Goal: Task Accomplishment & Management: Manage account settings

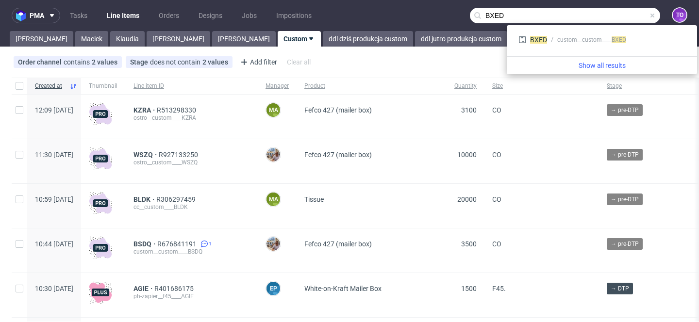
click at [610, 17] on input "BXED" at bounding box center [565, 16] width 190 height 16
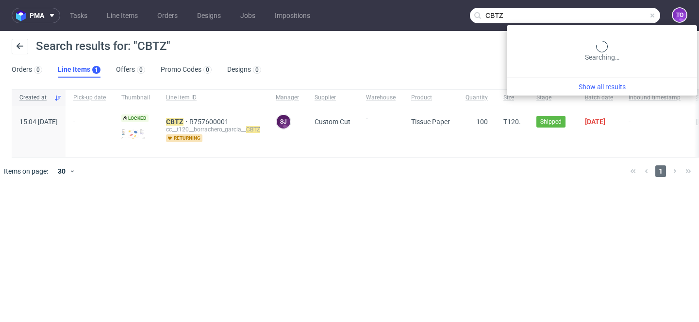
click at [615, 13] on input "CBTZ" at bounding box center [565, 16] width 190 height 16
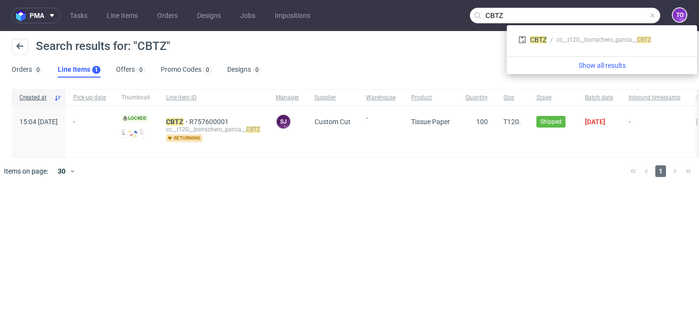
click at [614, 13] on input "CBTZ" at bounding box center [565, 16] width 190 height 16
paste input "R835090123"
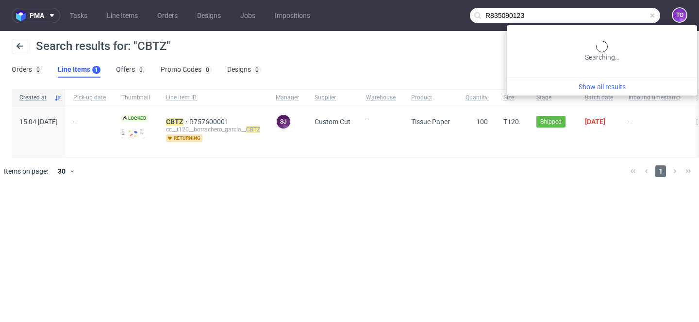
type input "R835090123"
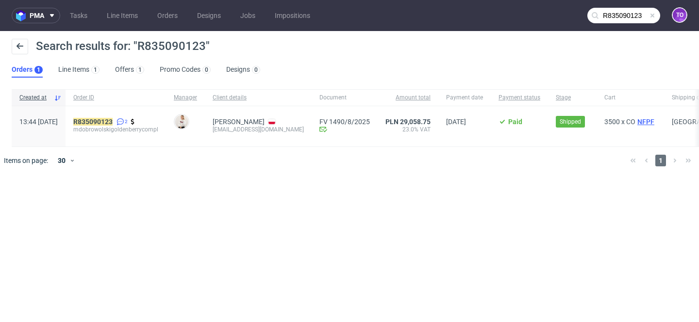
click at [655, 123] on span "NFPF" at bounding box center [646, 122] width 21 height 8
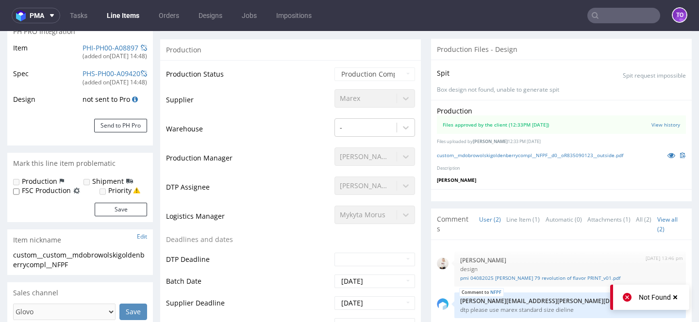
scroll to position [157, 0]
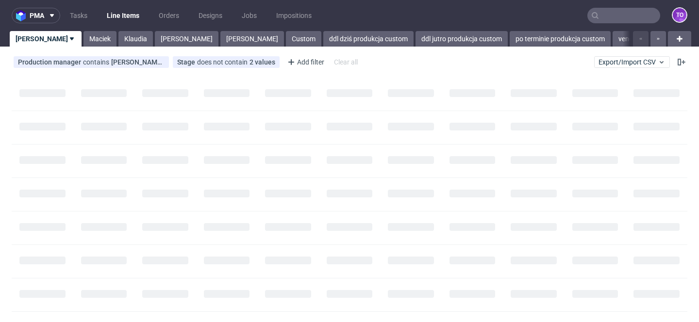
click at [620, 13] on input "text" at bounding box center [624, 16] width 73 height 16
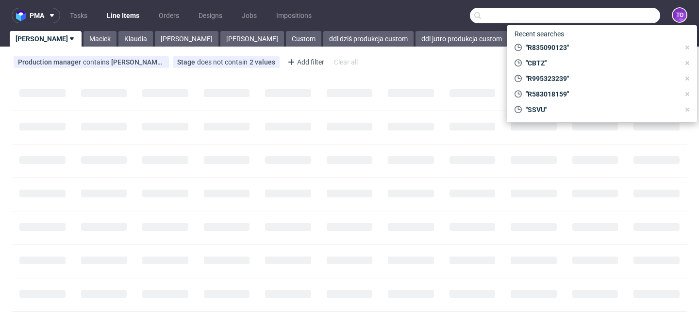
paste input "NFPF"
type input "NFPF"
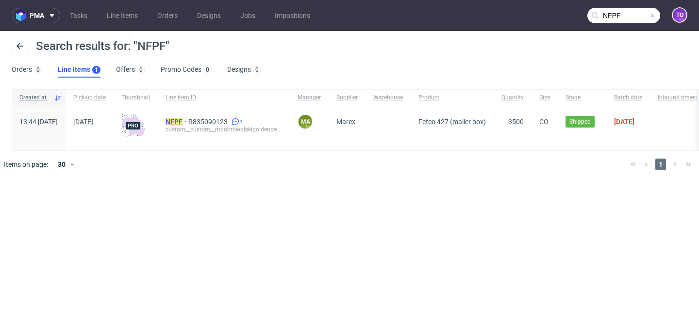
click at [183, 120] on mark "NFPF" at bounding box center [174, 122] width 17 height 8
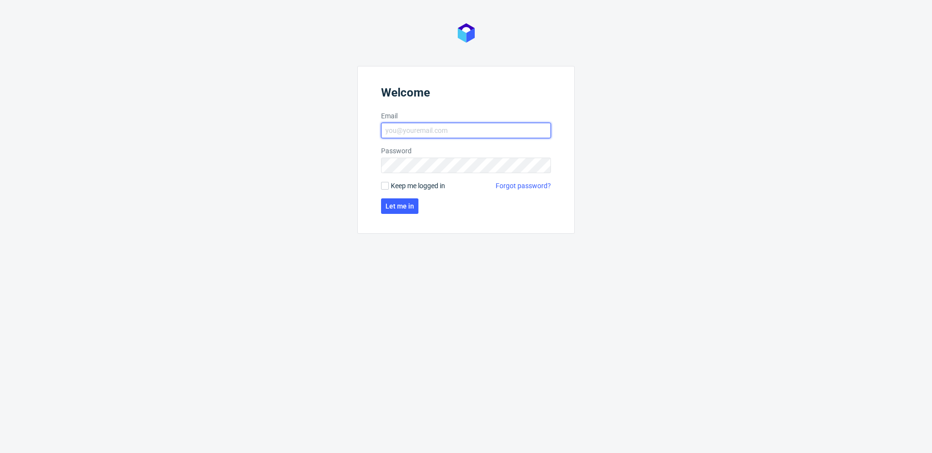
type input "[PERSON_NAME][EMAIL_ADDRESS][PERSON_NAME][DOMAIN_NAME]"
drag, startPoint x: 405, startPoint y: 196, endPoint x: 405, endPoint y: 191, distance: 4.9
click at [405, 195] on form "Welcome Email tomasz.kubiak@packhelp.com Password Keep me logged in Forgot pass…" at bounding box center [466, 150] width 218 height 168
click at [405, 188] on span "Keep me logged in" at bounding box center [418, 186] width 54 height 10
click at [389, 188] on input "Keep me logged in" at bounding box center [385, 186] width 8 height 8
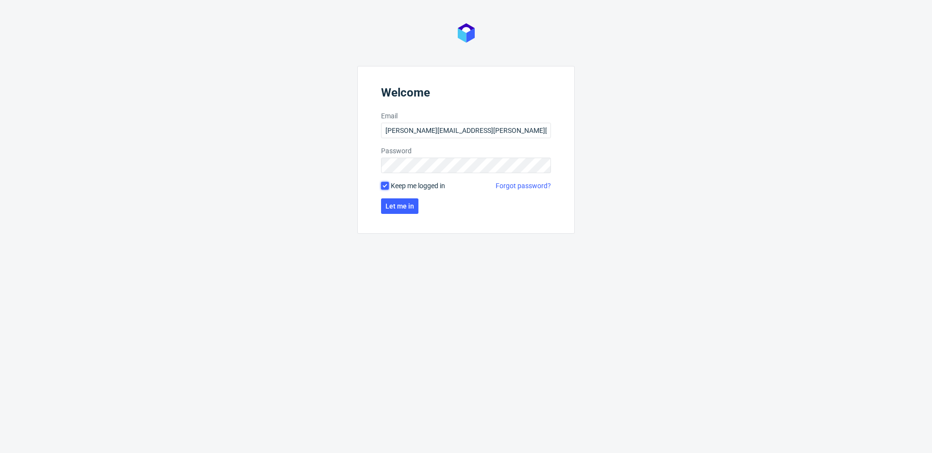
checkbox input "true"
click at [401, 214] on button "Let me in" at bounding box center [399, 207] width 37 height 16
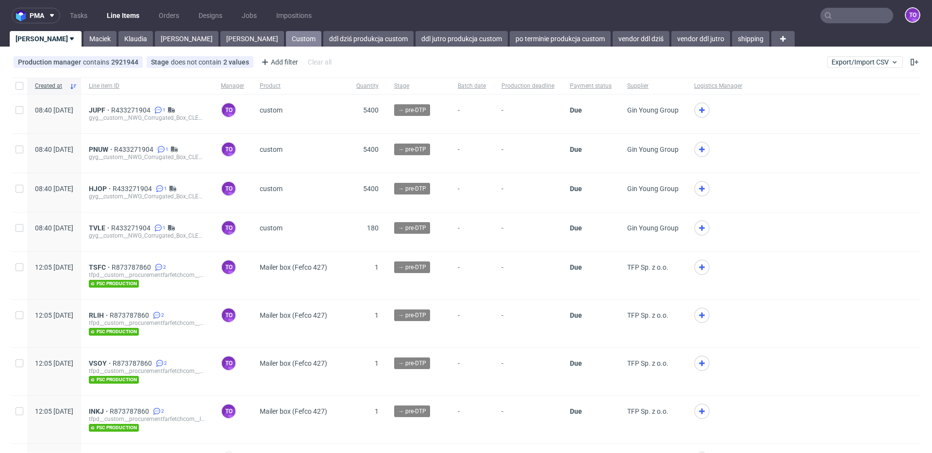
click at [286, 37] on link "Custom" at bounding box center [303, 39] width 35 height 16
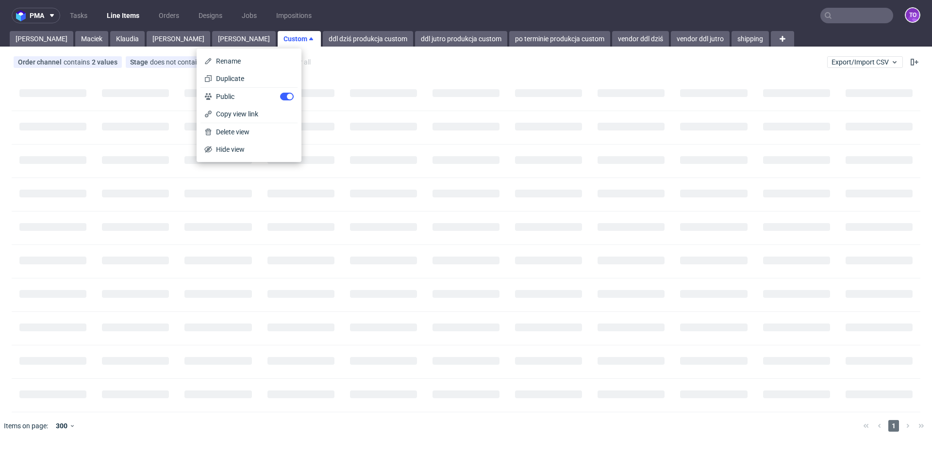
click at [278, 38] on link "Custom" at bounding box center [299, 39] width 43 height 16
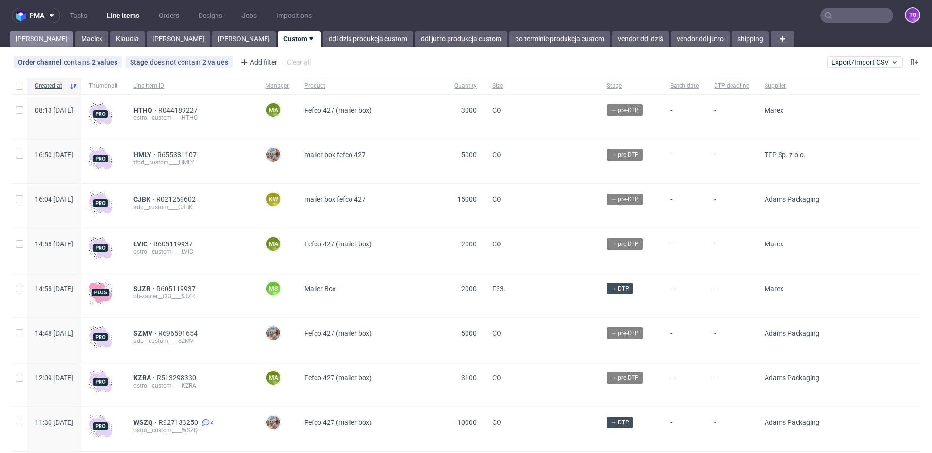
click at [40, 34] on link "Tomasz" at bounding box center [42, 39] width 64 height 16
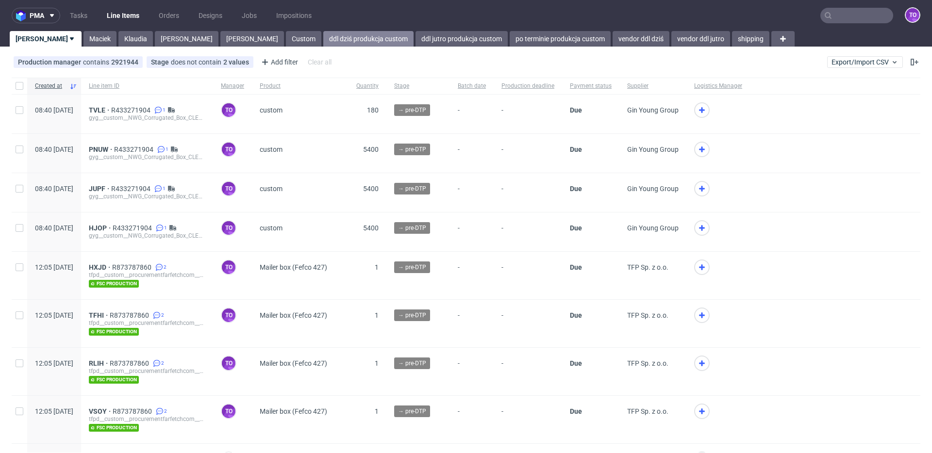
click at [323, 41] on link "ddl dziś produkcja custom" at bounding box center [368, 39] width 90 height 16
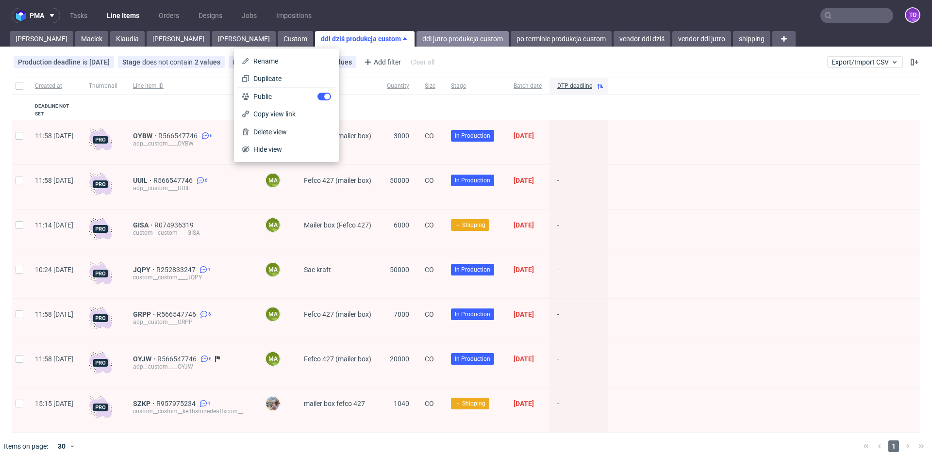
click at [417, 41] on link "ddl jutro produkcja custom" at bounding box center [463, 39] width 92 height 16
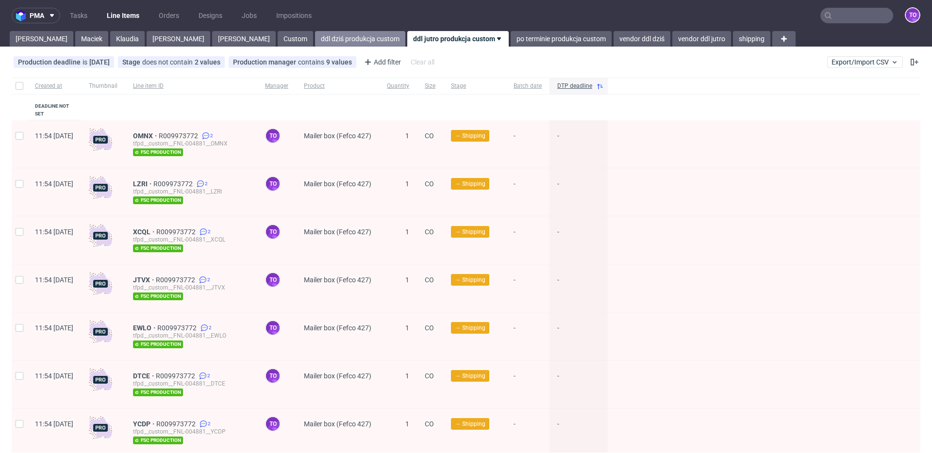
click at [315, 40] on link "ddl dziś produkcja custom" at bounding box center [360, 39] width 90 height 16
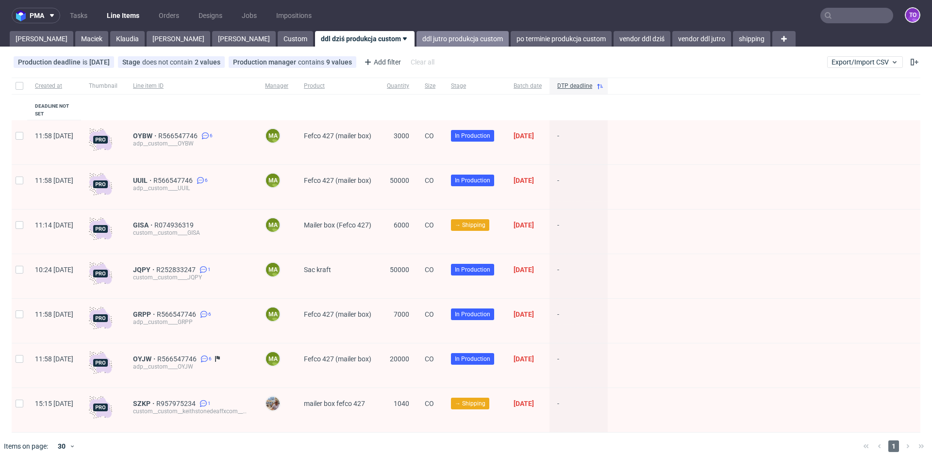
click at [417, 38] on link "ddl jutro produkcja custom" at bounding box center [463, 39] width 92 height 16
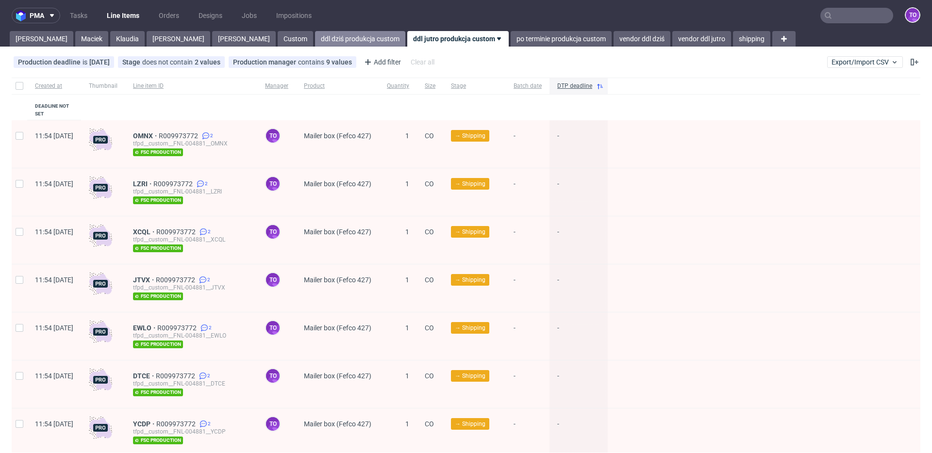
click at [315, 35] on link "ddl dziś produkcja custom" at bounding box center [360, 39] width 90 height 16
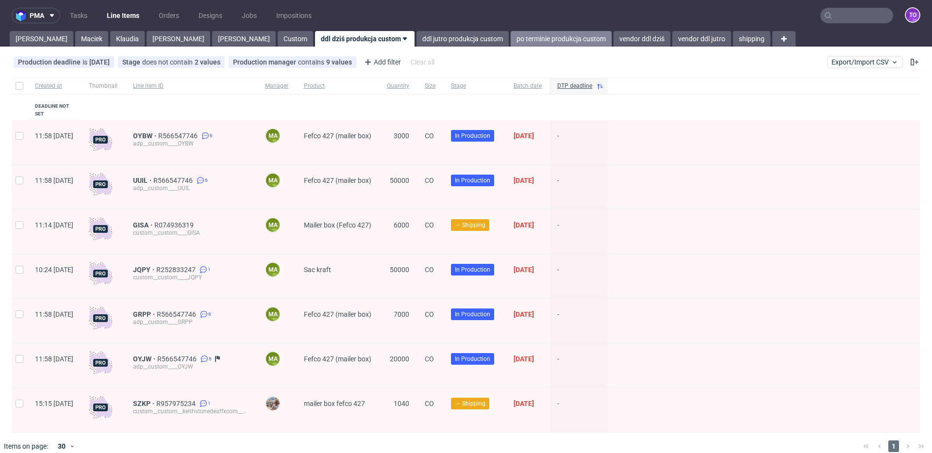
click at [511, 39] on link "po terminie produkcja custom" at bounding box center [561, 39] width 101 height 16
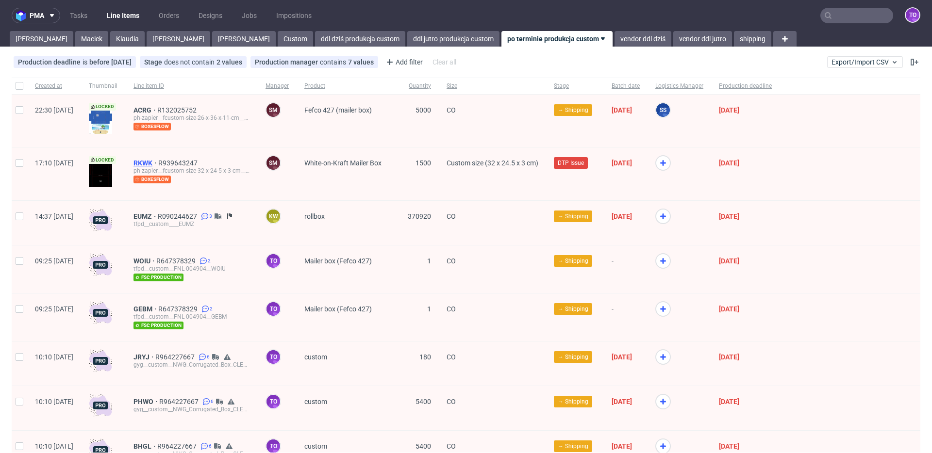
click at [158, 161] on span "RKWK" at bounding box center [146, 163] width 25 height 8
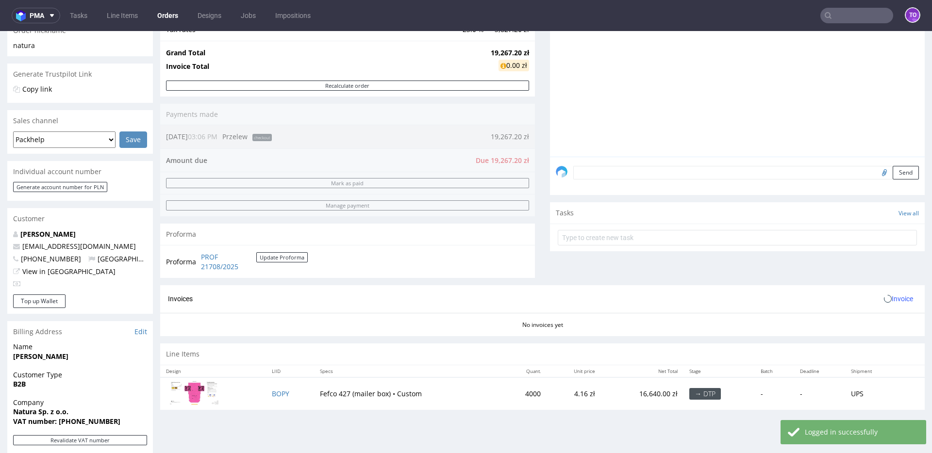
scroll to position [378, 0]
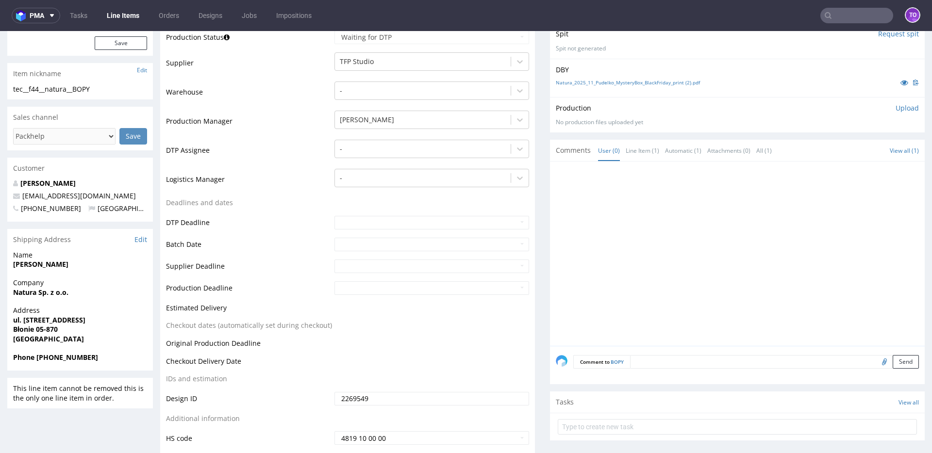
scroll to position [69, 0]
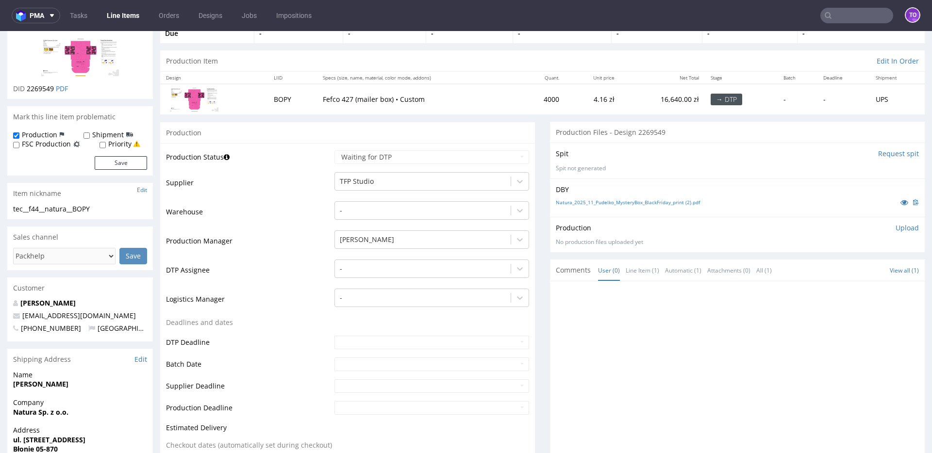
click at [86, 62] on img at bounding box center [80, 57] width 78 height 38
click at [192, 96] on img at bounding box center [194, 99] width 49 height 24
click at [200, 103] on img at bounding box center [194, 99] width 49 height 24
click at [76, 52] on img at bounding box center [80, 57] width 78 height 38
click at [638, 202] on link "Natura_2025_11_Pudelko_MysteryBox_BlackFriday_print (2).pdf" at bounding box center [628, 202] width 144 height 7
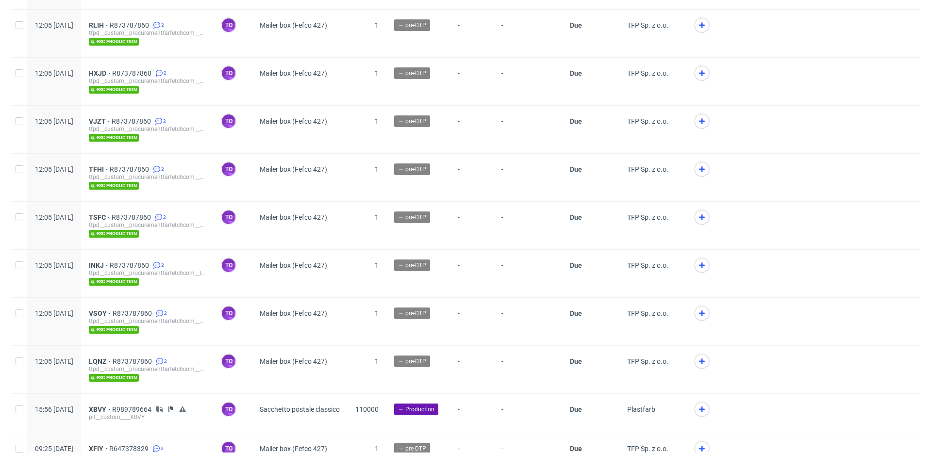
scroll to position [291, 0]
click at [147, 405] on span "R989789664" at bounding box center [132, 409] width 41 height 8
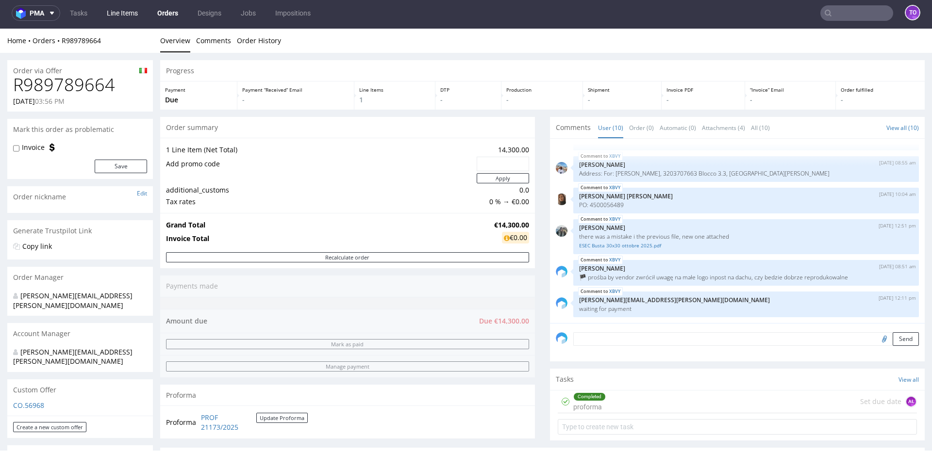
click at [135, 17] on link "Line Items" at bounding box center [122, 13] width 43 height 16
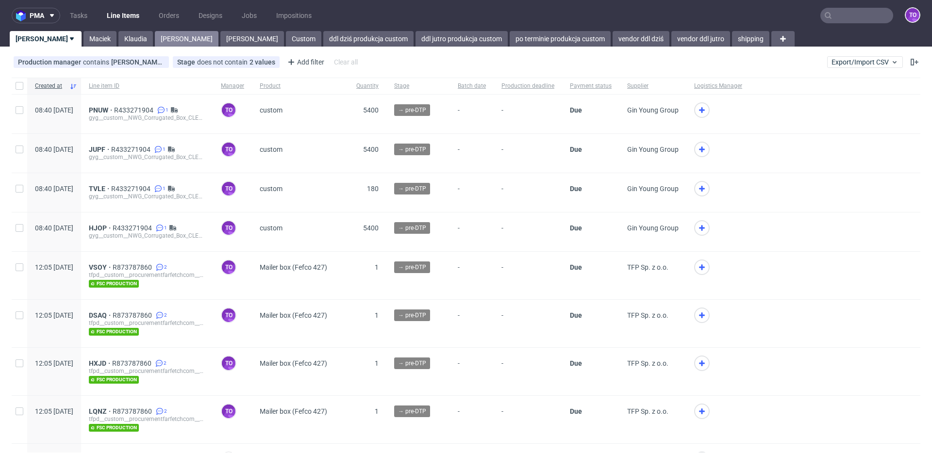
click at [155, 39] on link "[PERSON_NAME]" at bounding box center [187, 39] width 64 height 16
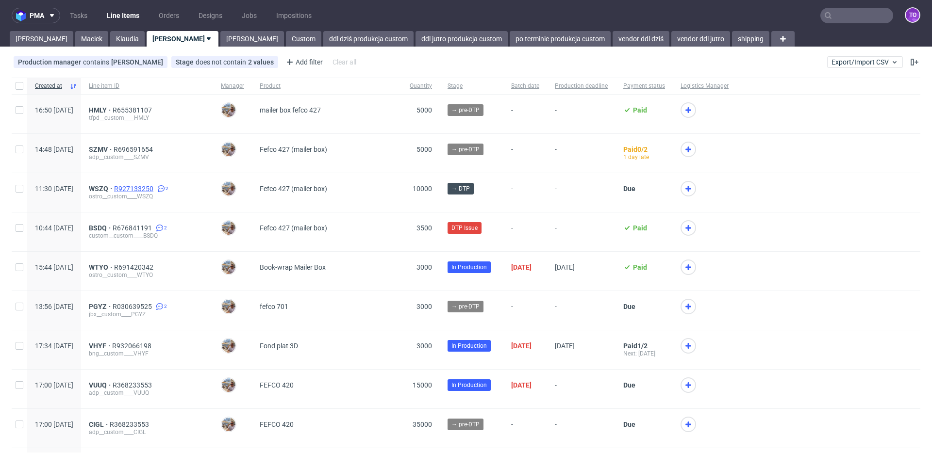
click at [150, 191] on span "R927133250" at bounding box center [134, 189] width 41 height 8
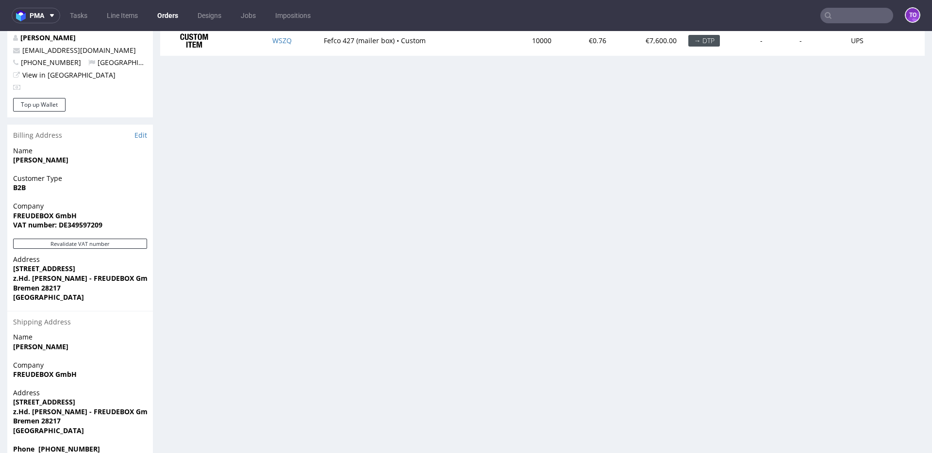
scroll to position [537, 0]
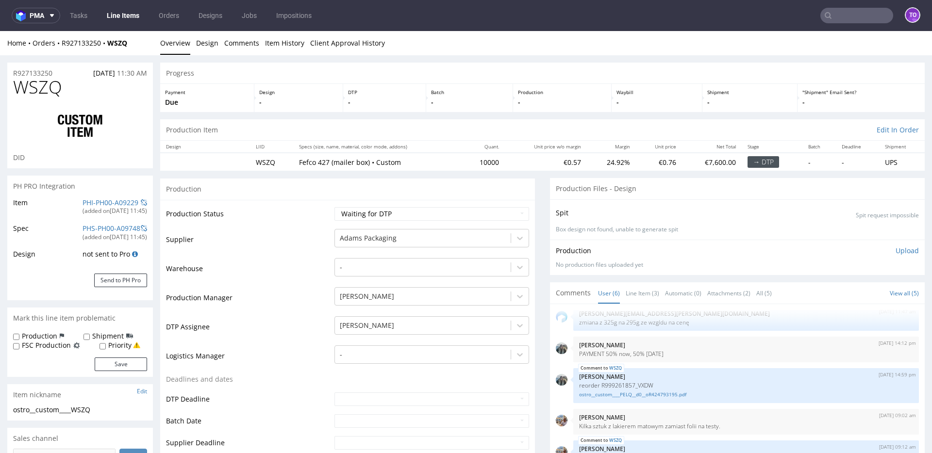
scroll to position [83, 0]
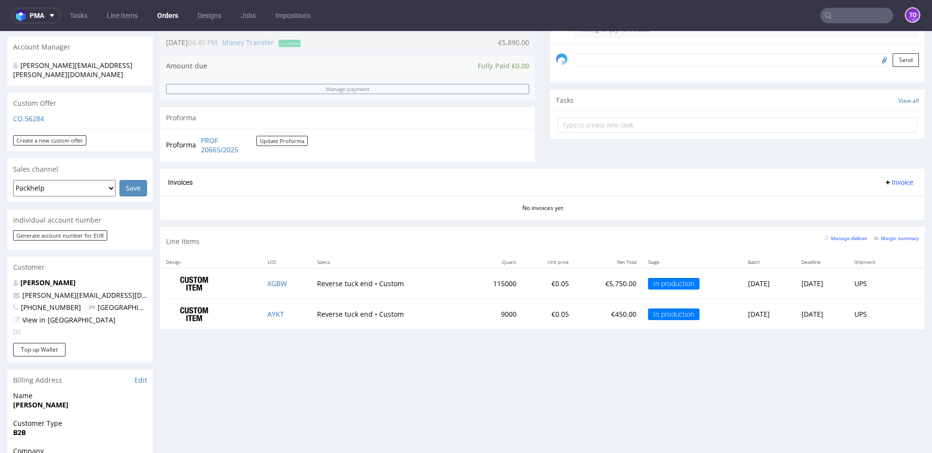
scroll to position [403, 0]
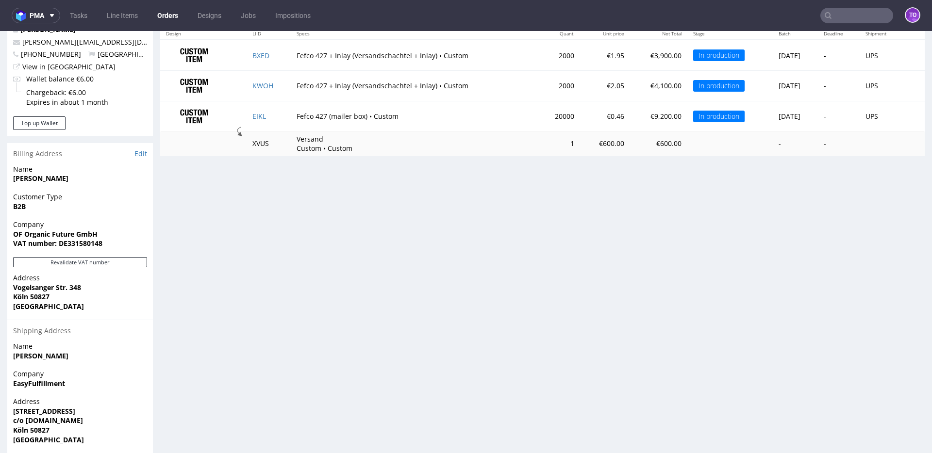
scroll to position [554, 0]
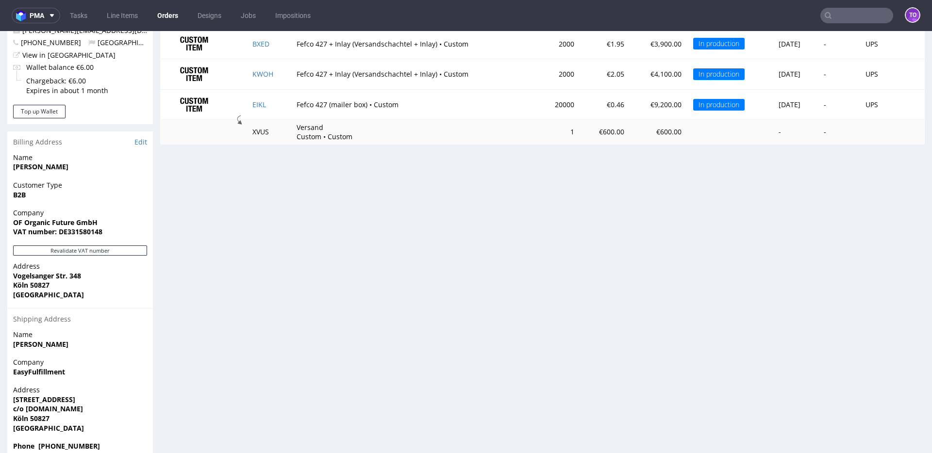
click at [871, 16] on input "text" at bounding box center [857, 16] width 73 height 16
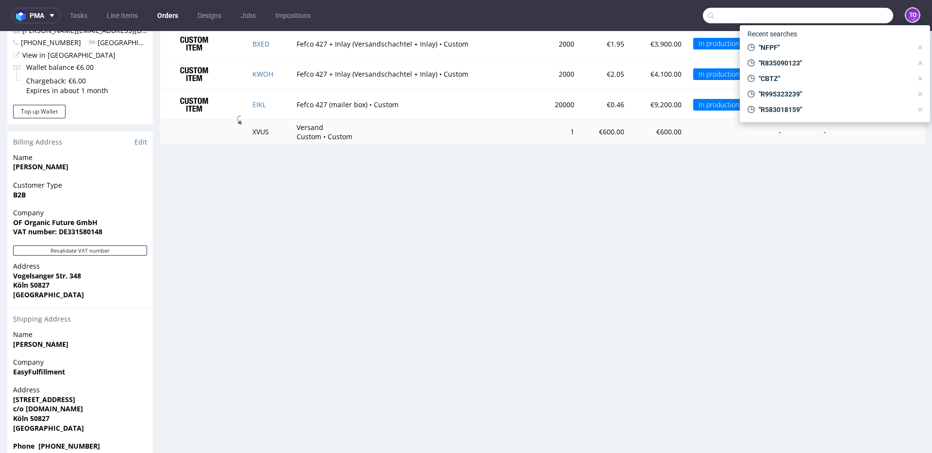
paste input "VXDW"
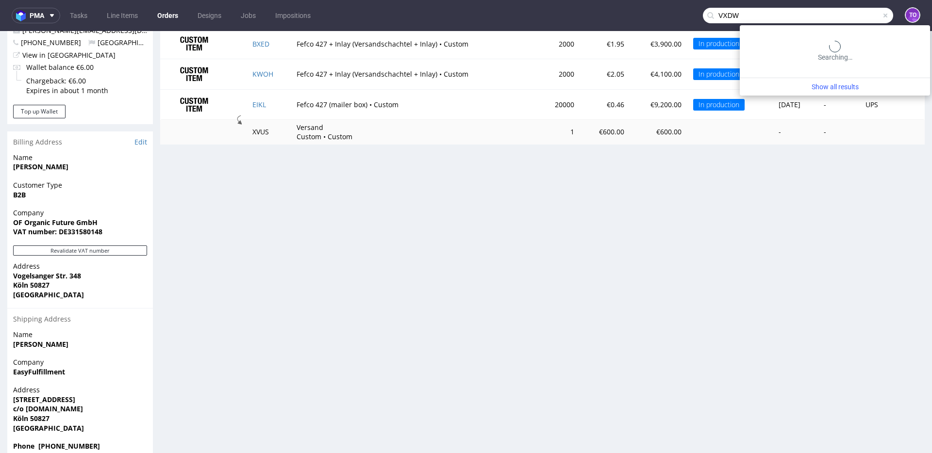
type input "VXDW"
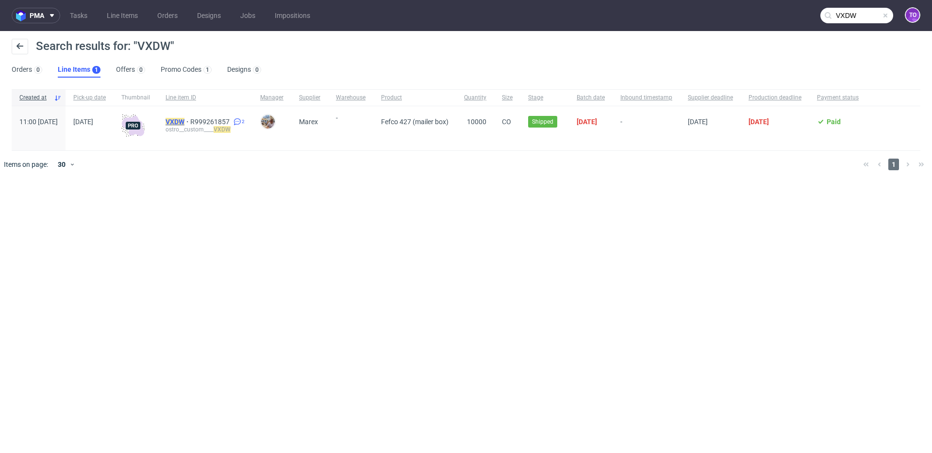
click at [185, 121] on mark "VXDW" at bounding box center [175, 122] width 19 height 8
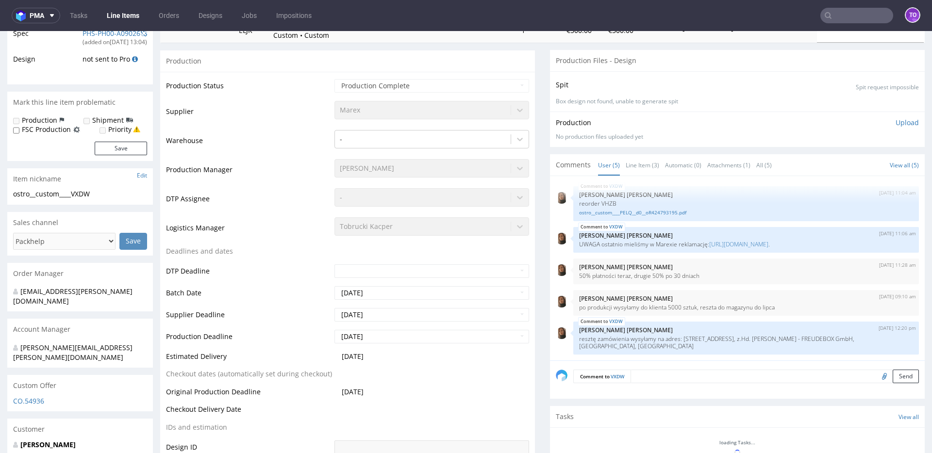
scroll to position [285, 0]
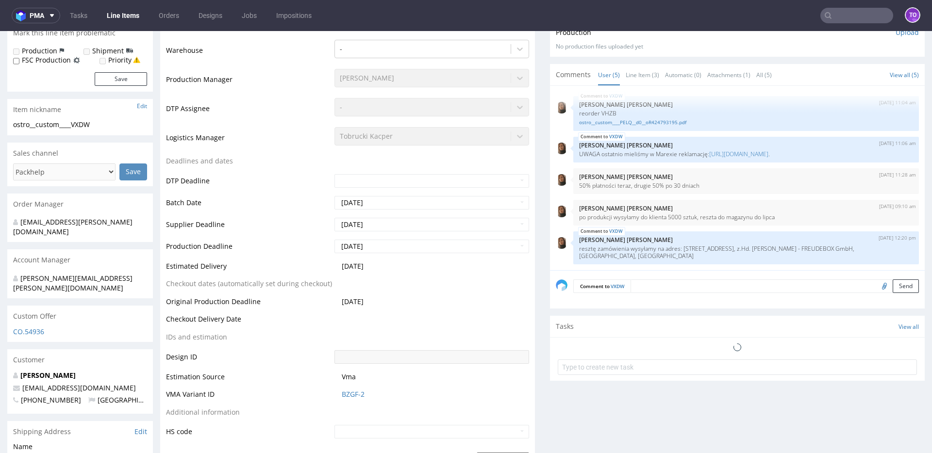
select select "in_progress"
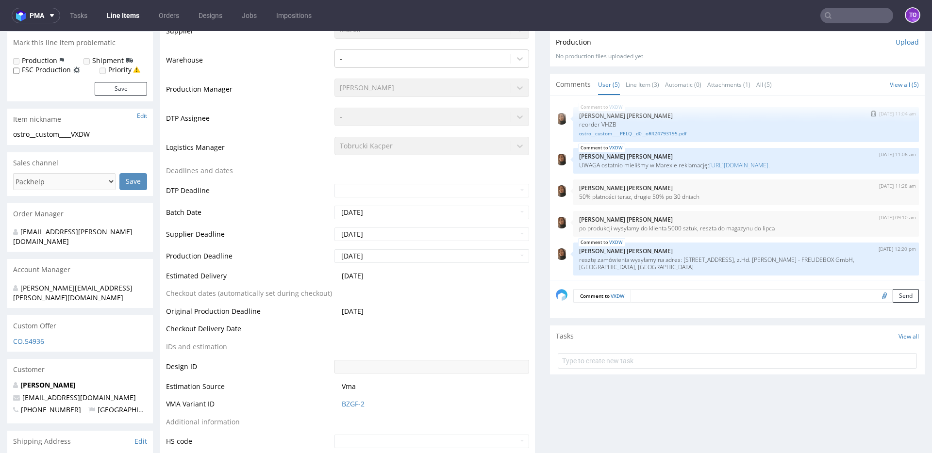
scroll to position [269, 0]
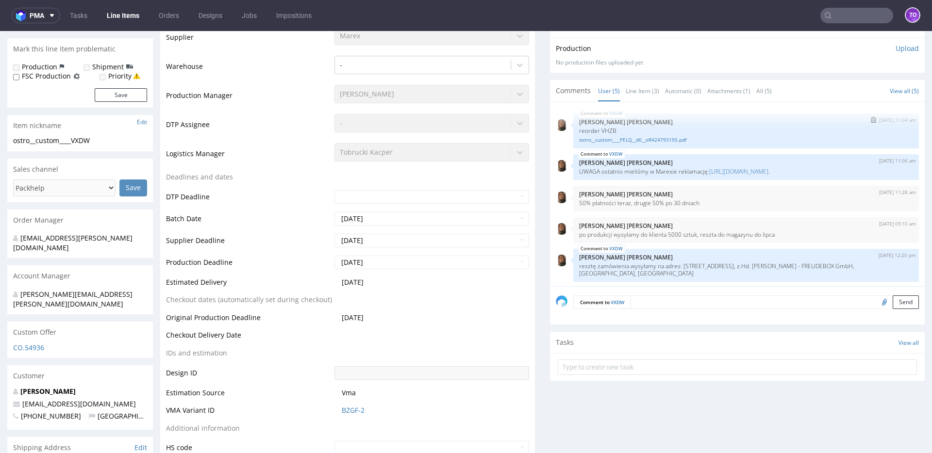
click at [605, 127] on p "reorder VHZB" at bounding box center [746, 130] width 334 height 7
copy p "VHZB"
click at [860, 8] on input "text" at bounding box center [857, 16] width 73 height 16
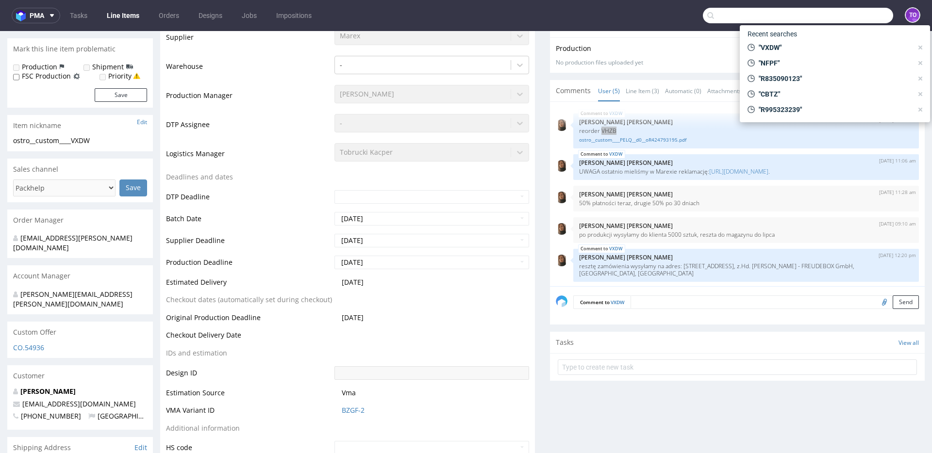
click at [860, 8] on input "text" at bounding box center [798, 16] width 190 height 16
paste input "VHZB"
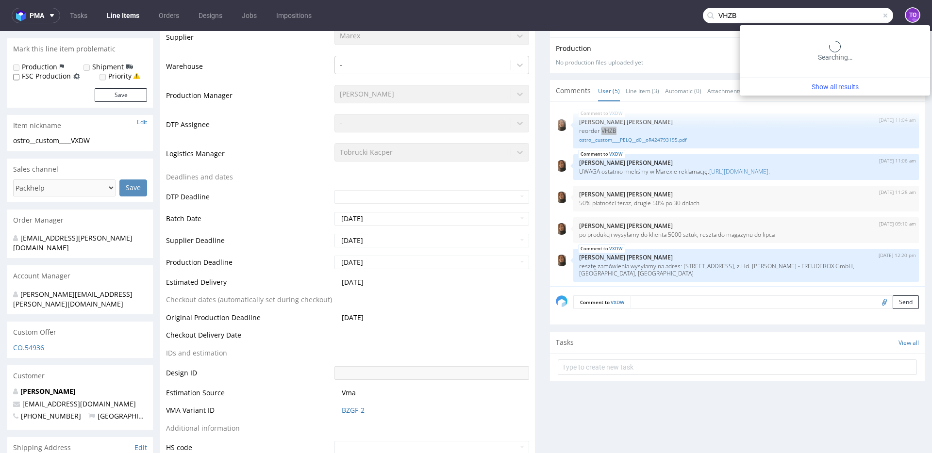
type input "VHZB"
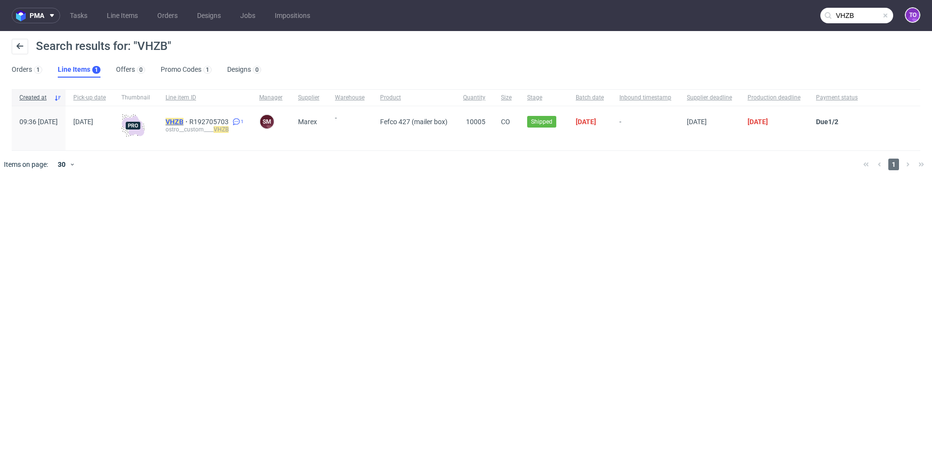
click at [195, 125] on div "VHZB R192705703 1 ostro__custom____ VHZB" at bounding box center [205, 128] width 94 height 44
click at [184, 122] on mark "VHZB" at bounding box center [175, 122] width 18 height 8
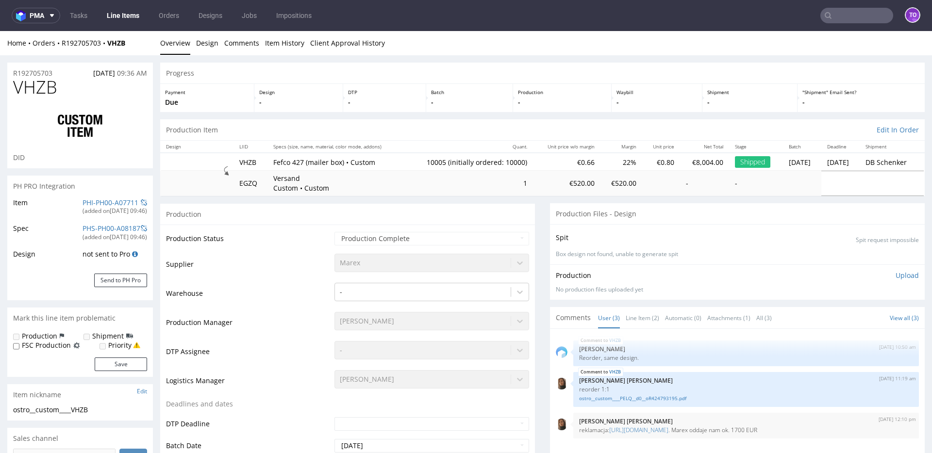
select select "in_progress"
click at [117, 24] on nav "pma Tasks Line Items Orders Designs Jobs Impositions to" at bounding box center [466, 15] width 932 height 31
click at [118, 21] on link "Line Items" at bounding box center [123, 16] width 44 height 16
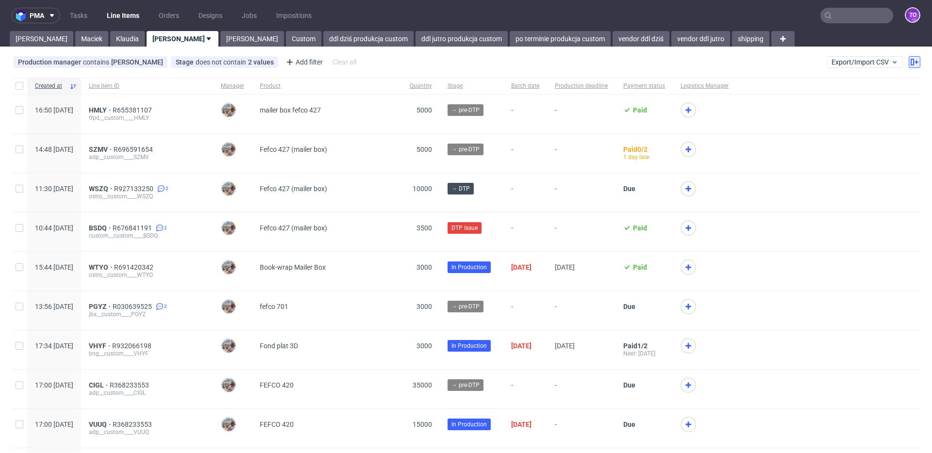
click at [911, 63] on icon at bounding box center [915, 62] width 8 height 8
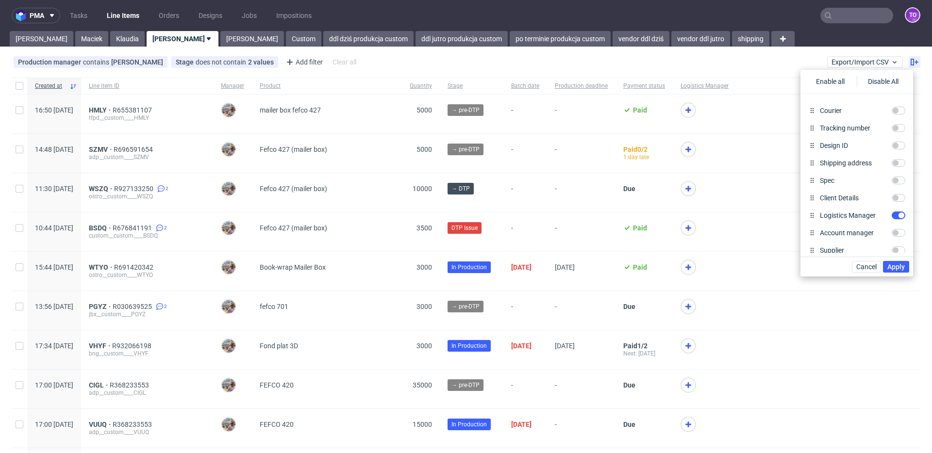
scroll to position [300, 0]
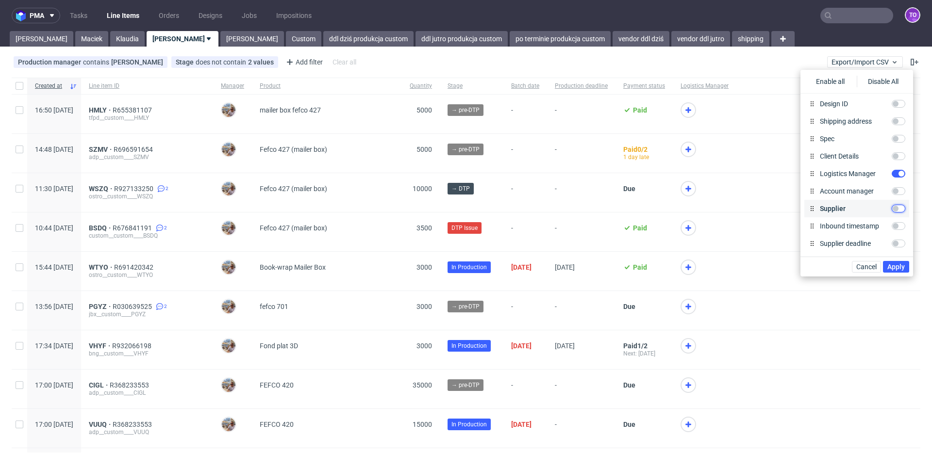
click at [892, 209] on input "Supplier" at bounding box center [899, 209] width 14 height 8
checkbox input "true"
click at [900, 267] on span "Apply" at bounding box center [896, 267] width 17 height 7
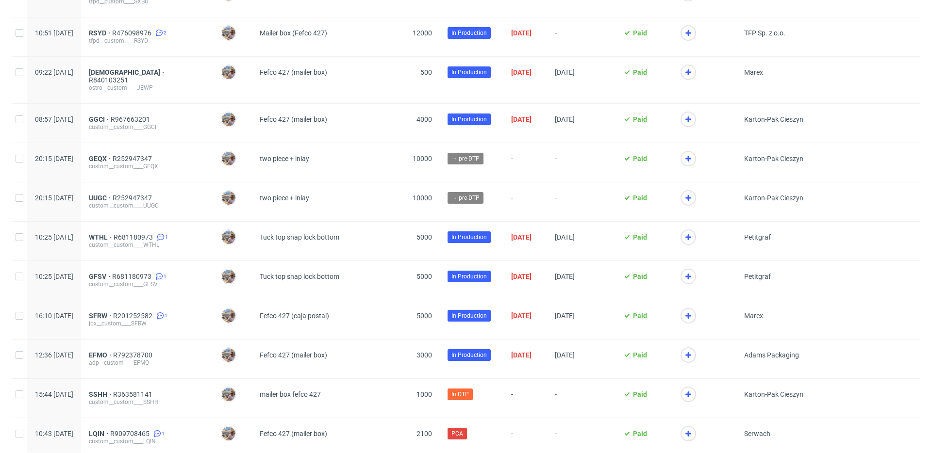
scroll to position [0, 0]
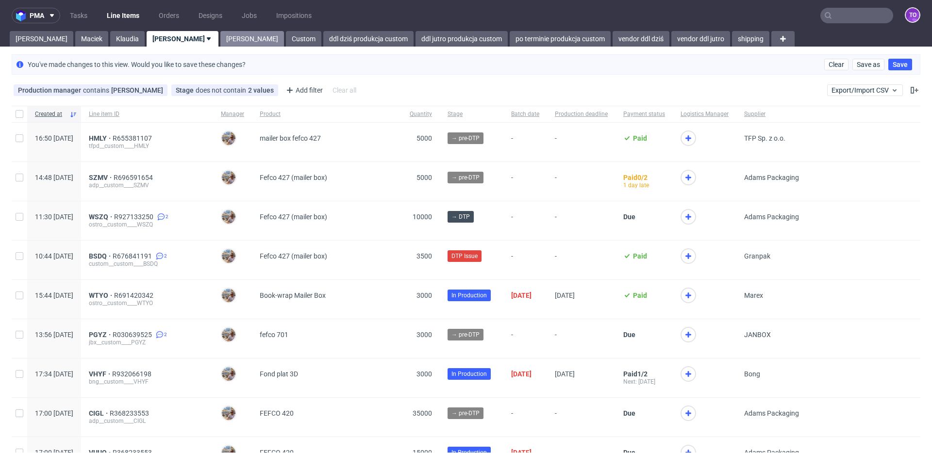
click at [220, 37] on link "[PERSON_NAME]" at bounding box center [252, 39] width 64 height 16
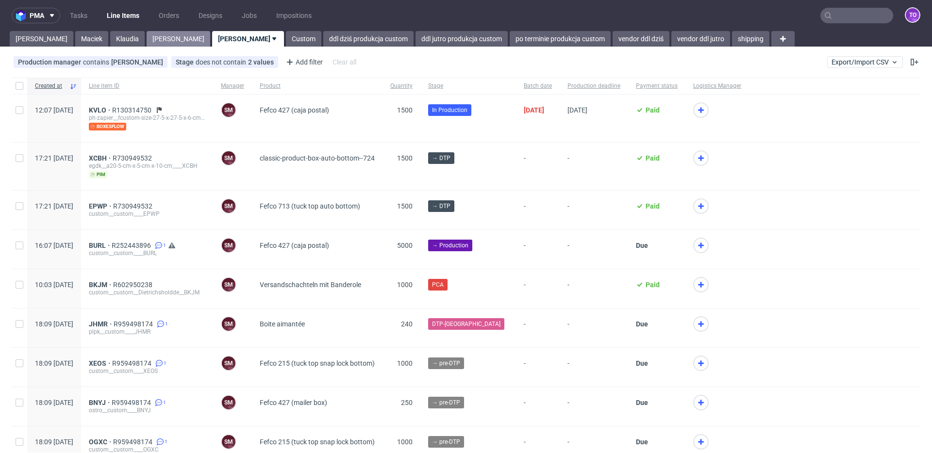
click at [147, 34] on link "[PERSON_NAME]" at bounding box center [179, 39] width 64 height 16
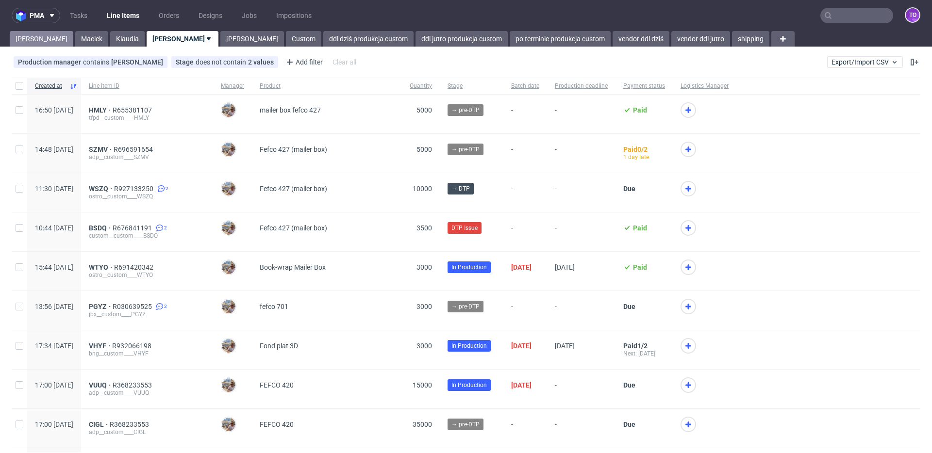
click at [29, 34] on link "[PERSON_NAME]" at bounding box center [42, 39] width 64 height 16
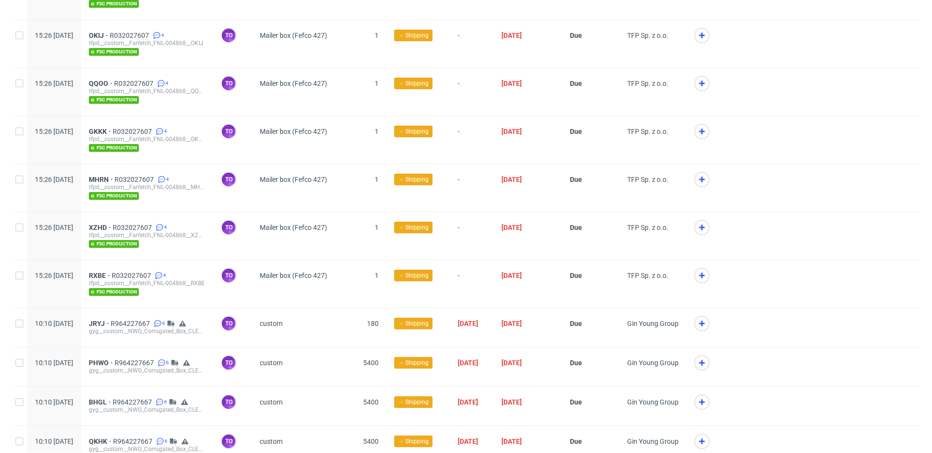
scroll to position [1987, 0]
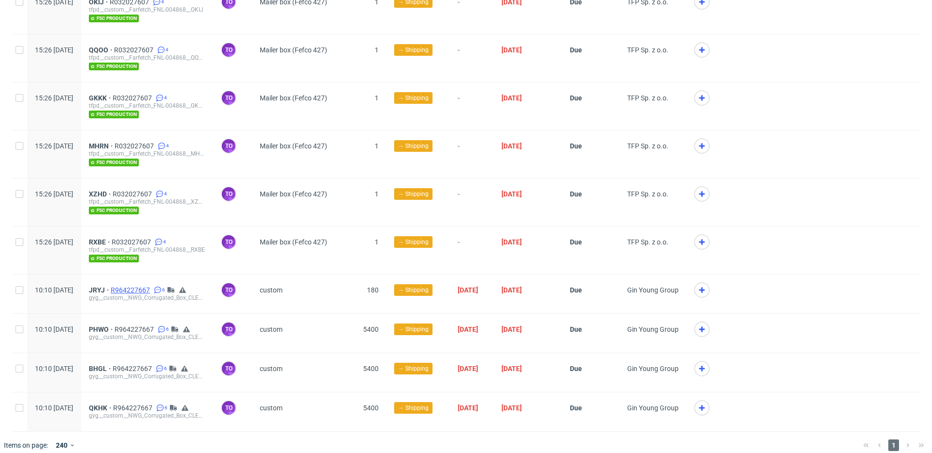
click at [152, 286] on span "R964227667" at bounding box center [131, 290] width 41 height 8
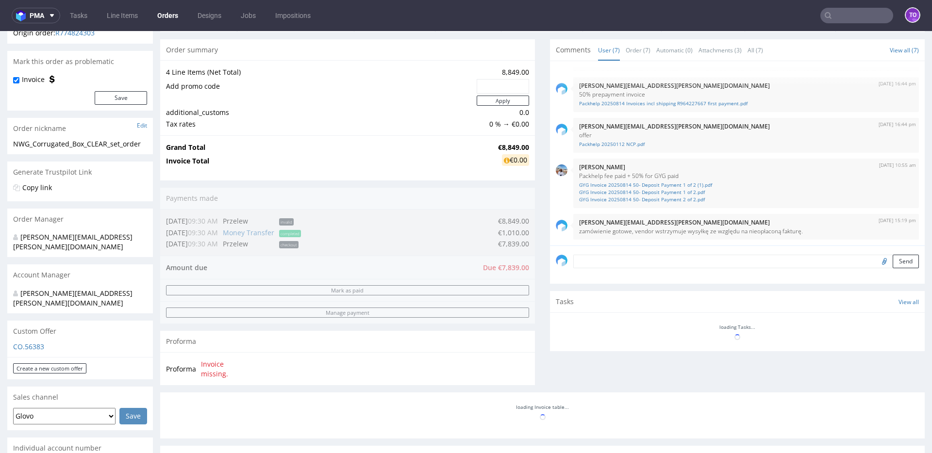
scroll to position [49, 0]
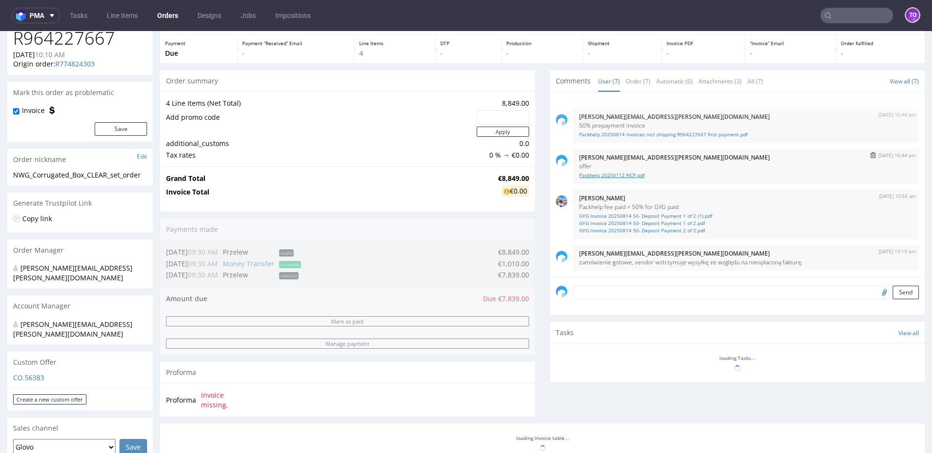
click at [621, 174] on link "Packhelp 20250112 NCP.pdf" at bounding box center [746, 175] width 334 height 7
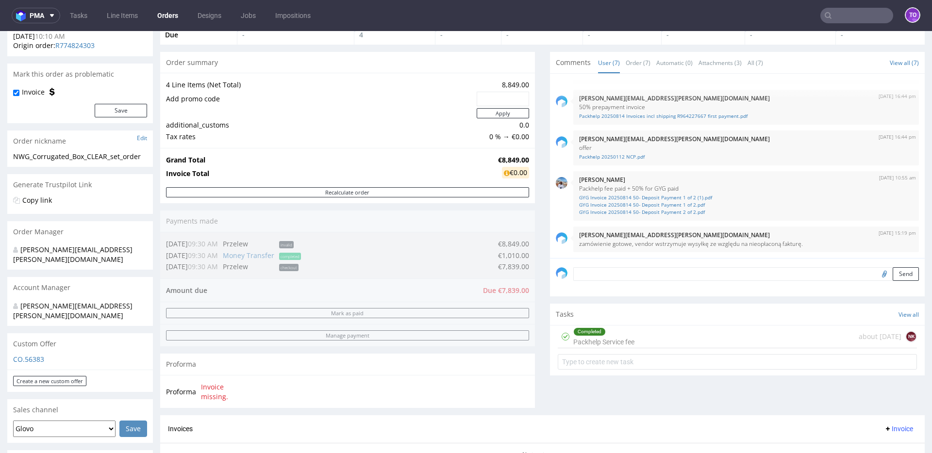
scroll to position [0, 0]
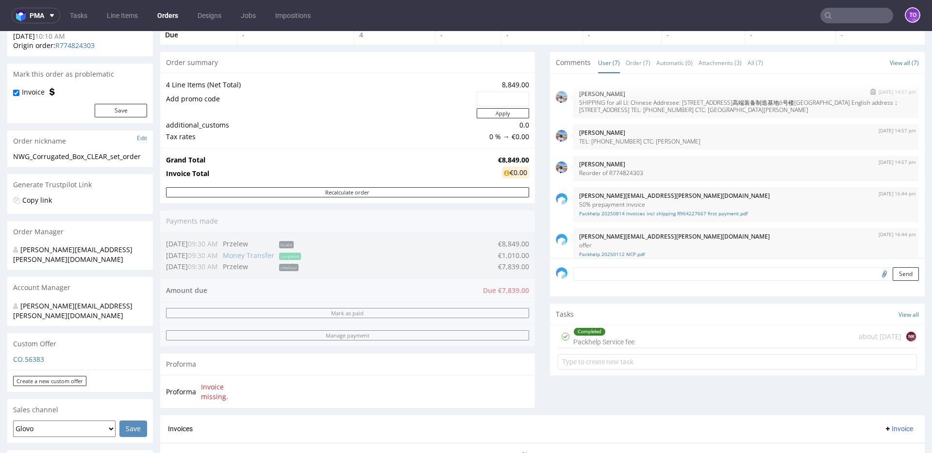
click at [591, 108] on p "SHIPPING for all LI: Chinese Addresee: 河北省沧州市运河区渤海路高端装备制造基地6号楼北楼302室 王长青 135827…" at bounding box center [746, 106] width 334 height 15
drag, startPoint x: 572, startPoint y: 100, endPoint x: 680, endPoint y: 113, distance: 108.2
click at [680, 113] on p "SHIPPING for all LI: Chinese Addresee: 河北省沧州市运河区渤海路高端装备制造基地6号楼北楼302室 王长青 135827…" at bounding box center [746, 106] width 334 height 15
click at [634, 102] on p "SHIPPING for all LI: Chinese Addresee: 河北省沧州市运河区渤海路高端装备制造基地6号楼北楼302室 王长青 135827…" at bounding box center [746, 106] width 334 height 15
drag, startPoint x: 573, startPoint y: 102, endPoint x: 861, endPoint y: 118, distance: 288.4
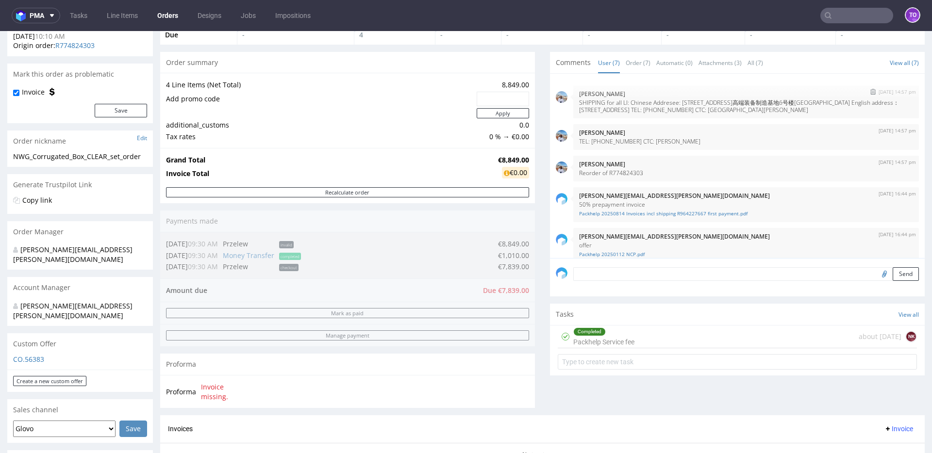
click at [861, 114] on p "SHIPPING for all LI: Chinese Addresee: 河北省沧州市运河区渤海路高端装备制造基地6号楼北楼302室 王长青 135827…" at bounding box center [746, 106] width 334 height 15
copy p "SHIPPING for all LI: Chinese Addresee: 河北省沧州市运河区渤海路高端装备制造基地6号楼北楼302室 王长青 135827…"
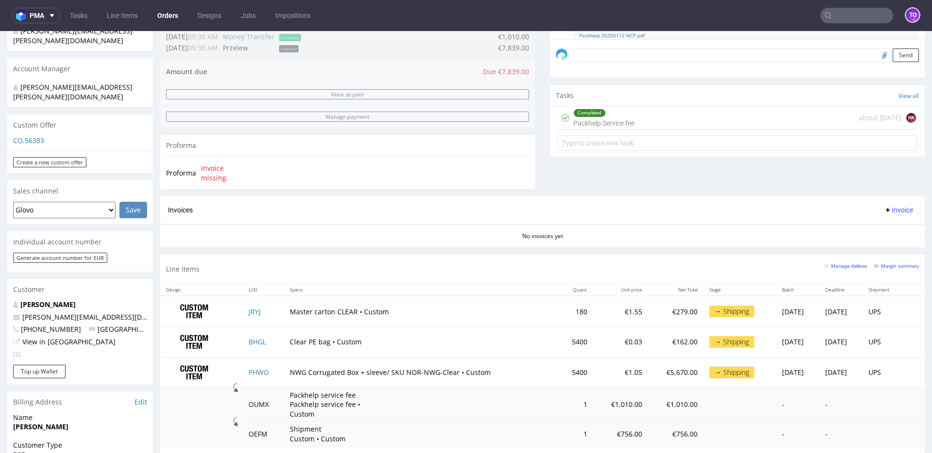
scroll to position [270, 0]
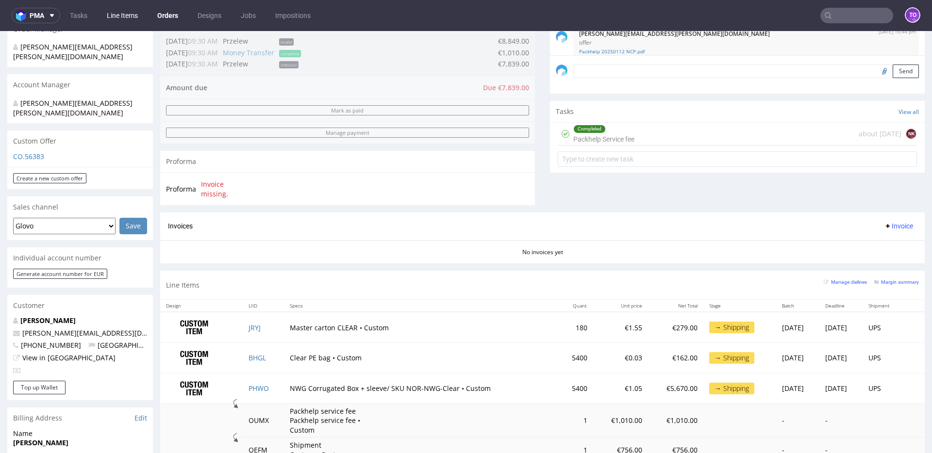
click at [126, 17] on link "Line Items" at bounding box center [122, 16] width 43 height 16
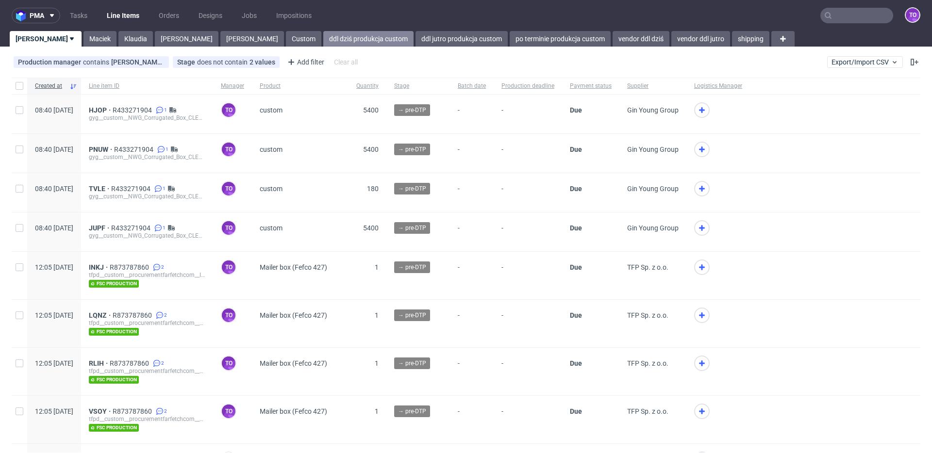
click at [323, 43] on link "ddl dziś produkcja custom" at bounding box center [368, 39] width 90 height 16
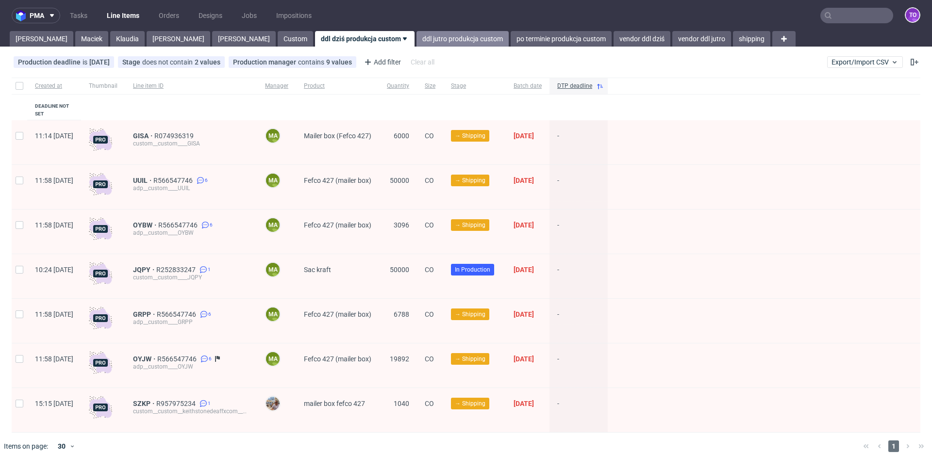
click at [417, 42] on link "ddl jutro produkcja custom" at bounding box center [463, 39] width 92 height 16
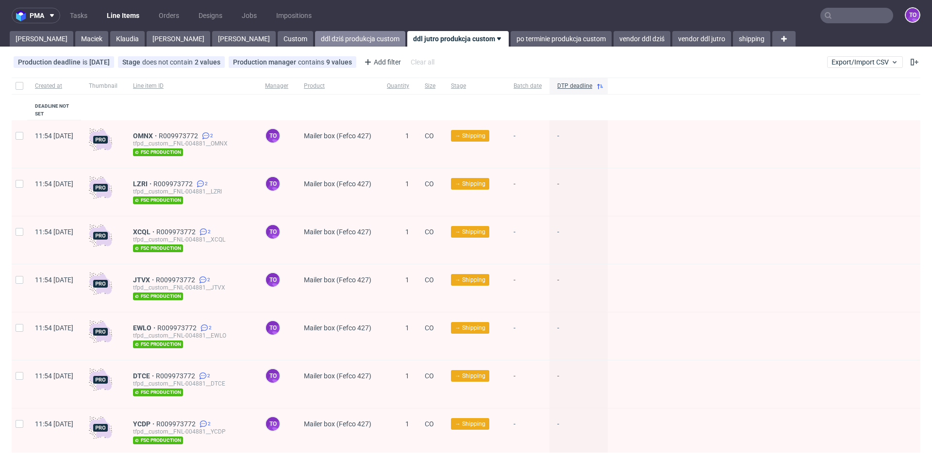
click at [315, 40] on link "ddl dziś produkcja custom" at bounding box center [360, 39] width 90 height 16
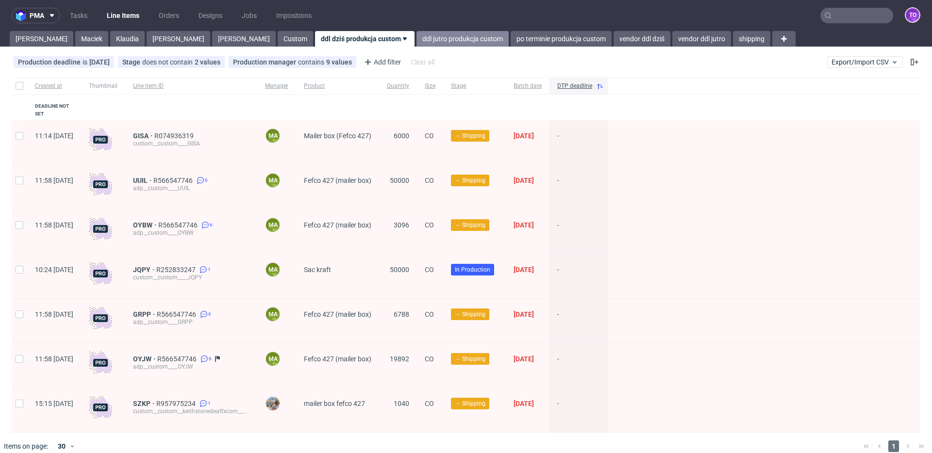
click at [417, 34] on link "ddl jutro produkcja custom" at bounding box center [463, 39] width 92 height 16
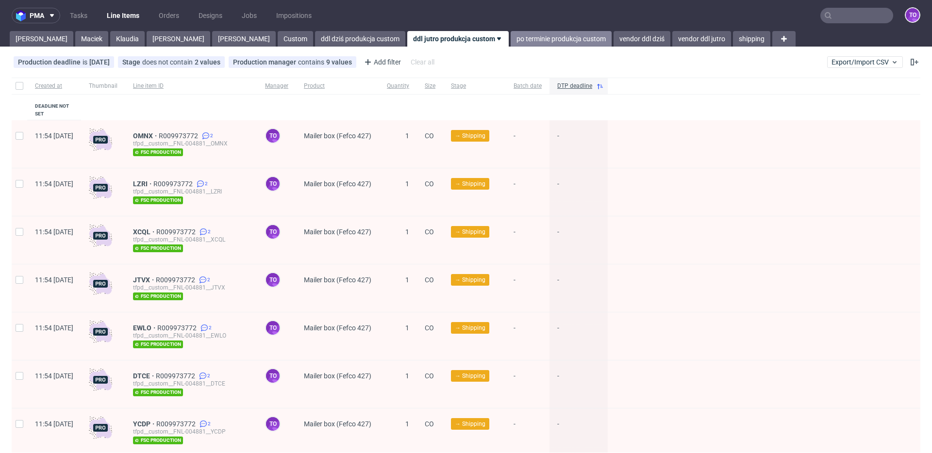
click at [511, 37] on link "po terminie produkcja custom" at bounding box center [561, 39] width 101 height 16
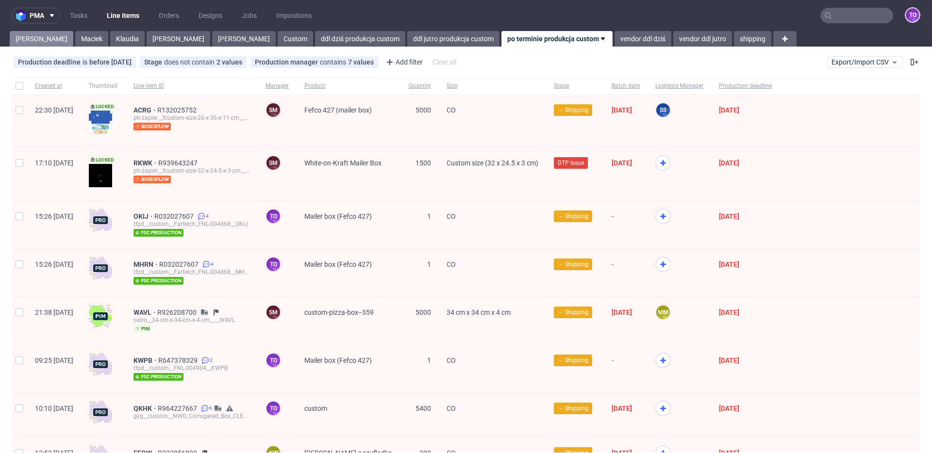
click at [16, 39] on link "Tomasz" at bounding box center [42, 39] width 64 height 16
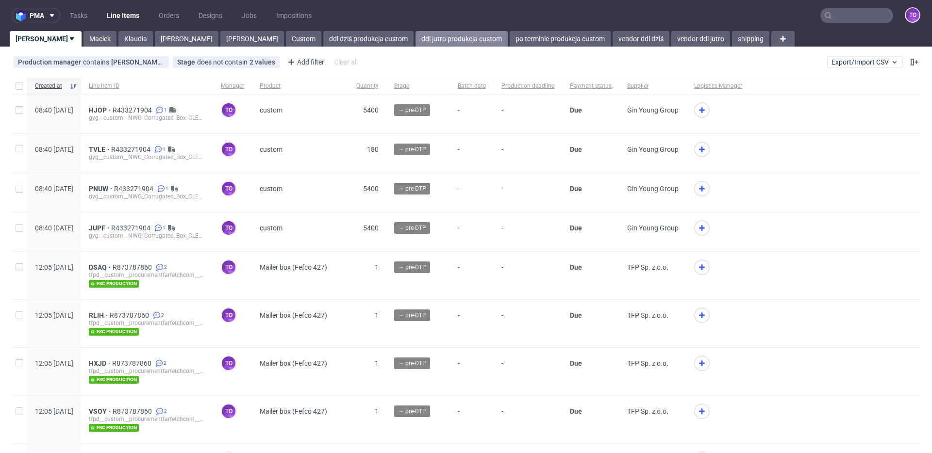
click at [416, 40] on link "ddl jutro produkcja custom" at bounding box center [462, 39] width 92 height 16
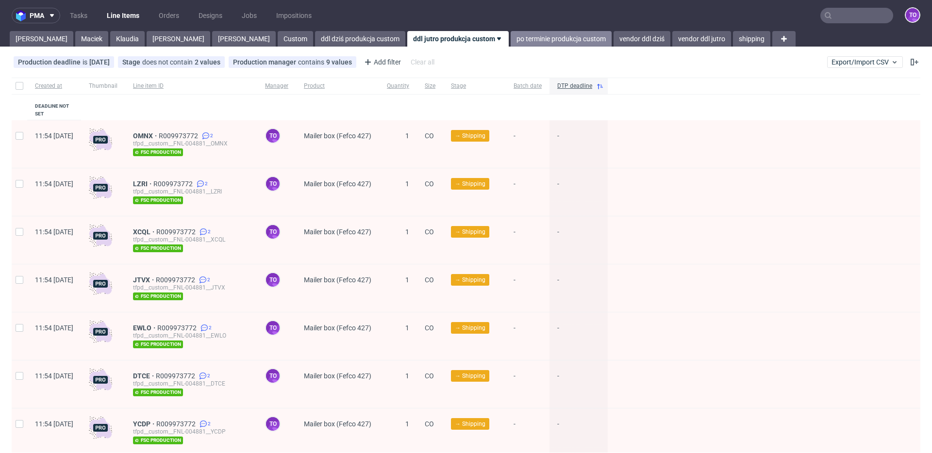
click at [511, 34] on link "po terminie produkcja custom" at bounding box center [561, 39] width 101 height 16
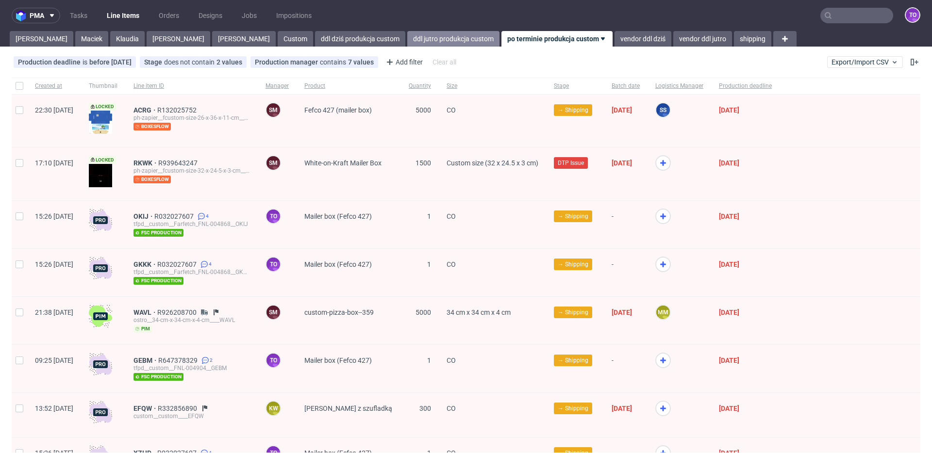
click at [407, 40] on link "ddl jutro produkcja custom" at bounding box center [453, 39] width 92 height 16
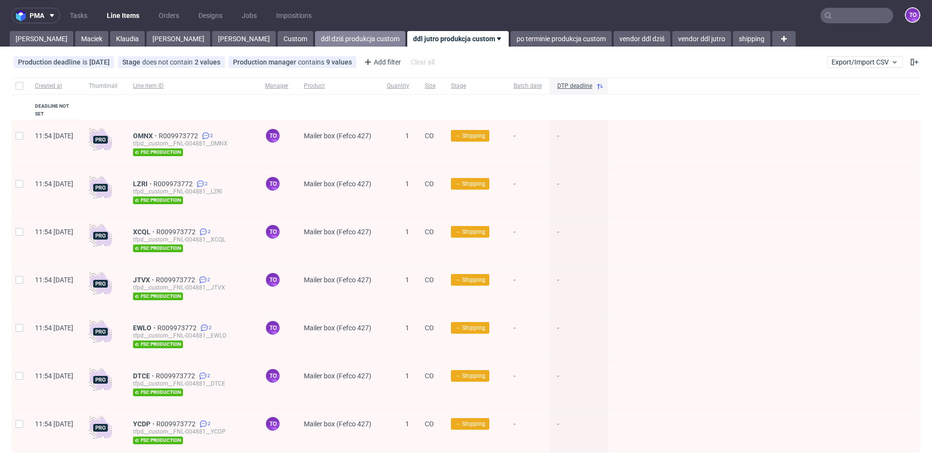
click at [315, 33] on link "ddl dziś produkcja custom" at bounding box center [360, 39] width 90 height 16
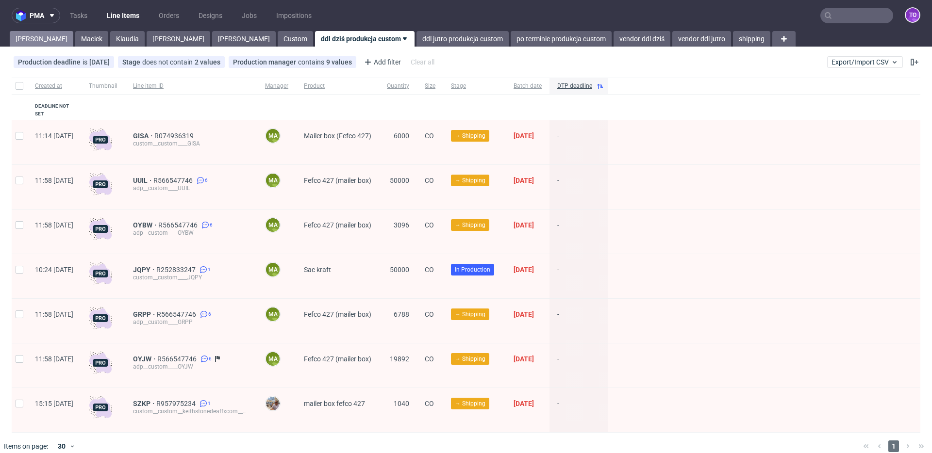
drag, startPoint x: 26, startPoint y: 41, endPoint x: 33, endPoint y: 37, distance: 8.1
click at [26, 41] on link "Tomasz" at bounding box center [42, 39] width 64 height 16
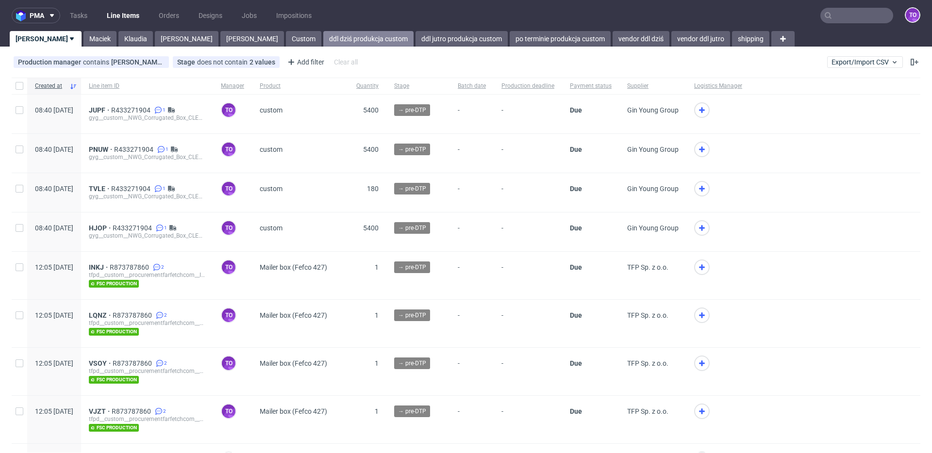
click at [323, 38] on link "ddl dziś produkcja custom" at bounding box center [368, 39] width 90 height 16
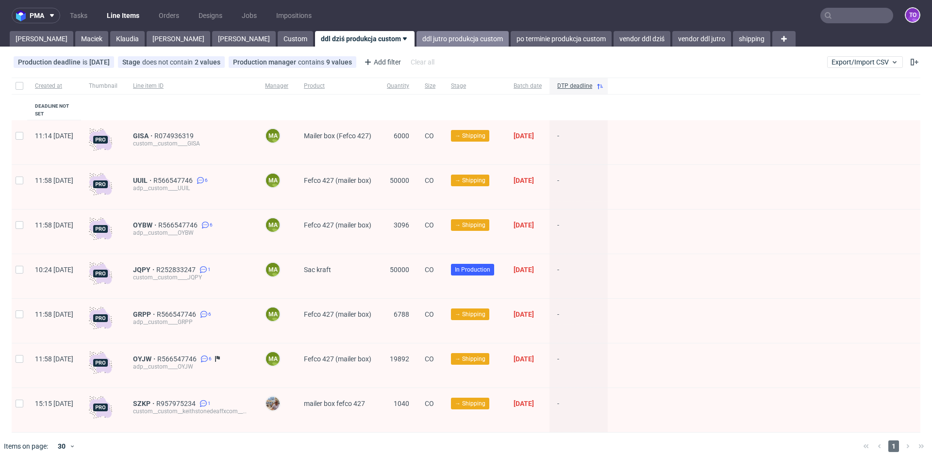
click at [417, 37] on link "ddl jutro produkcja custom" at bounding box center [463, 39] width 92 height 16
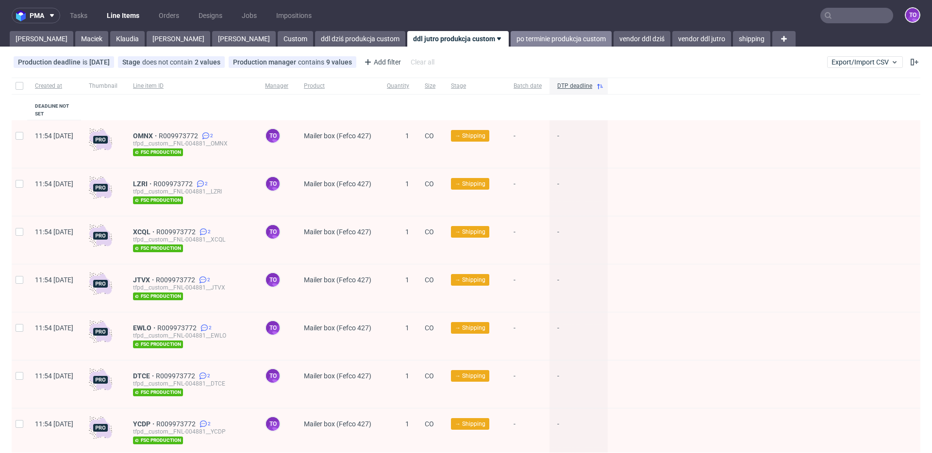
click at [511, 40] on link "po terminie produkcja custom" at bounding box center [561, 39] width 101 height 16
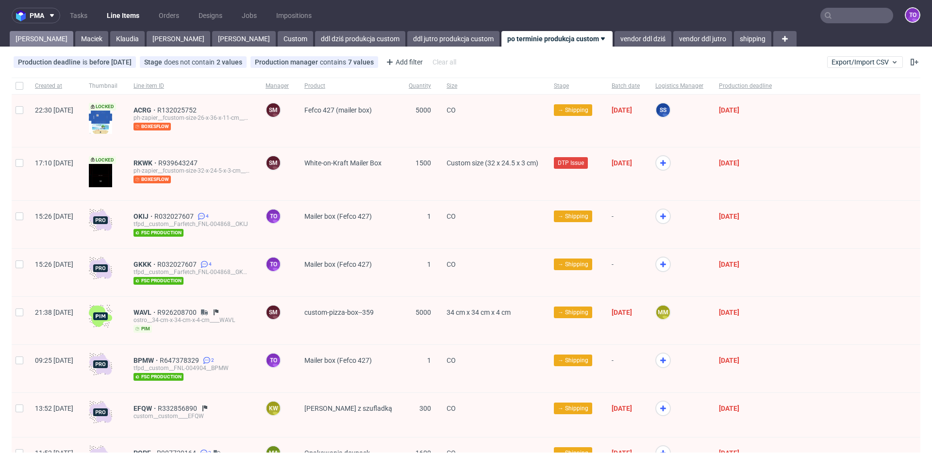
click at [36, 40] on link "Tomasz" at bounding box center [42, 39] width 64 height 16
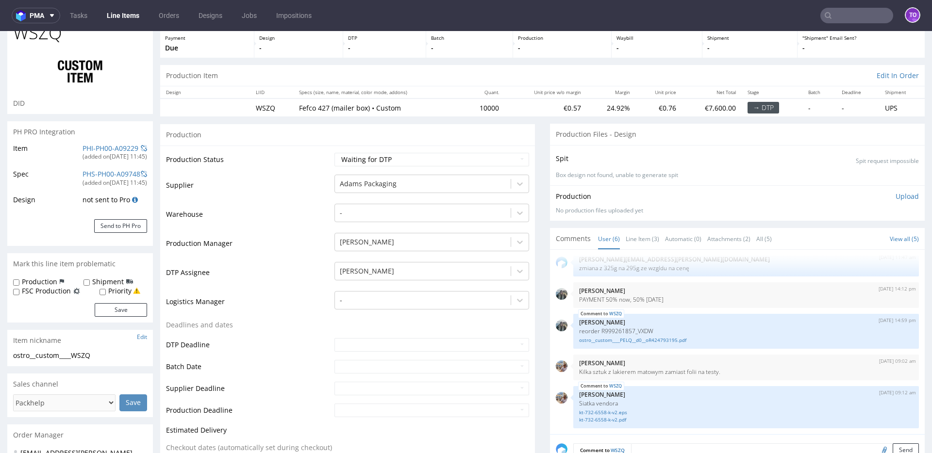
scroll to position [89, 0]
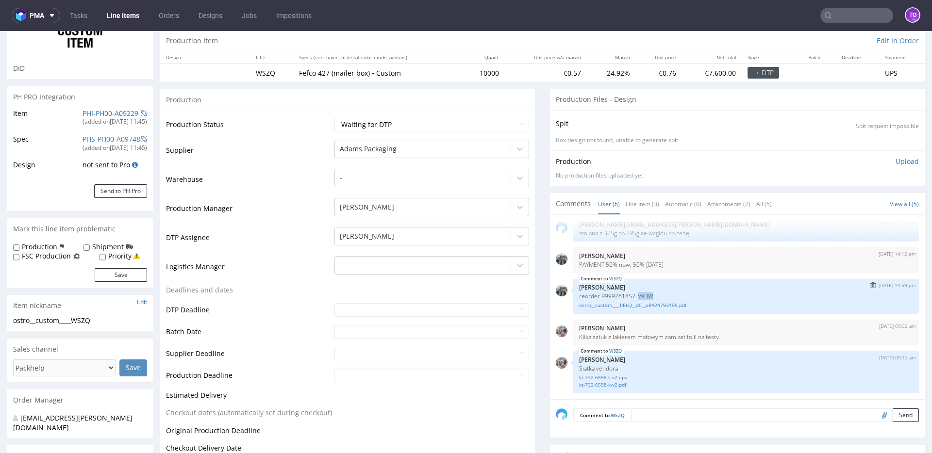
drag, startPoint x: 631, startPoint y: 297, endPoint x: 648, endPoint y: 296, distance: 16.5
click at [648, 296] on p "reorder R999261857_VXDW" at bounding box center [746, 296] width 334 height 7
copy p "VXDW"
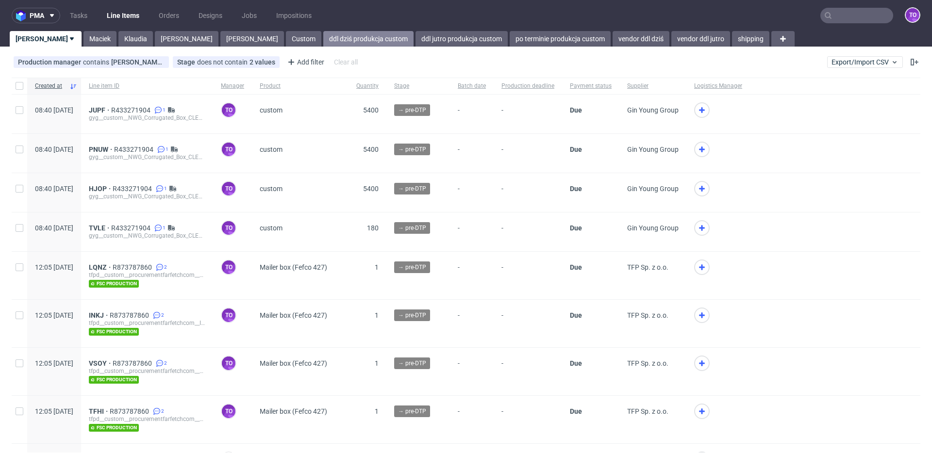
click at [323, 40] on link "ddl dziś produkcja custom" at bounding box center [368, 39] width 90 height 16
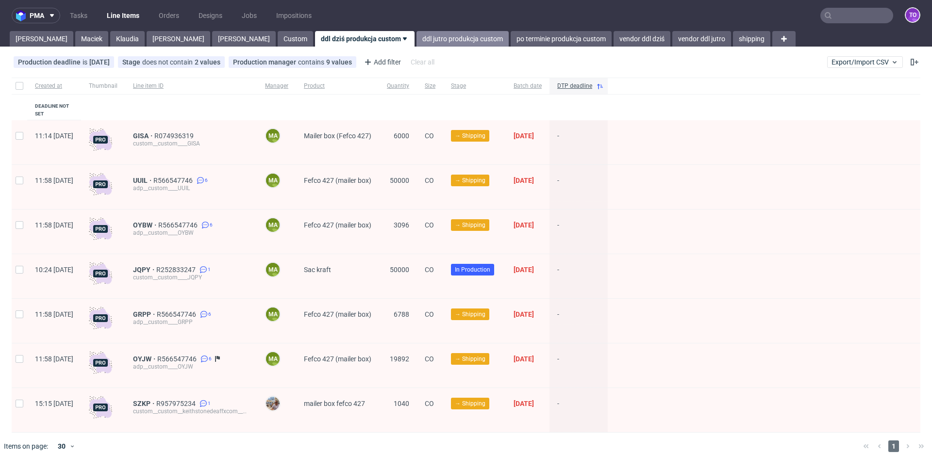
click at [417, 34] on link "ddl jutro produkcja custom" at bounding box center [463, 39] width 92 height 16
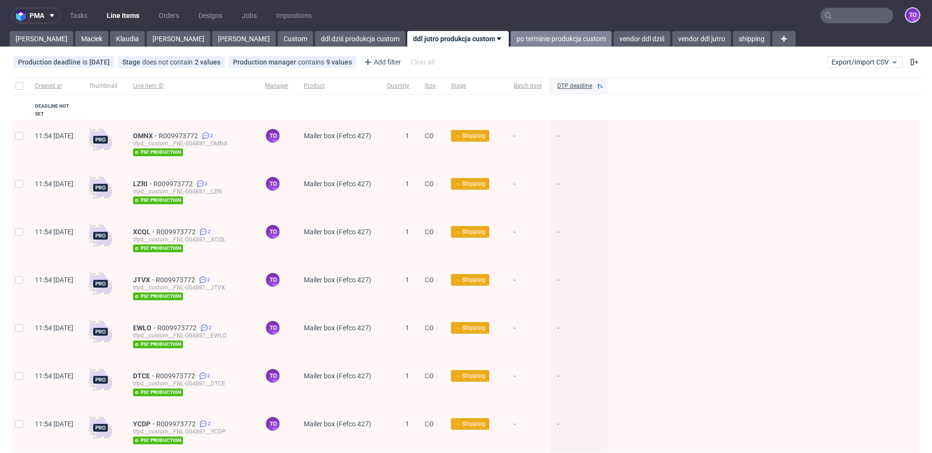
click at [511, 39] on link "po terminie produkcja custom" at bounding box center [561, 39] width 101 height 16
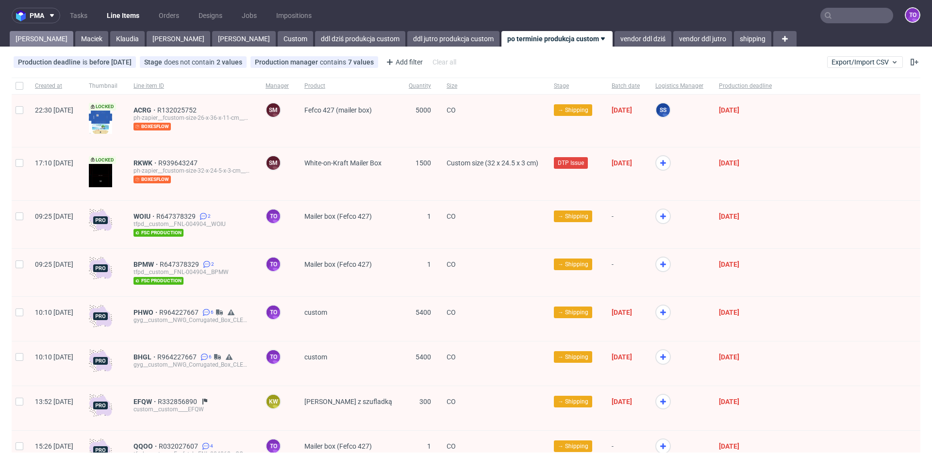
click at [32, 37] on link "[PERSON_NAME]" at bounding box center [42, 39] width 64 height 16
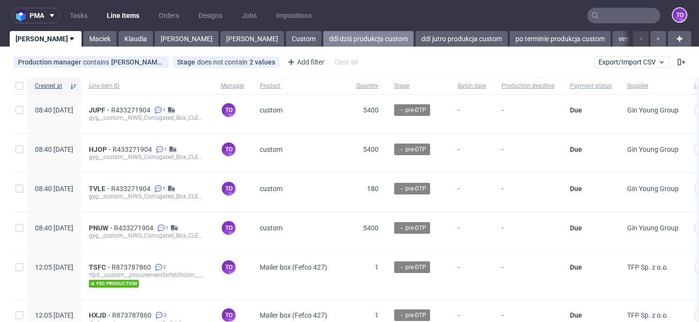
click at [323, 41] on link "ddl dziś produkcja custom" at bounding box center [368, 39] width 90 height 16
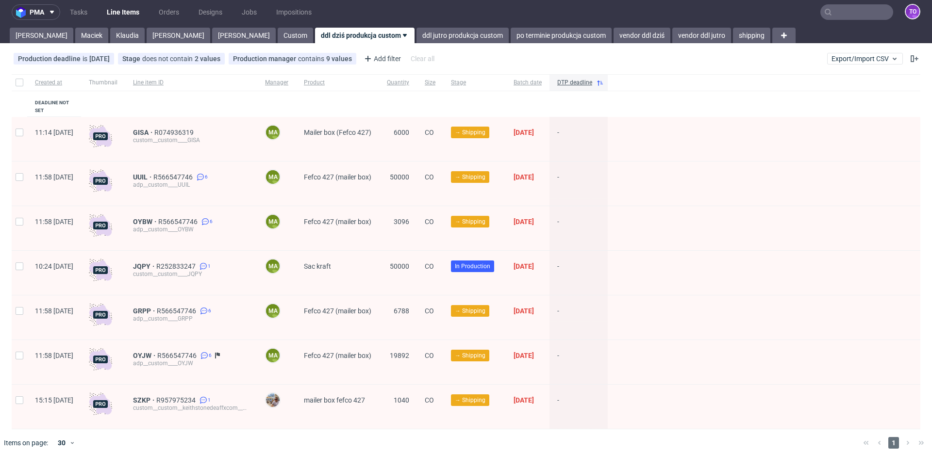
scroll to position [5, 0]
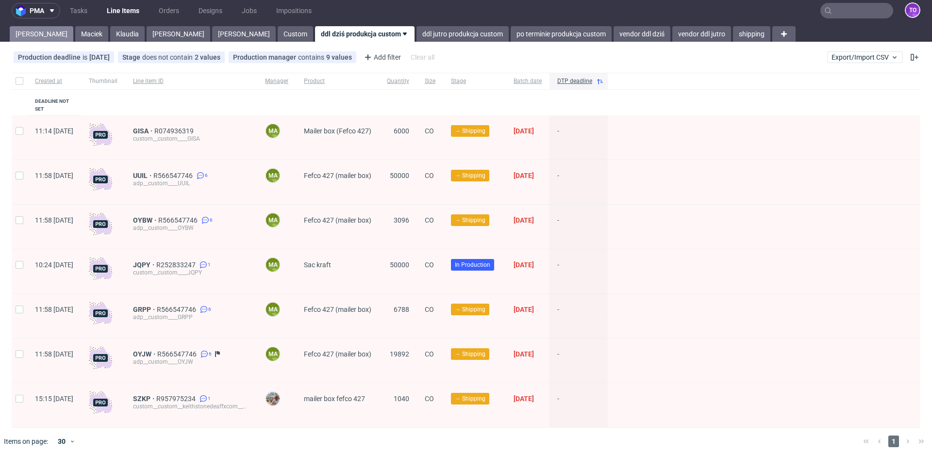
click at [34, 32] on link "[PERSON_NAME]" at bounding box center [42, 34] width 64 height 16
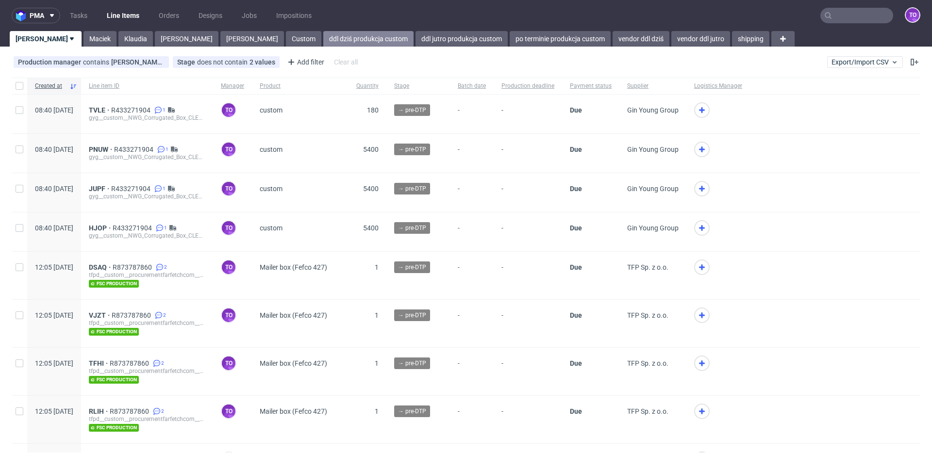
click at [323, 42] on link "ddl dziś produkcja custom" at bounding box center [368, 39] width 90 height 16
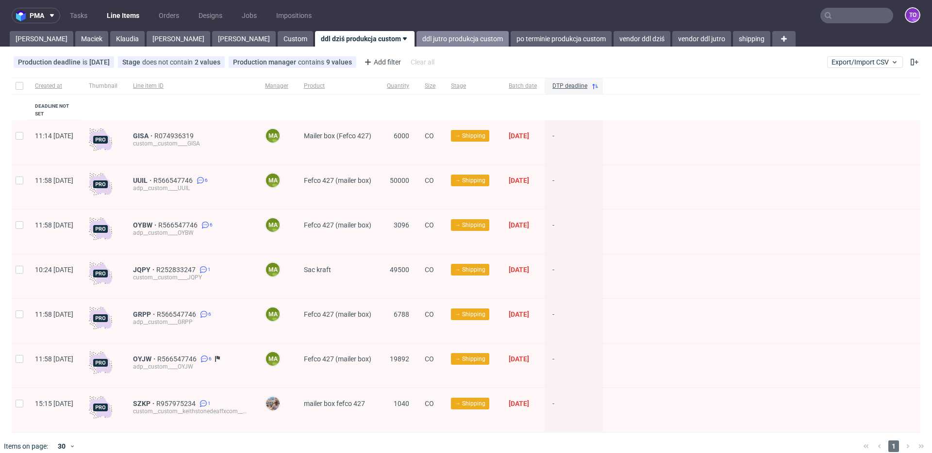
click at [417, 37] on link "ddl jutro produkcja custom" at bounding box center [463, 39] width 92 height 16
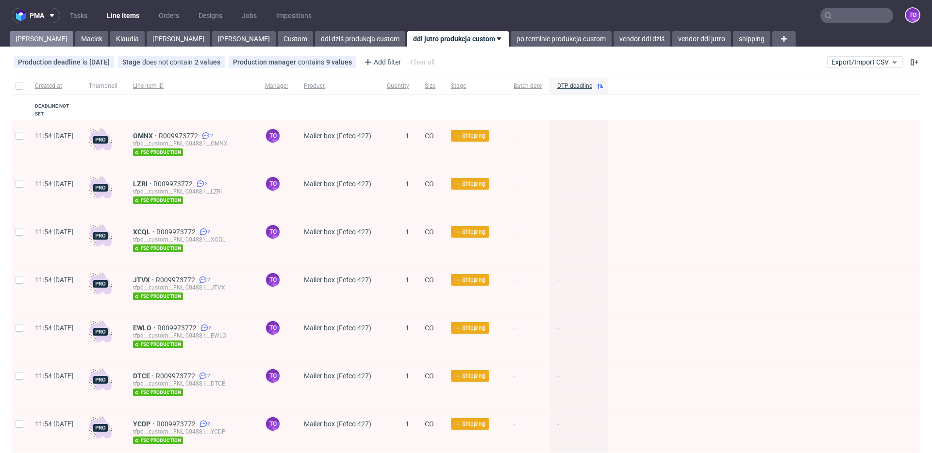
click at [29, 39] on link "Tomasz" at bounding box center [42, 39] width 64 height 16
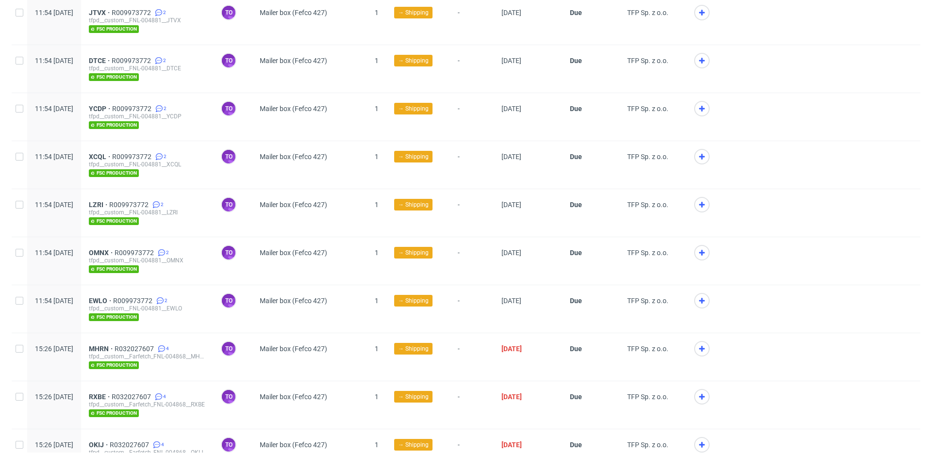
scroll to position [1987, 0]
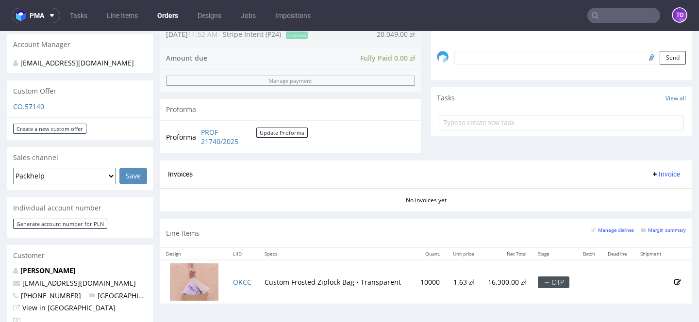
scroll to position [308, 0]
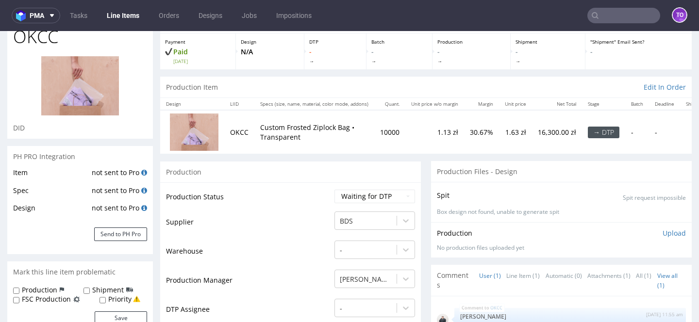
scroll to position [55, 0]
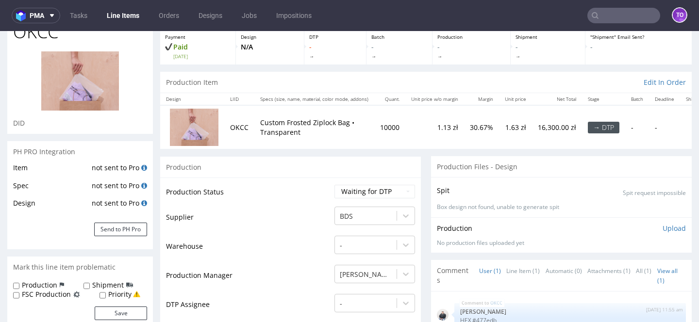
click at [87, 86] on img at bounding box center [80, 80] width 78 height 59
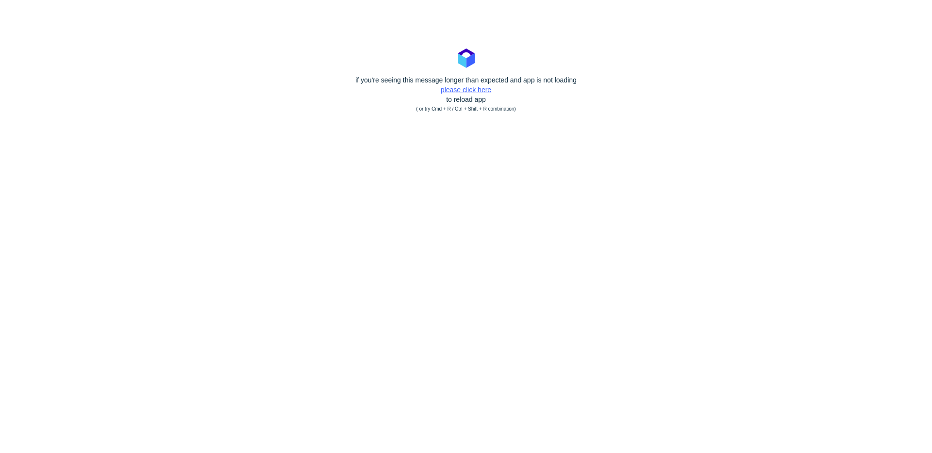
click at [446, 91] on link "please click here" at bounding box center [466, 90] width 50 height 8
click at [460, 89] on link "please click here" at bounding box center [466, 90] width 50 height 8
click at [465, 90] on link "please click here" at bounding box center [466, 90] width 50 height 8
click at [460, 89] on link "please click here" at bounding box center [466, 90] width 50 height 8
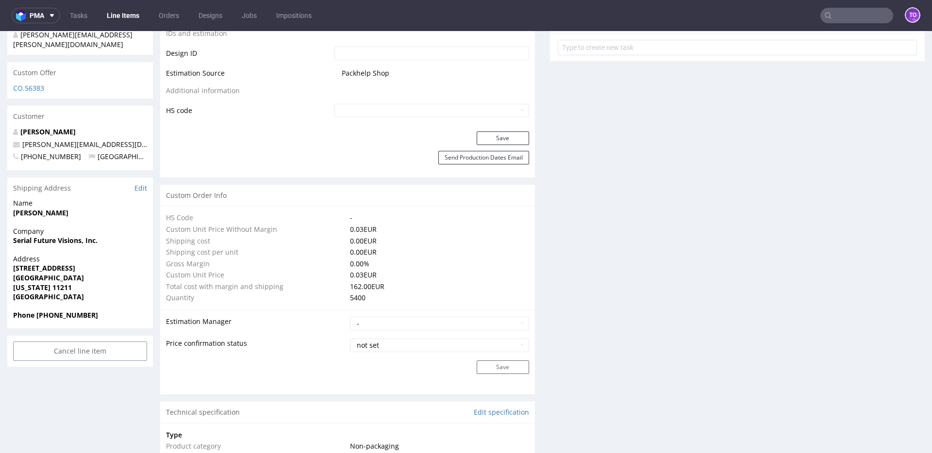
scroll to position [1144, 0]
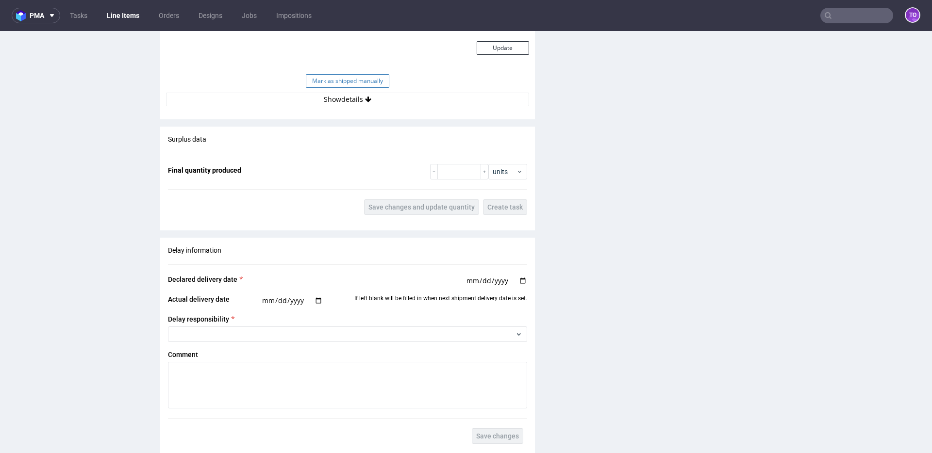
click at [354, 77] on button "Mark as shipped manually" at bounding box center [348, 81] width 84 height 14
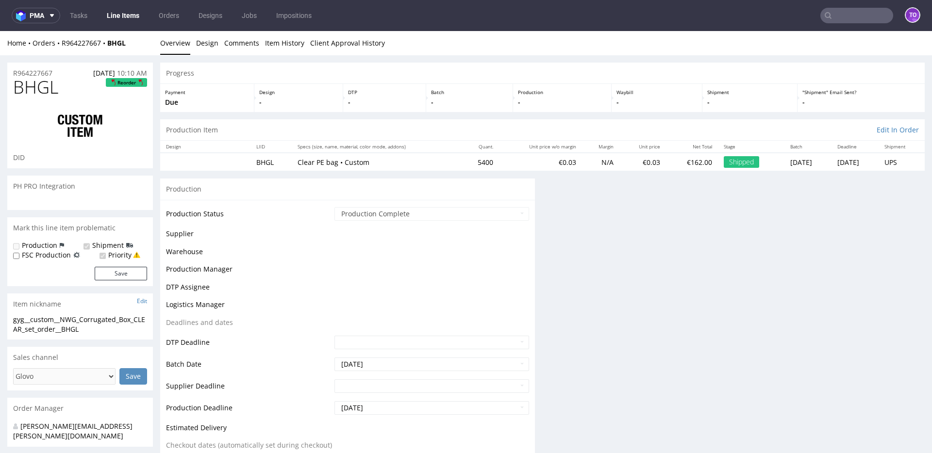
scroll to position [0, 0]
click at [93, 42] on link "R964227667" at bounding box center [85, 42] width 46 height 9
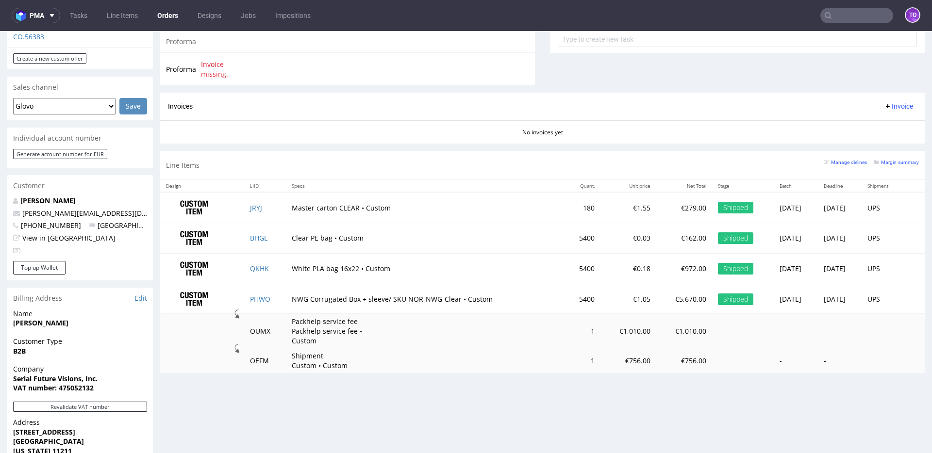
scroll to position [338, 0]
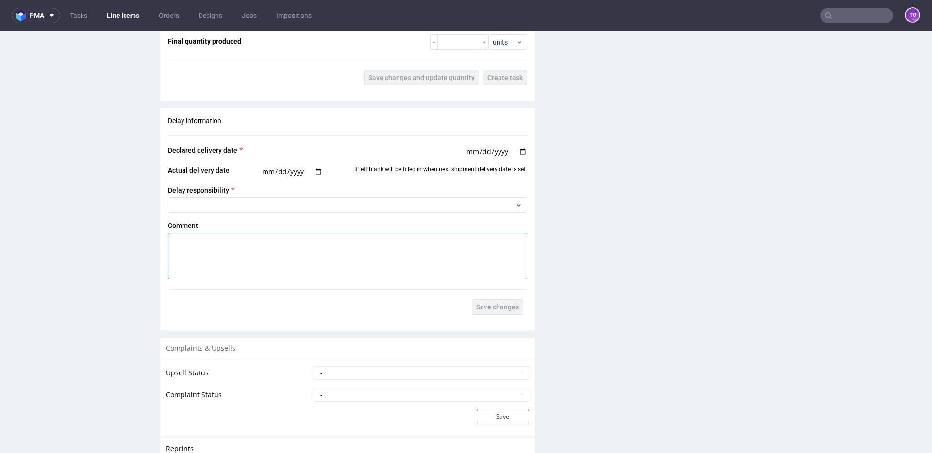
scroll to position [1662, 0]
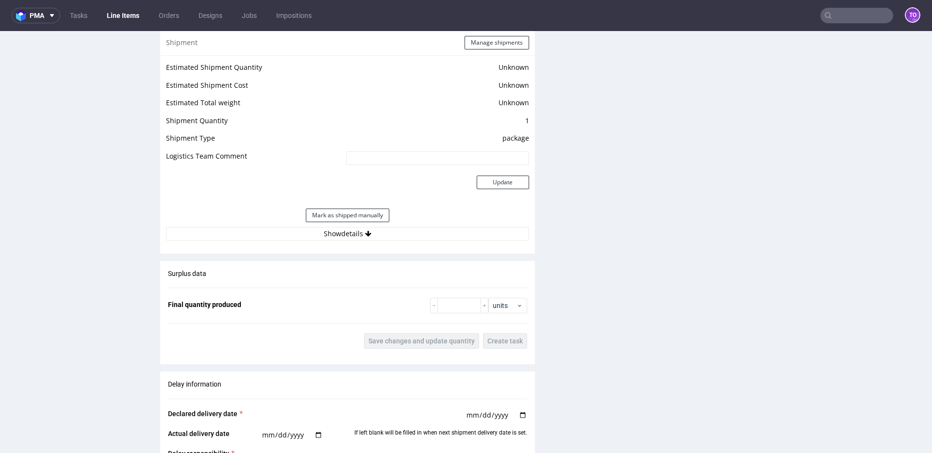
scroll to position [1300, 0]
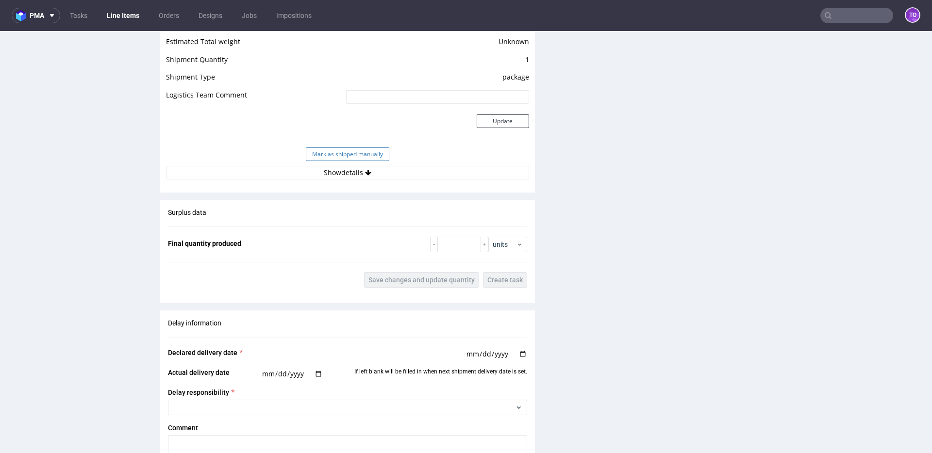
click at [372, 152] on button "Mark as shipped manually" at bounding box center [348, 155] width 84 height 14
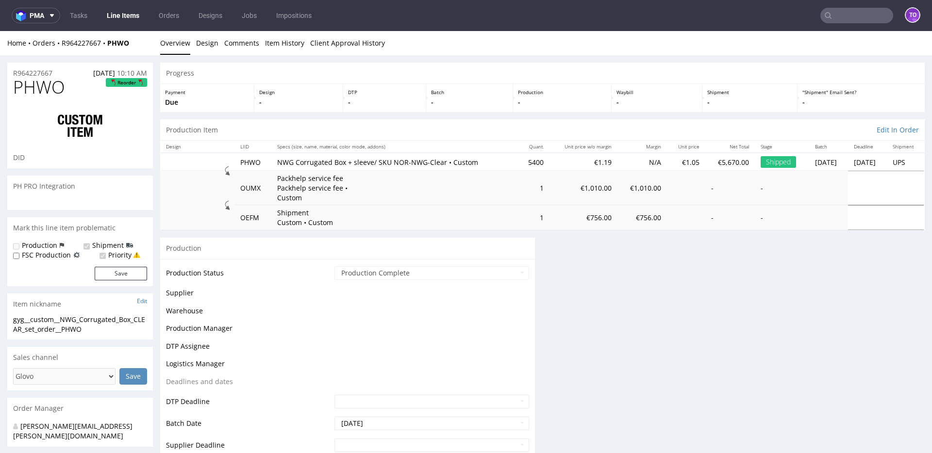
scroll to position [0, 0]
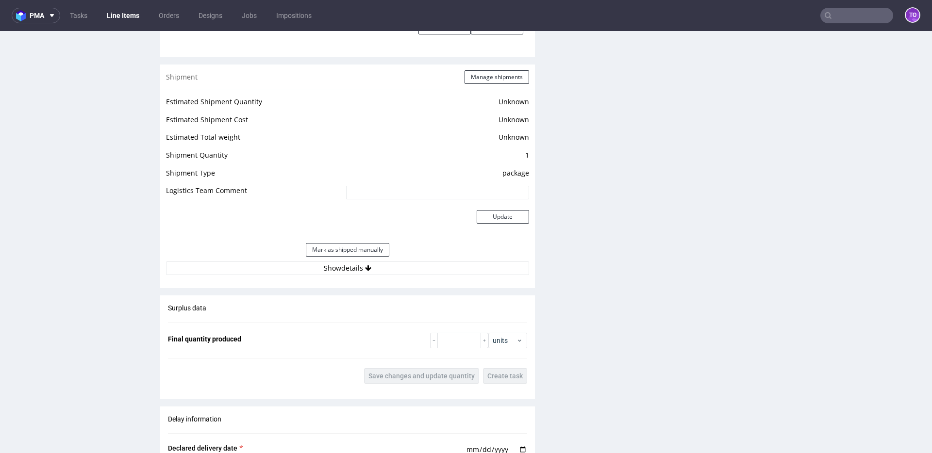
scroll to position [1056, 0]
click at [351, 251] on button "Mark as shipped manually" at bounding box center [348, 250] width 84 height 14
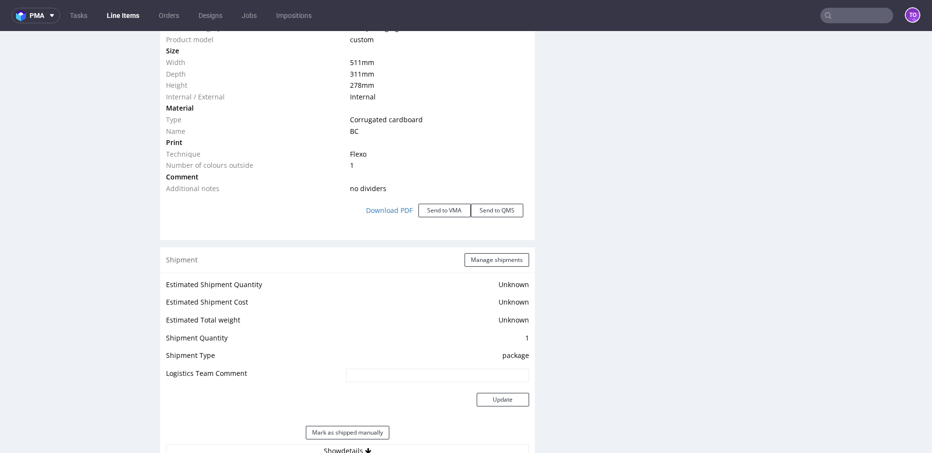
scroll to position [1147, 0]
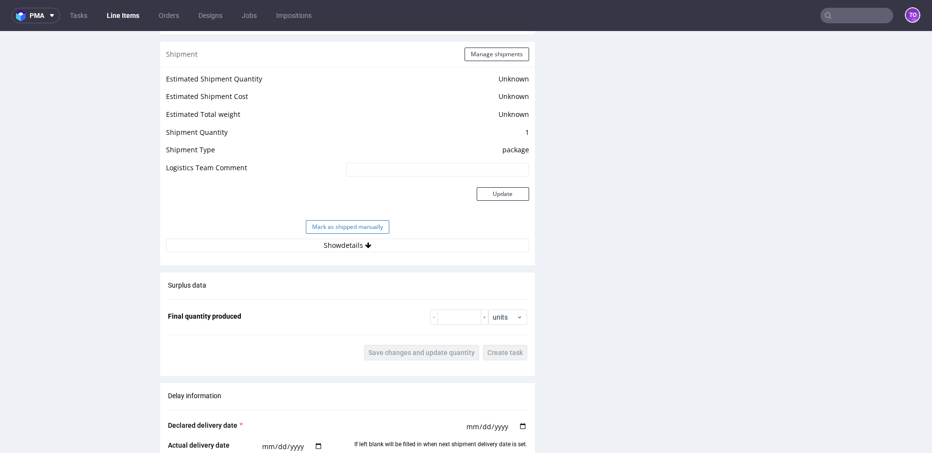
click at [357, 230] on button "Mark as shipped manually" at bounding box center [348, 227] width 84 height 14
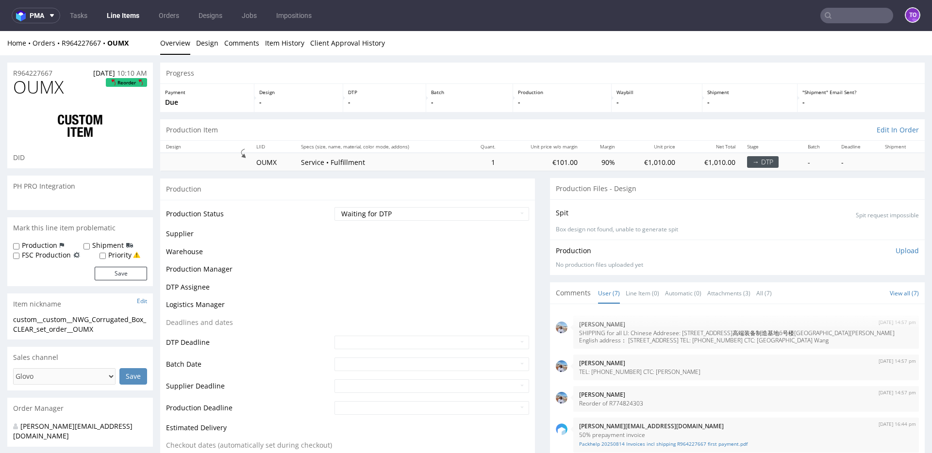
scroll to position [105, 0]
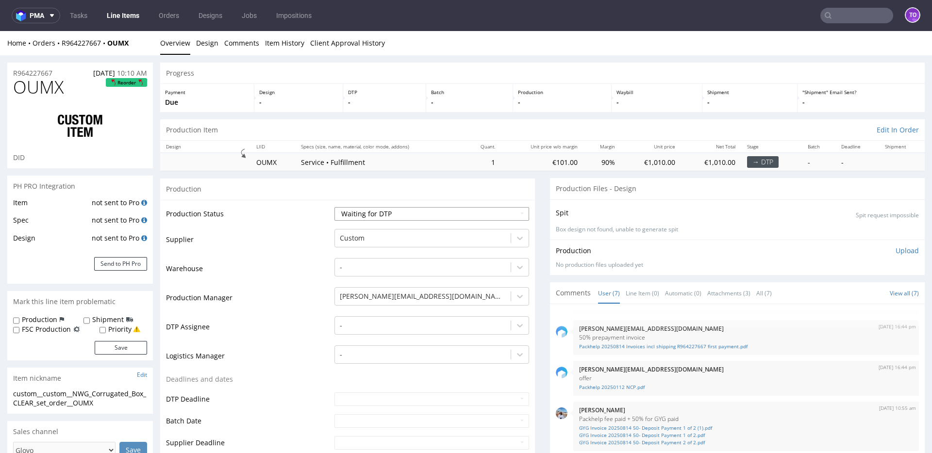
click at [381, 217] on select "Waiting for Artwork Waiting for Diecut Waiting for Mockup Waiting for DTP Waiti…" at bounding box center [432, 214] width 195 height 14
select select "production_complete"
click at [335, 207] on select "Waiting for Artwork Waiting for Diecut Waiting for Mockup Waiting for DTP Waiti…" at bounding box center [432, 214] width 195 height 14
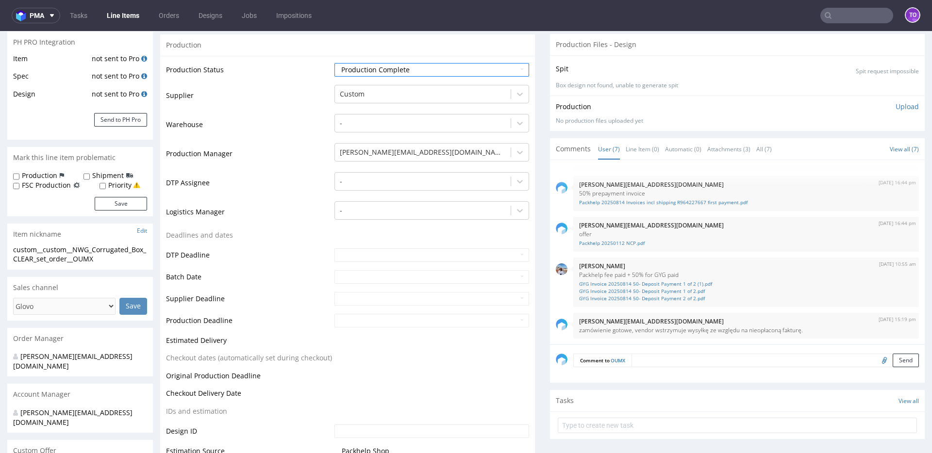
scroll to position [259, 0]
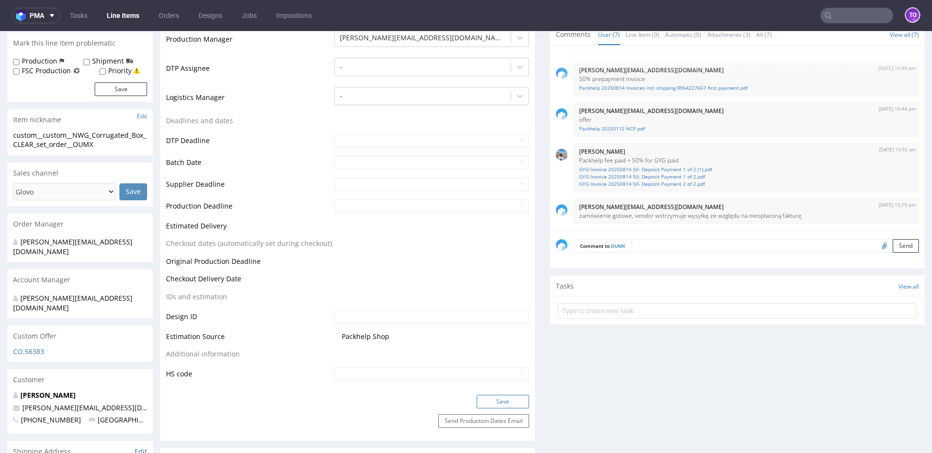
click at [483, 404] on button "Save" at bounding box center [503, 402] width 52 height 14
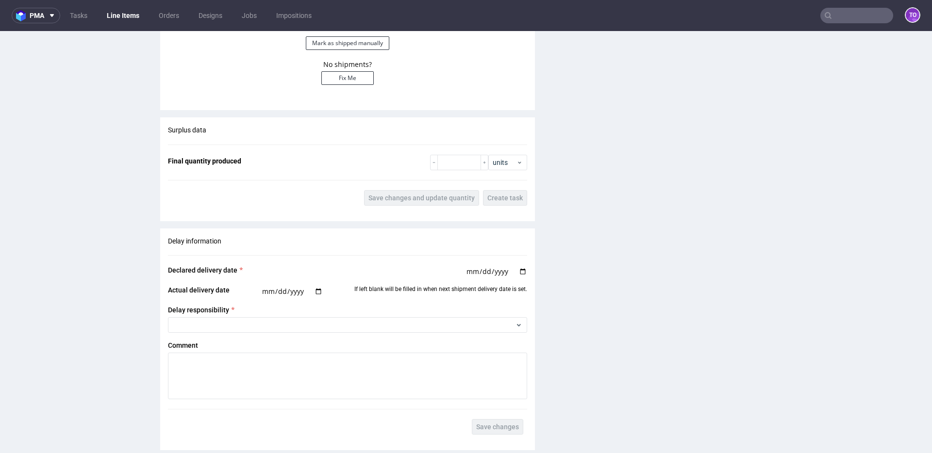
scroll to position [1211, 0]
click at [353, 39] on button "Mark as shipped manually" at bounding box center [348, 43] width 84 height 14
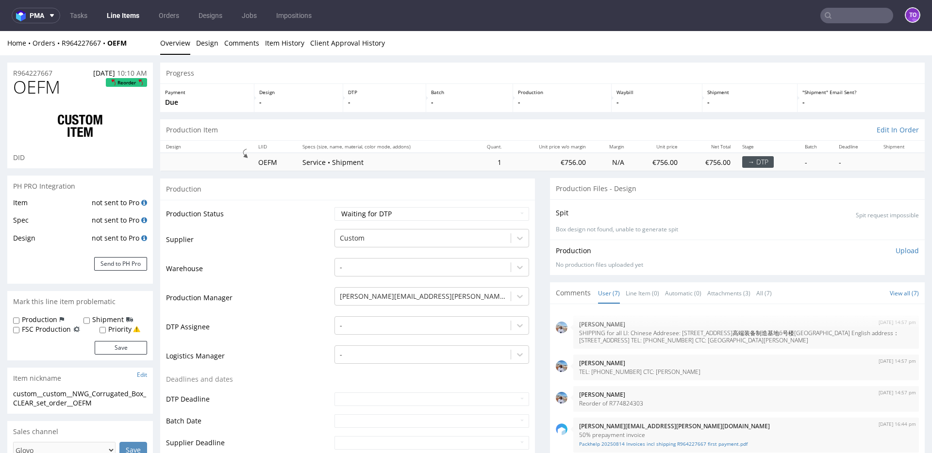
scroll to position [105, 0]
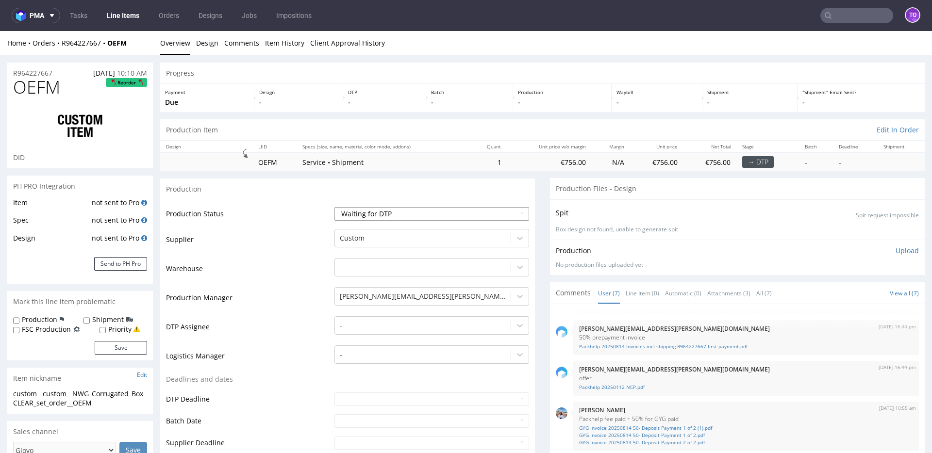
click at [360, 213] on select "Waiting for Artwork Waiting for Diecut Waiting for Mockup Waiting for DTP Waiti…" at bounding box center [432, 214] width 195 height 14
select select "production_complete"
click at [335, 207] on select "Waiting for Artwork Waiting for Diecut Waiting for Mockup Waiting for DTP Waiti…" at bounding box center [432, 214] width 195 height 14
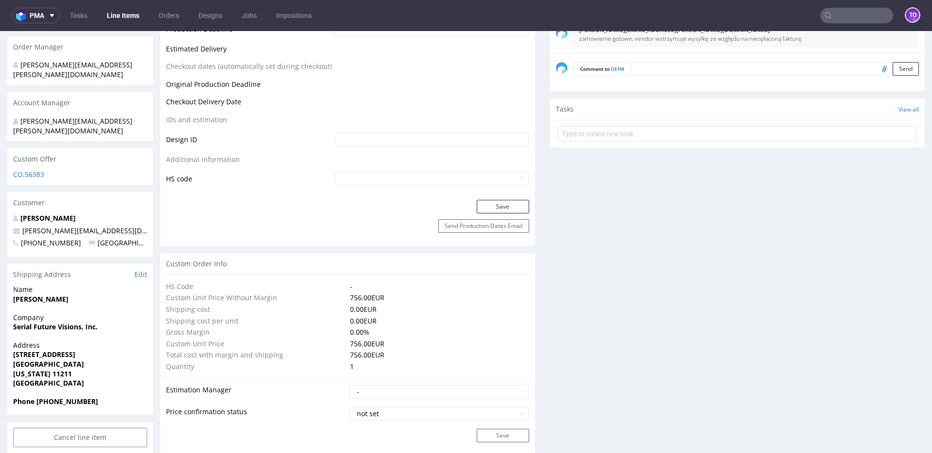
scroll to position [439, 0]
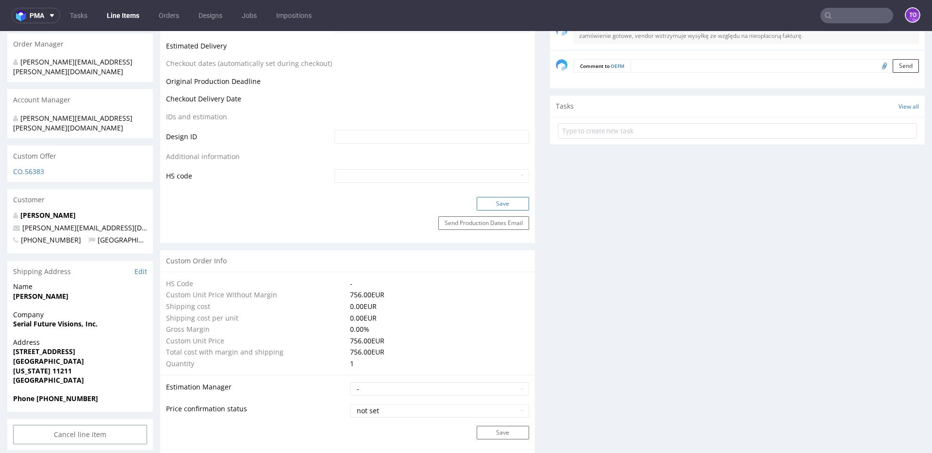
click at [500, 203] on button "Save" at bounding box center [503, 204] width 52 height 14
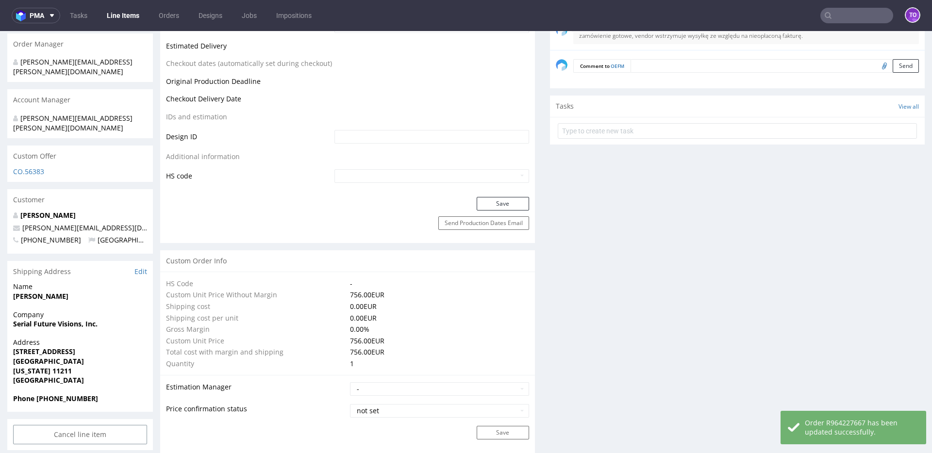
scroll to position [1161, 0]
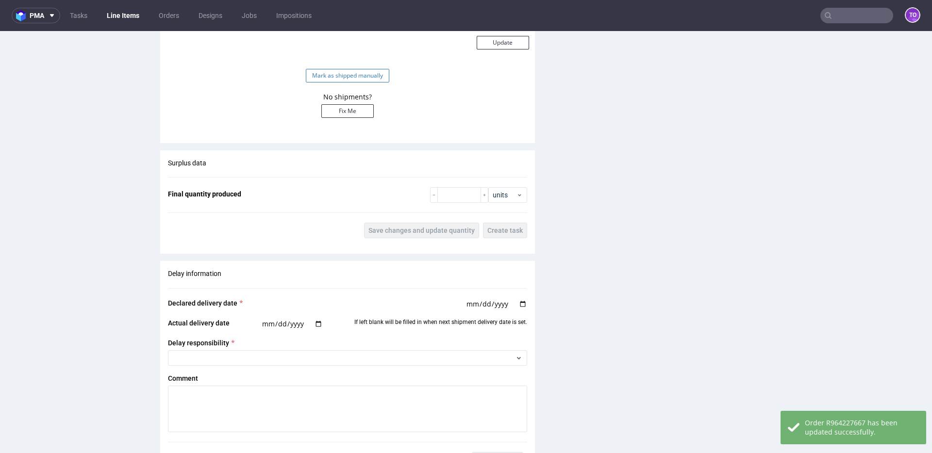
click at [355, 81] on button "Mark as shipped manually" at bounding box center [348, 76] width 84 height 14
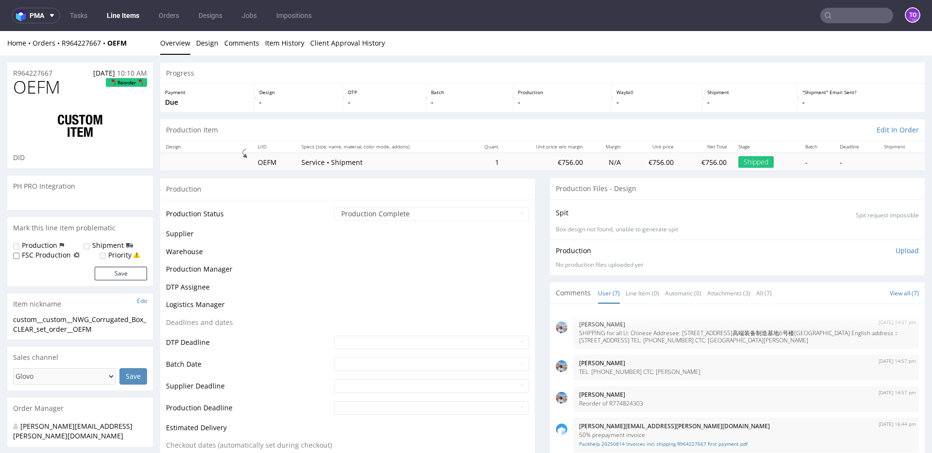
scroll to position [758, 0]
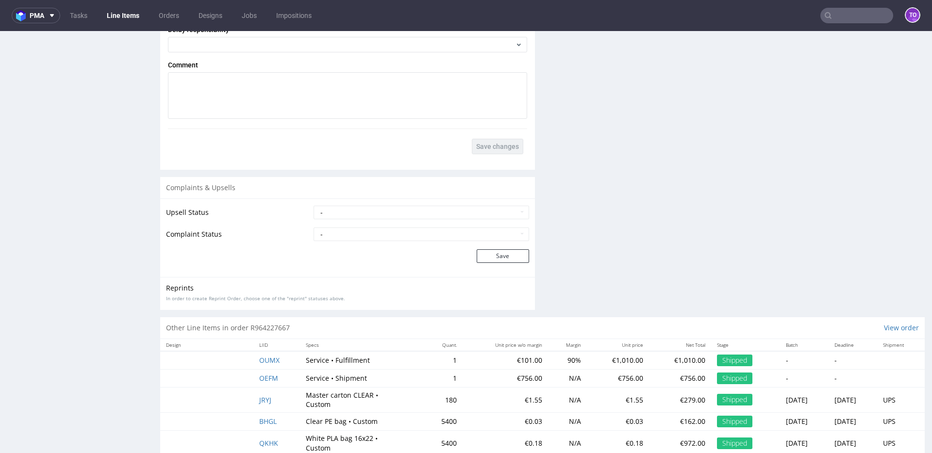
scroll to position [1662, 0]
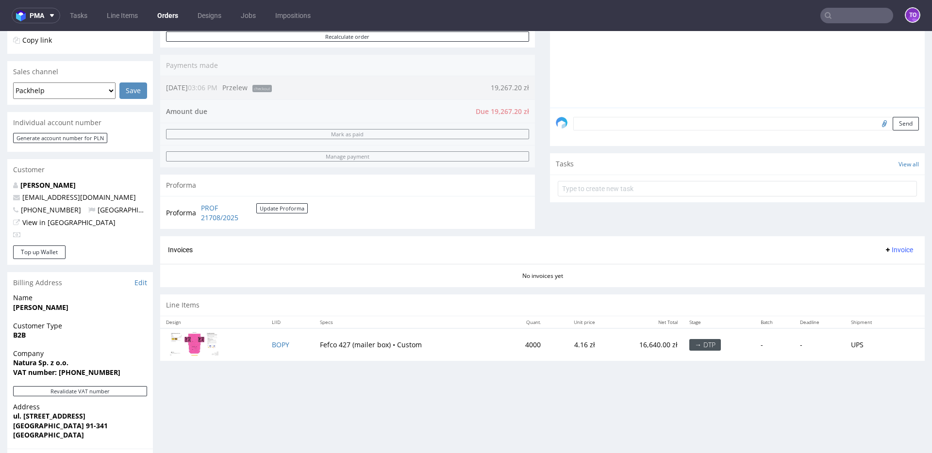
scroll to position [368, 0]
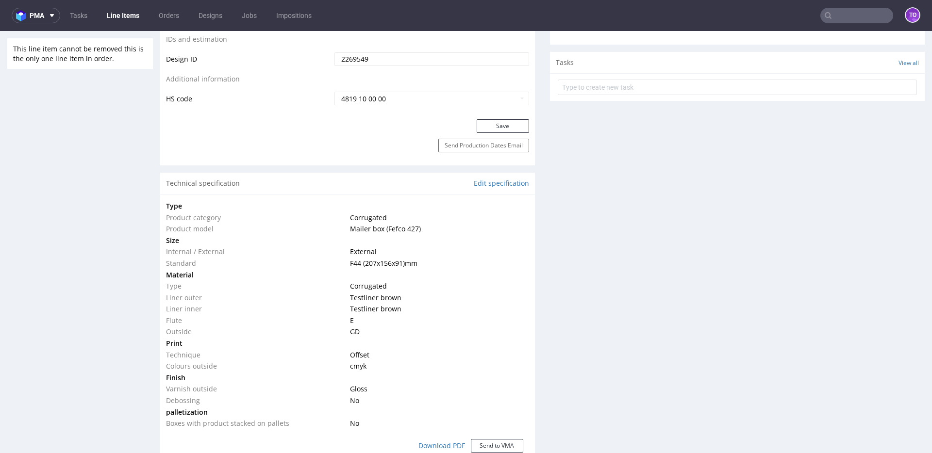
scroll to position [530, 0]
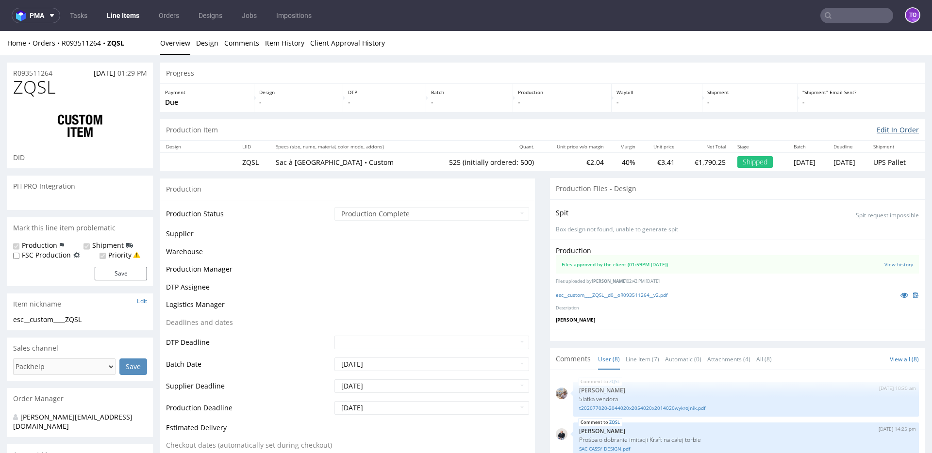
scroll to position [154, 0]
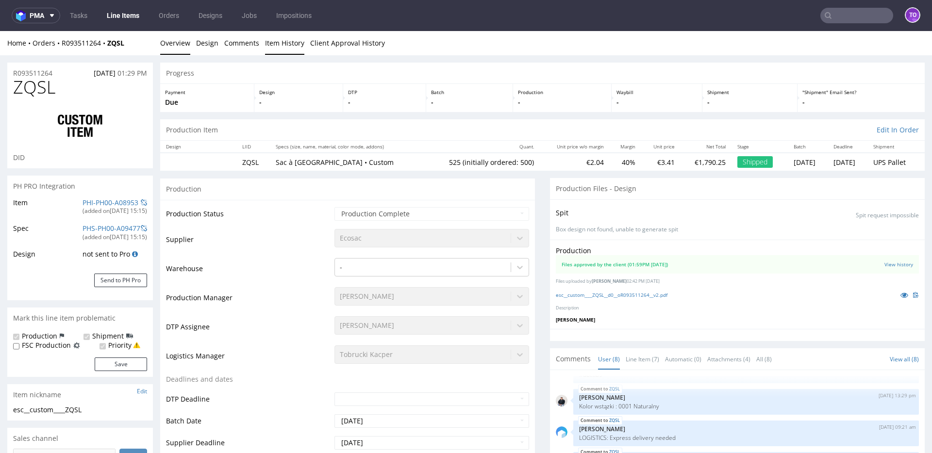
click at [268, 44] on link "Item History" at bounding box center [284, 43] width 39 height 24
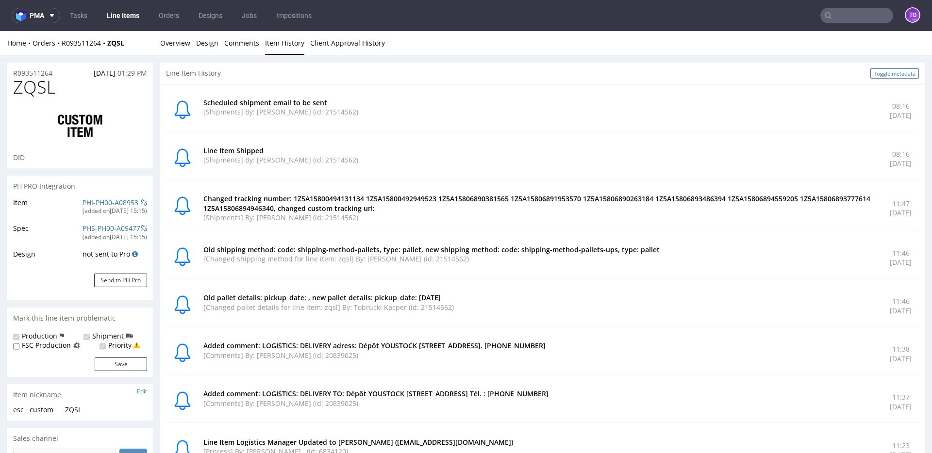
click at [871, 77] on link "Toggle metadata" at bounding box center [895, 73] width 49 height 10
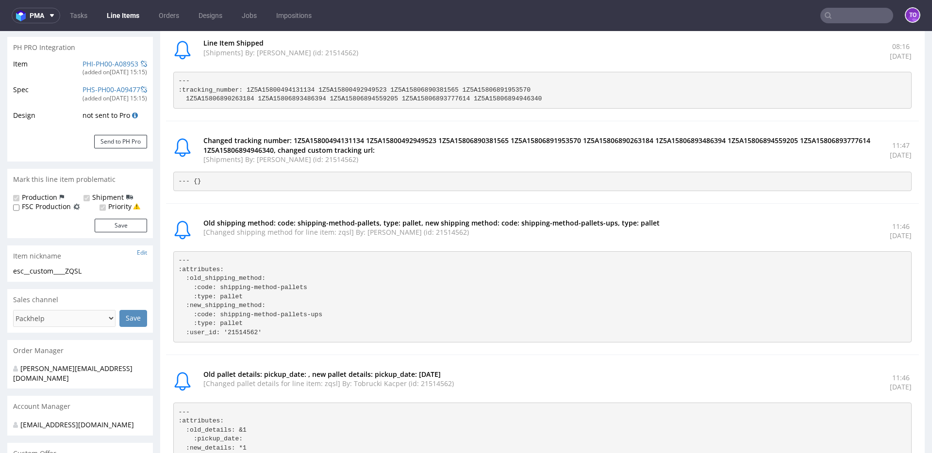
scroll to position [0, 0]
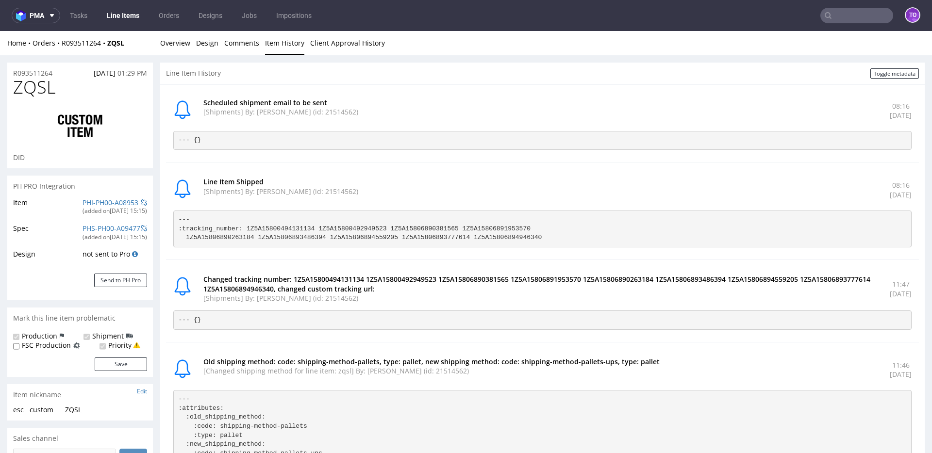
click at [196, 74] on div "Line Item History Toggle metadata" at bounding box center [542, 74] width 765 height 22
click at [175, 47] on link "Overview" at bounding box center [175, 43] width 30 height 24
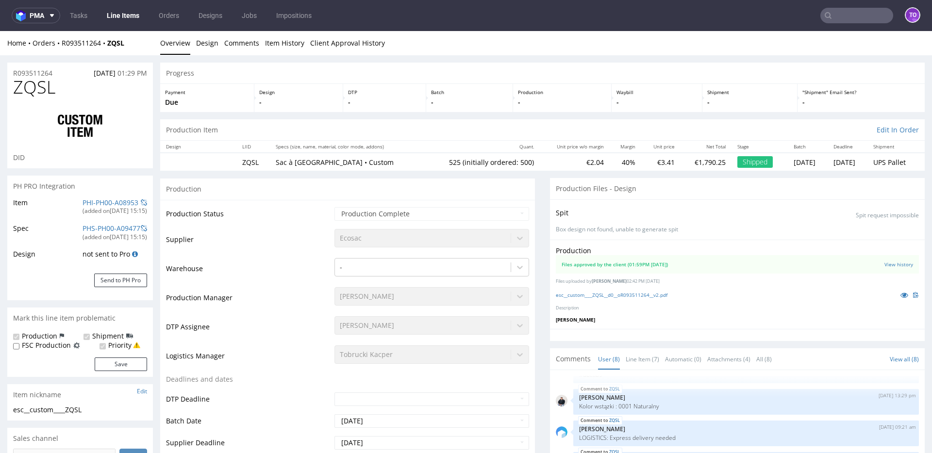
scroll to position [85, 0]
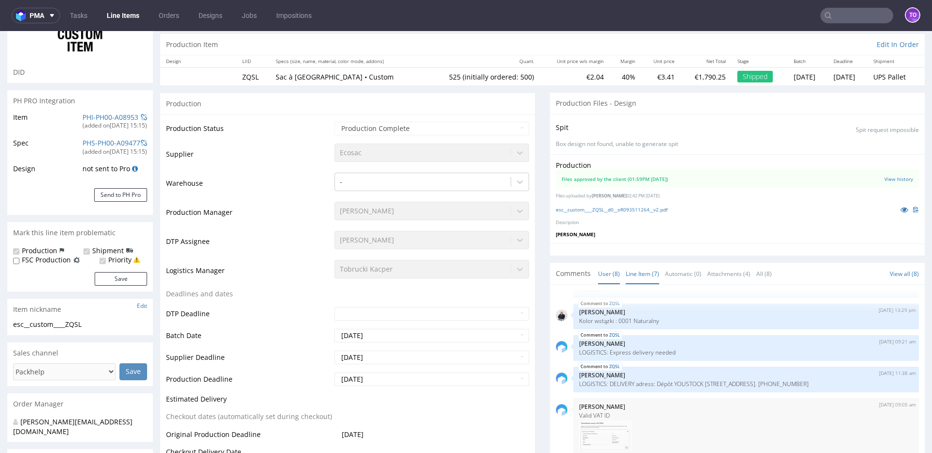
click at [632, 274] on link "Line Item (7)" at bounding box center [643, 274] width 34 height 21
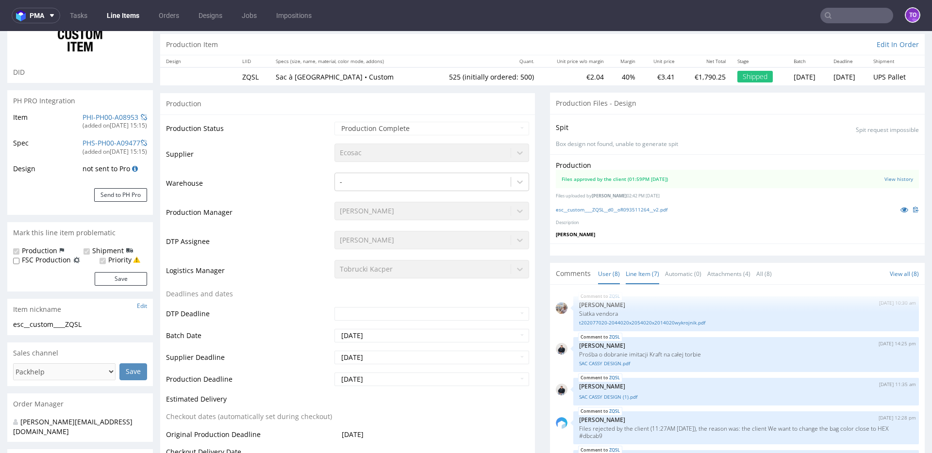
click at [604, 275] on link "User (8)" at bounding box center [609, 274] width 22 height 21
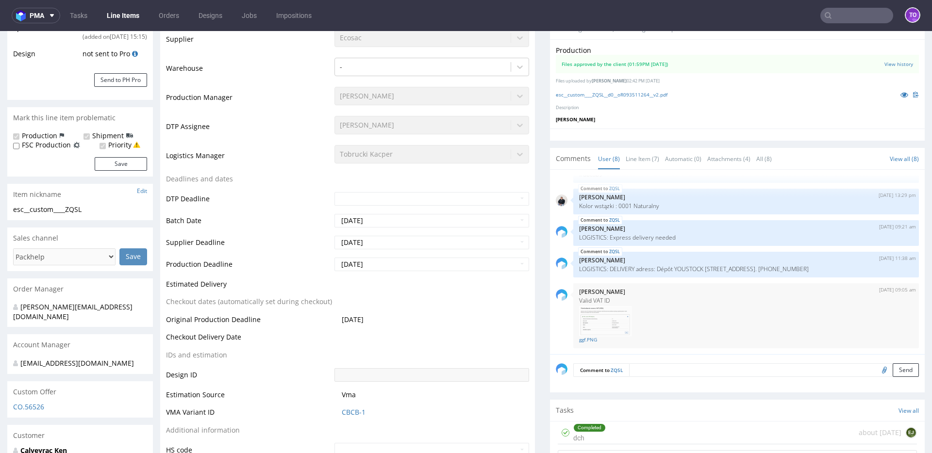
scroll to position [201, 0]
click at [629, 163] on link "Line Item (7)" at bounding box center [643, 158] width 34 height 21
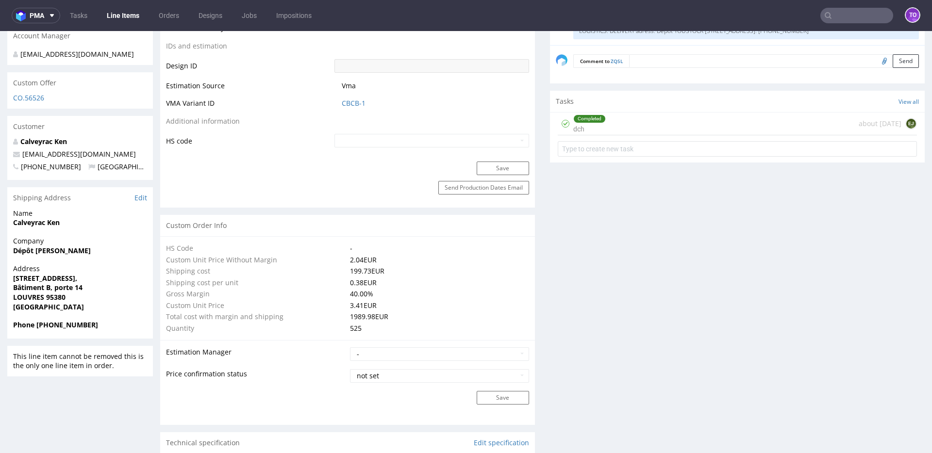
scroll to position [484, 0]
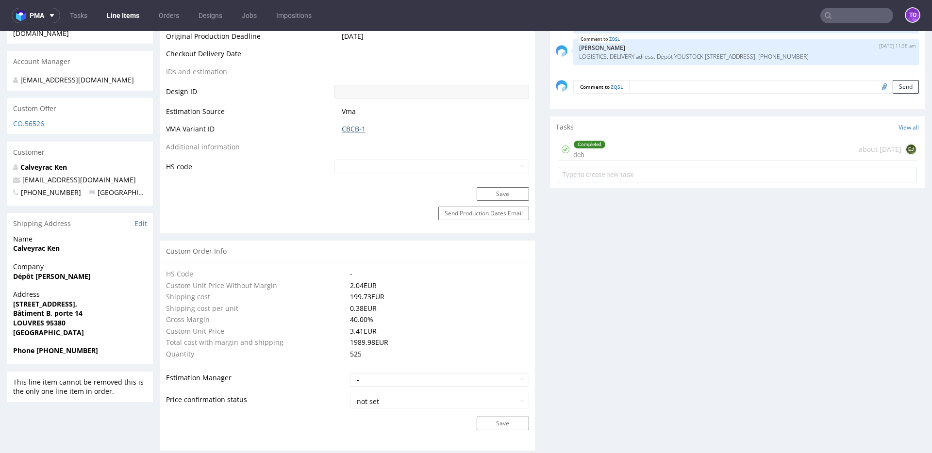
click at [347, 127] on link "CBCB-1" at bounding box center [354, 129] width 24 height 10
click at [344, 130] on link "CBCB-1" at bounding box center [354, 129] width 24 height 10
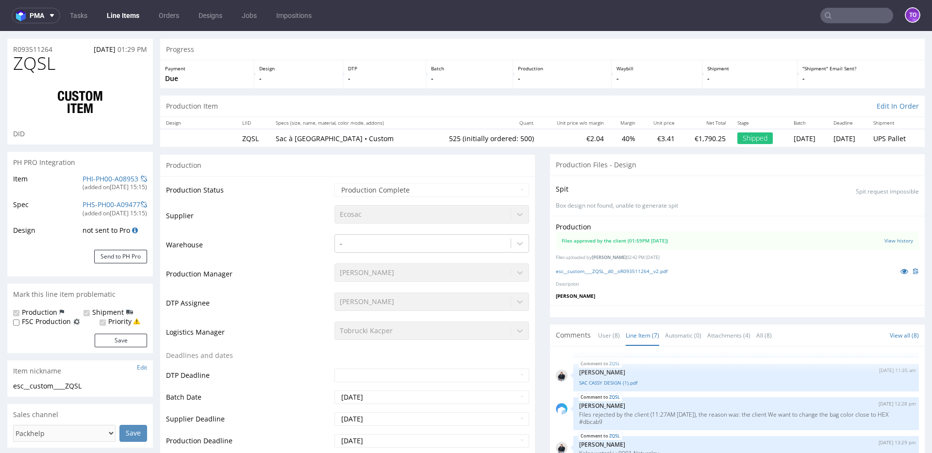
scroll to position [0, 0]
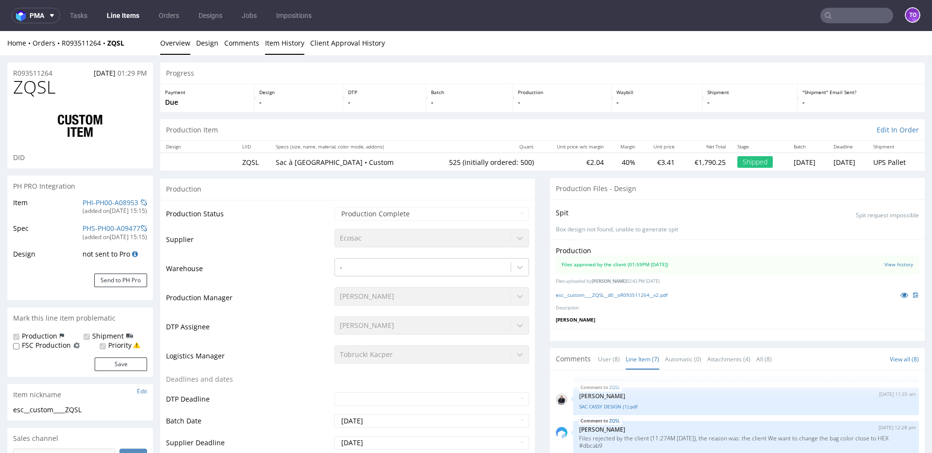
click at [282, 42] on link "Item History" at bounding box center [284, 43] width 39 height 24
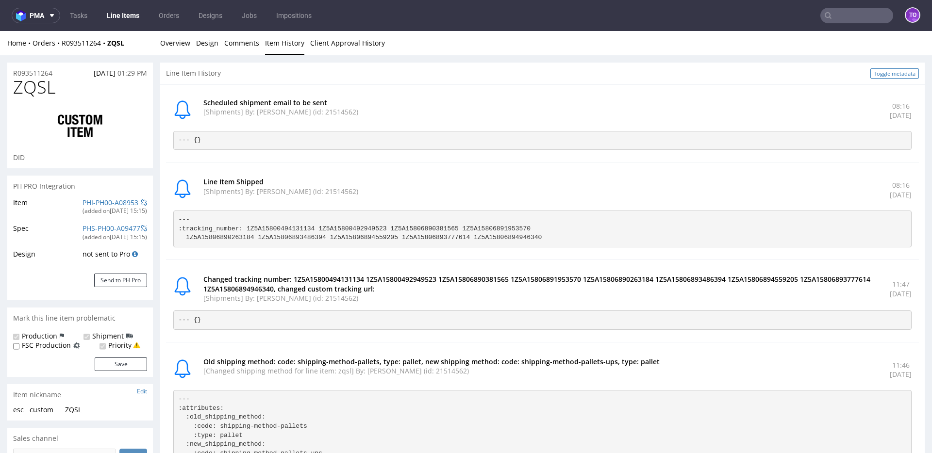
click at [874, 71] on link "Toggle metadata" at bounding box center [895, 73] width 49 height 10
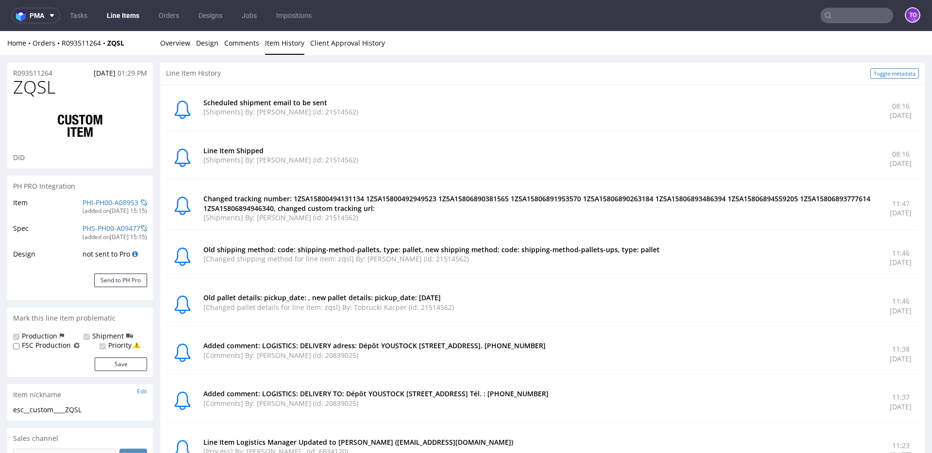
click at [887, 69] on link "Toggle metadata" at bounding box center [895, 73] width 49 height 10
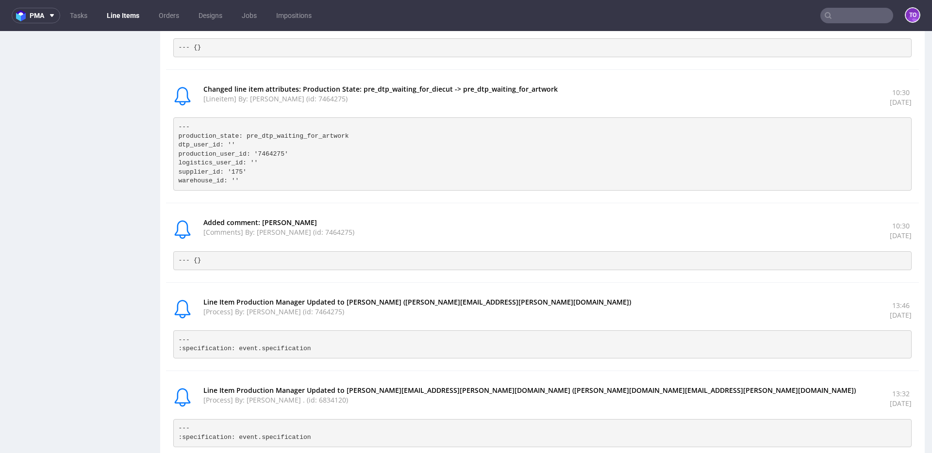
scroll to position [3822, 0]
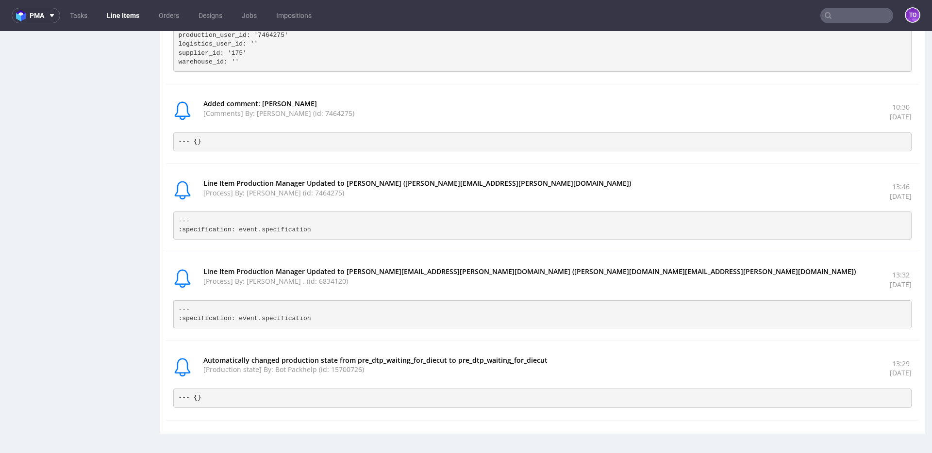
click at [245, 308] on pre "--- :specification: event.specification" at bounding box center [542, 315] width 739 height 28
click at [246, 308] on pre "--- :specification: event.specification" at bounding box center [542, 315] width 739 height 28
drag, startPoint x: 269, startPoint y: 312, endPoint x: 912, endPoint y: 115, distance: 672.3
click at [269, 312] on pre "--- :specification: event.specification" at bounding box center [542, 315] width 739 height 28
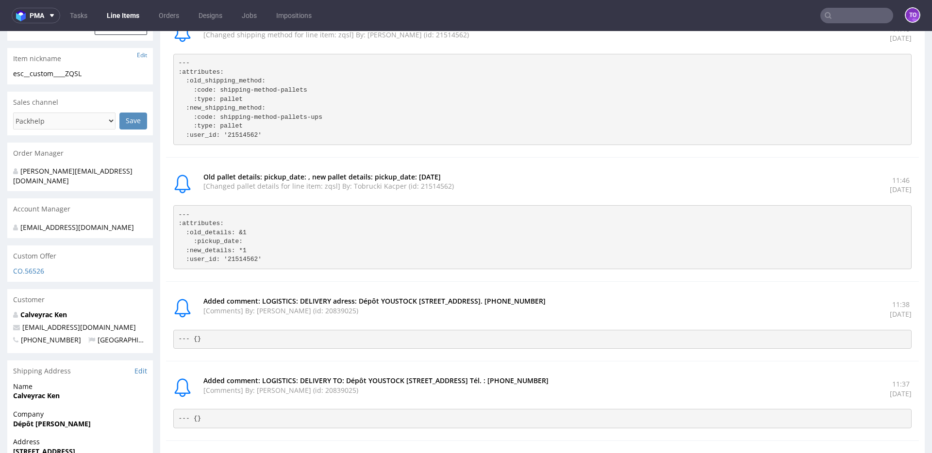
scroll to position [0, 0]
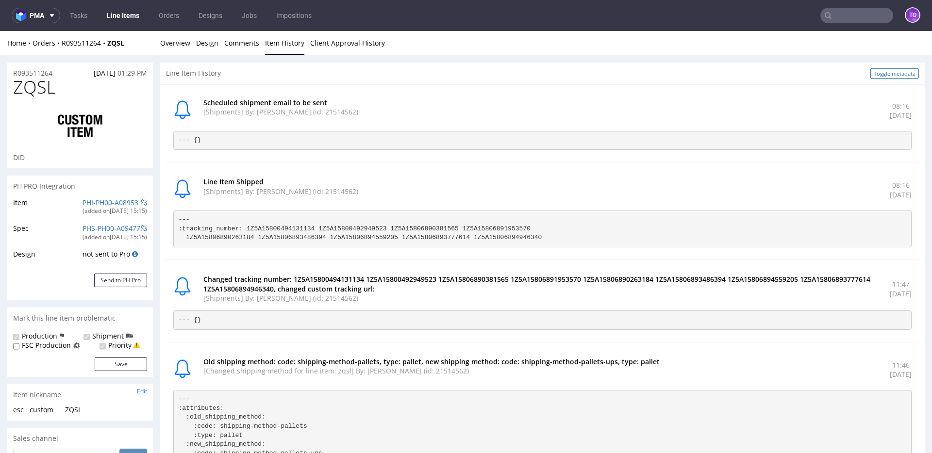
click at [871, 69] on link "Toggle metadata" at bounding box center [895, 73] width 49 height 10
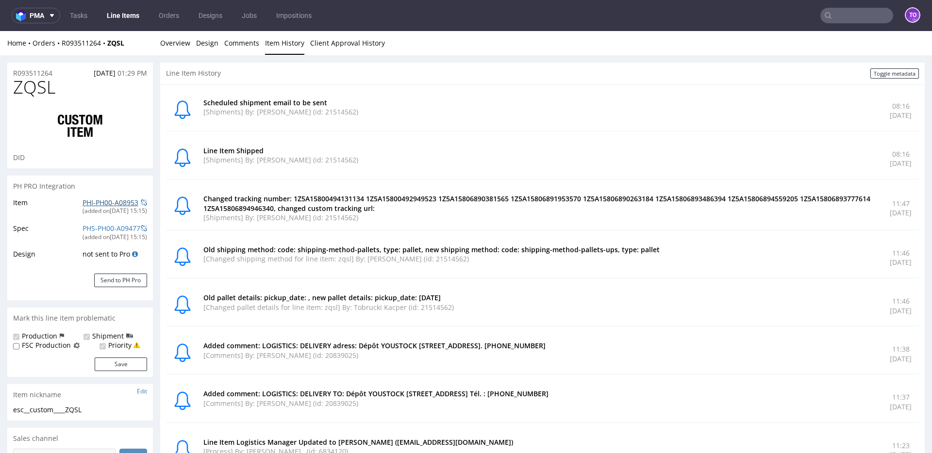
click at [113, 202] on link "PHI-PH00-A08953" at bounding box center [111, 202] width 56 height 9
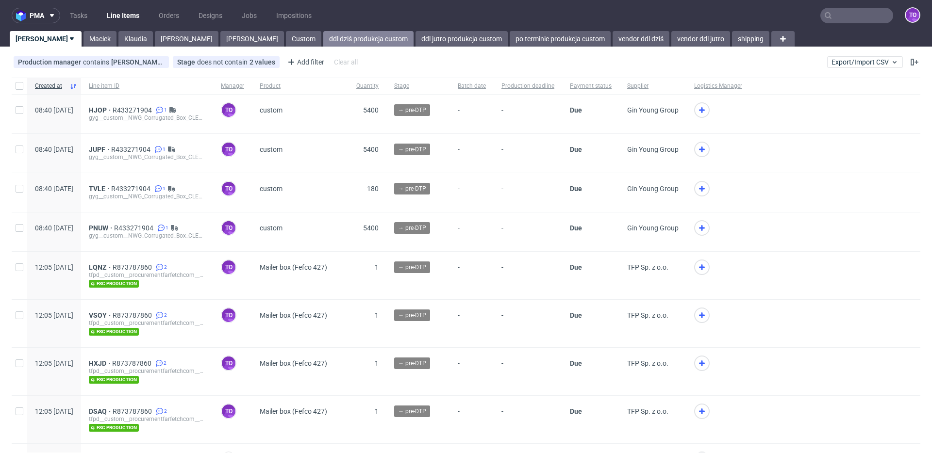
click at [323, 42] on link "ddl dziś produkcja custom" at bounding box center [368, 39] width 90 height 16
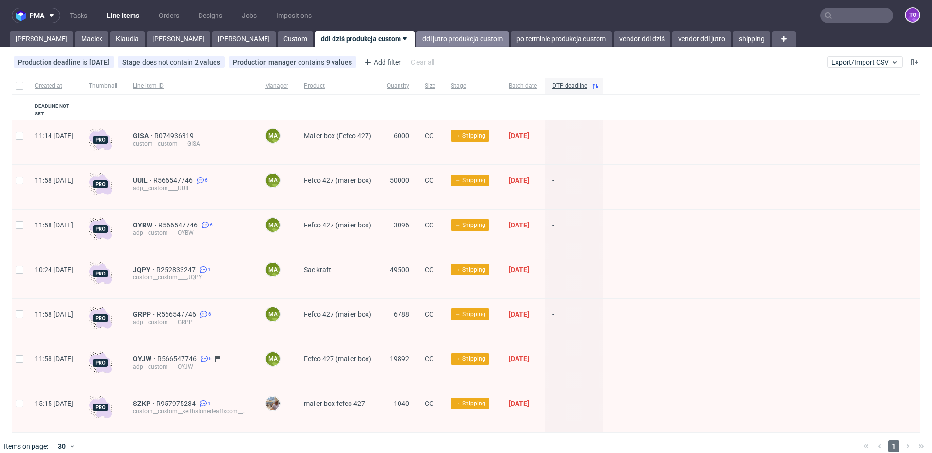
click at [417, 42] on link "ddl jutro produkcja custom" at bounding box center [463, 39] width 92 height 16
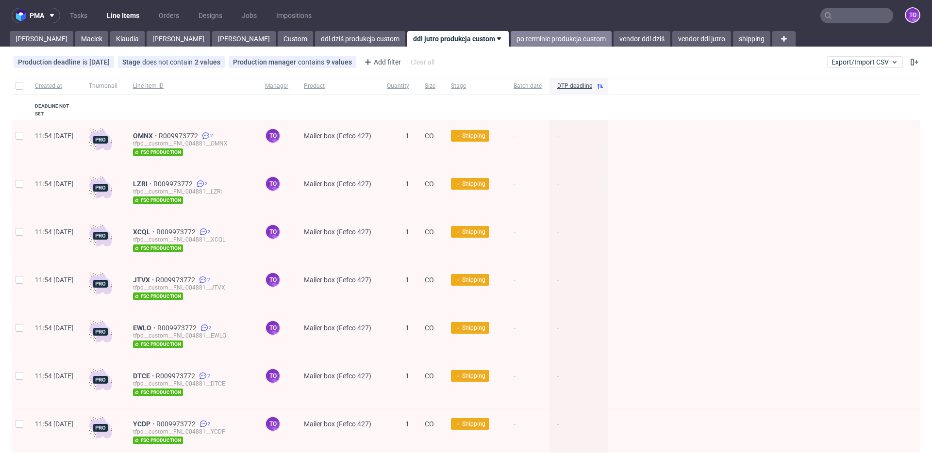
click at [511, 37] on link "po terminie produkcja custom" at bounding box center [561, 39] width 101 height 16
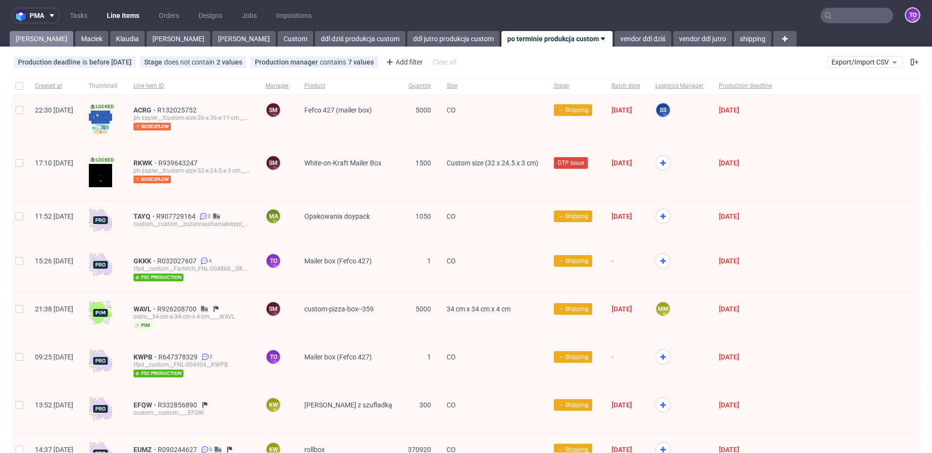
click at [26, 34] on link "Tomasz" at bounding box center [42, 39] width 64 height 16
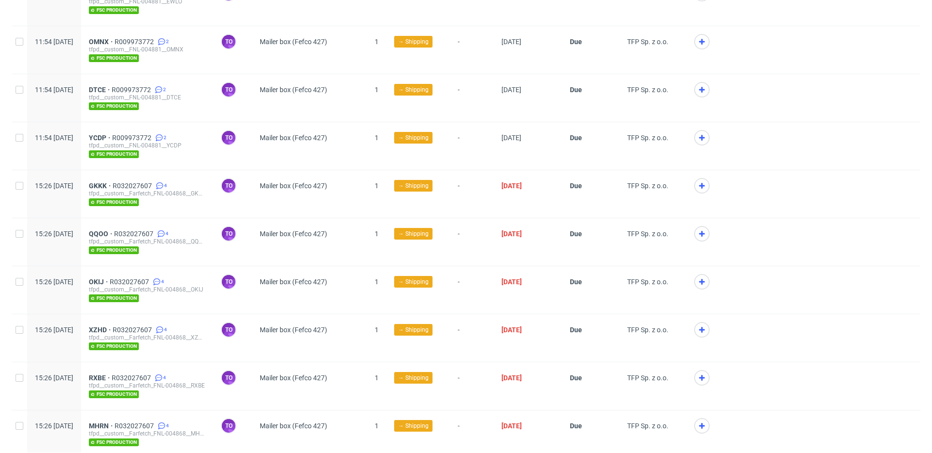
scroll to position [1830, 0]
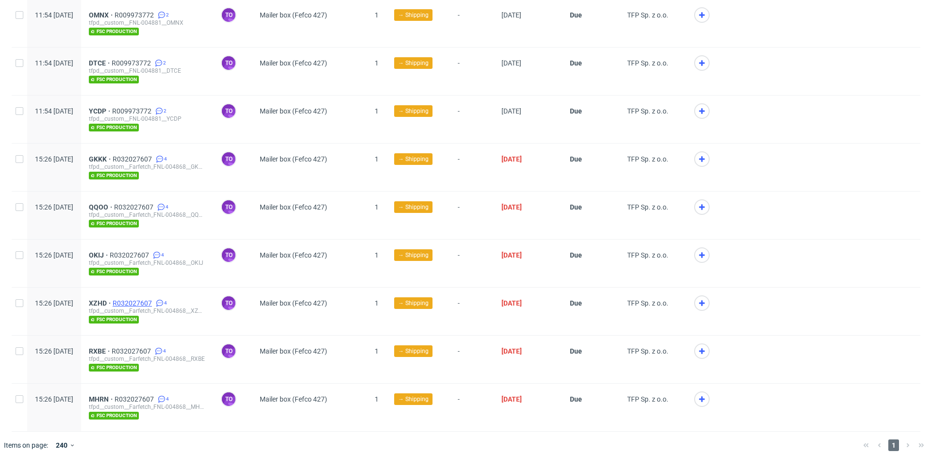
click at [154, 300] on span "R032027607" at bounding box center [133, 304] width 41 height 8
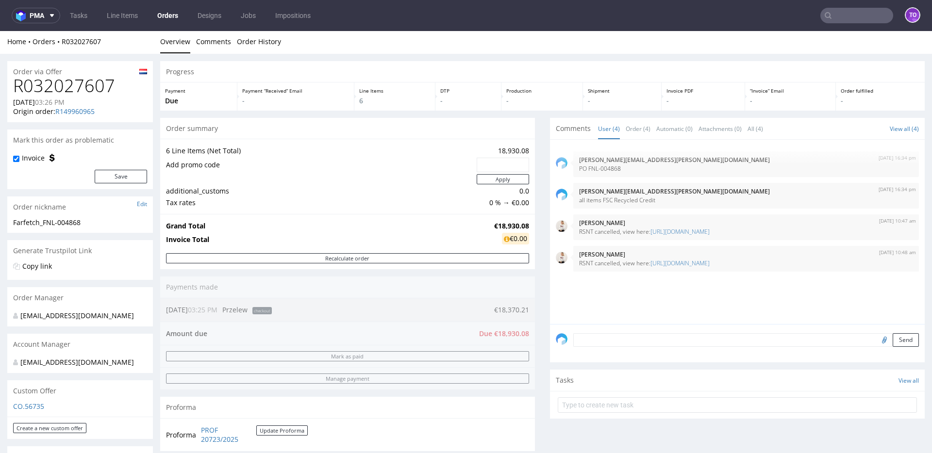
scroll to position [2, 0]
click at [872, 15] on input "text" at bounding box center [857, 16] width 73 height 16
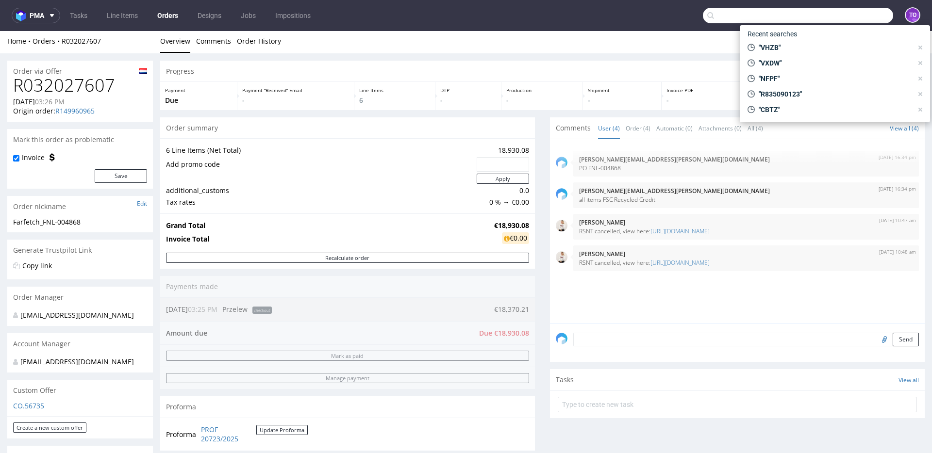
paste input "DAQL"
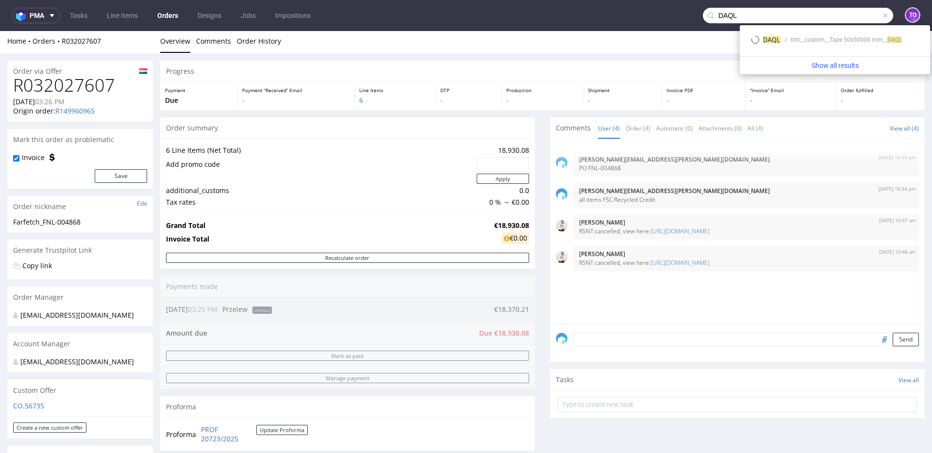
type input "DAQL"
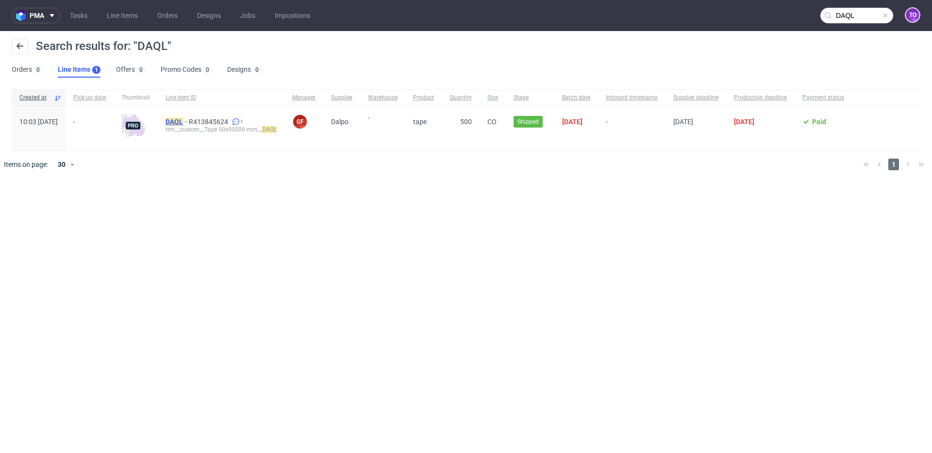
click at [183, 122] on mark "DAQL" at bounding box center [174, 122] width 17 height 8
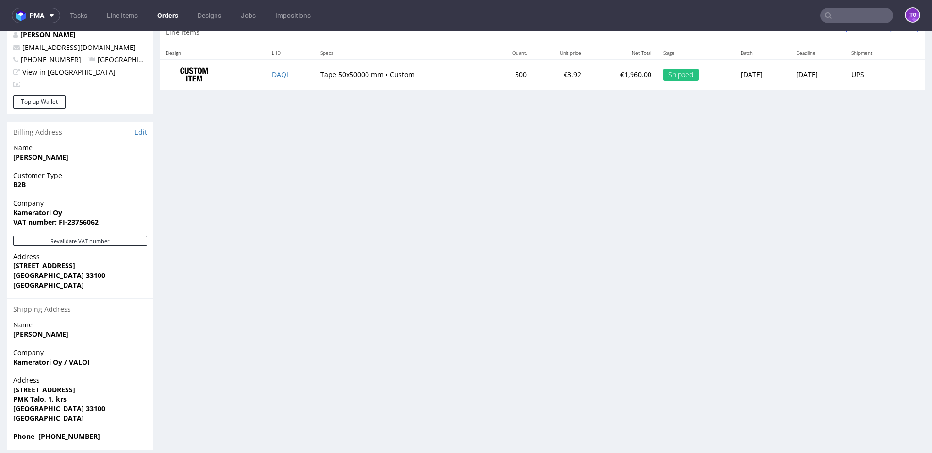
scroll to position [327, 0]
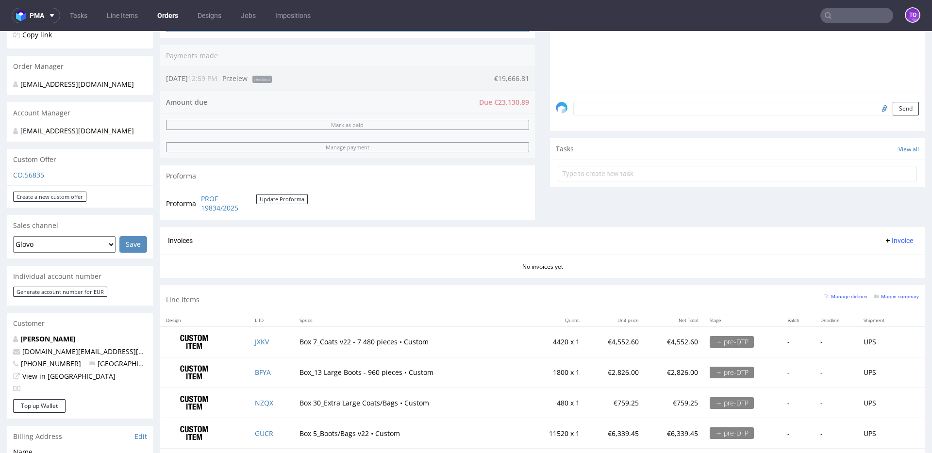
scroll to position [333, 0]
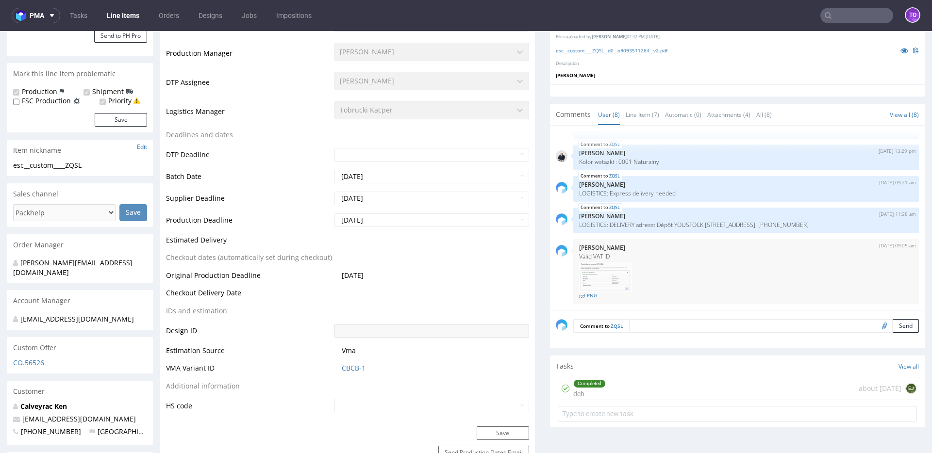
scroll to position [260, 0]
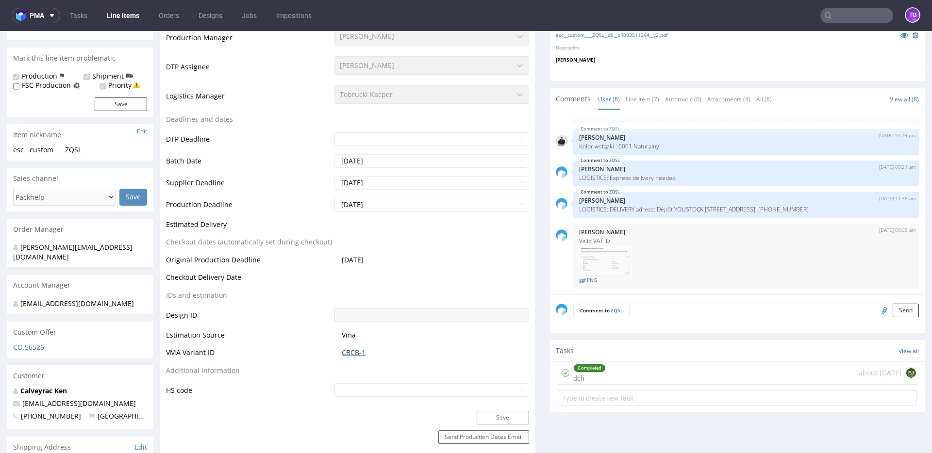
click at [351, 354] on link "CBCB-1" at bounding box center [354, 353] width 24 height 10
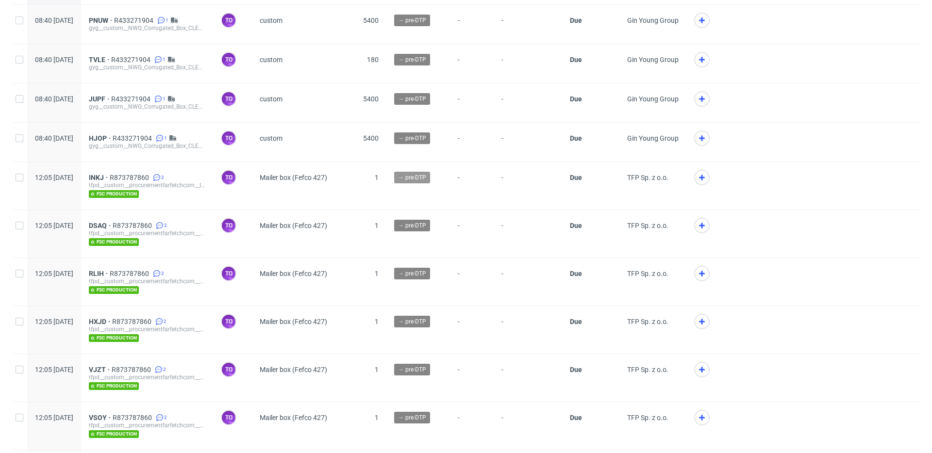
scroll to position [27, 0]
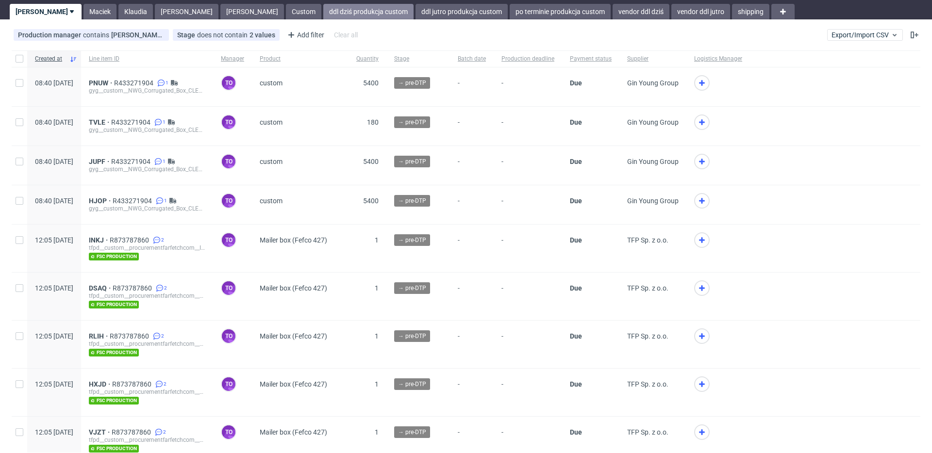
click at [323, 14] on link "ddl dziś produkcja custom" at bounding box center [368, 12] width 90 height 16
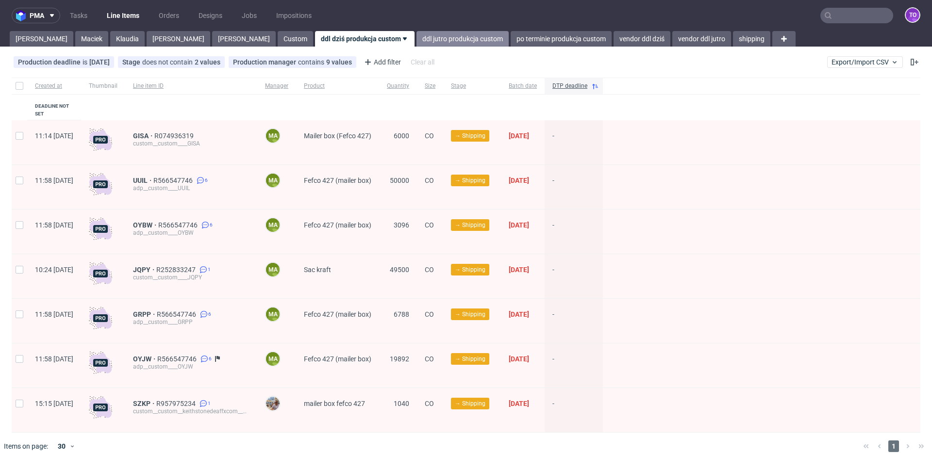
click at [417, 41] on link "ddl jutro produkcja custom" at bounding box center [463, 39] width 92 height 16
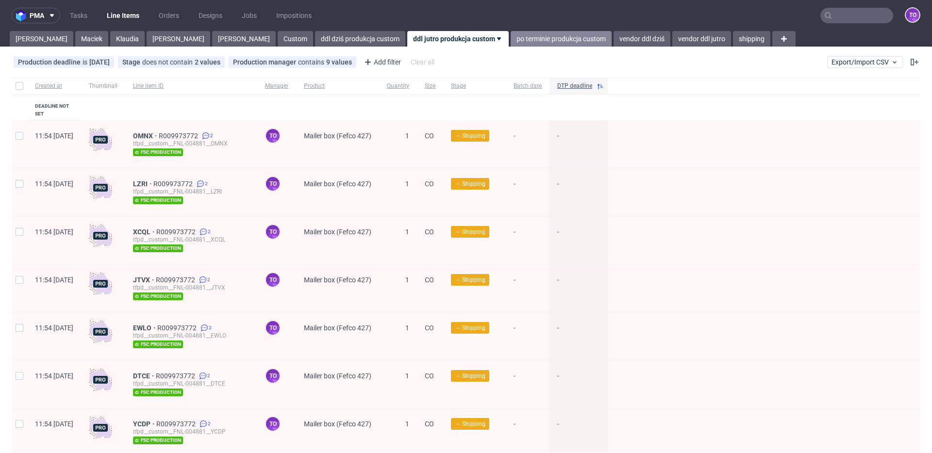
click at [511, 35] on link "po terminie produkcja custom" at bounding box center [561, 39] width 101 height 16
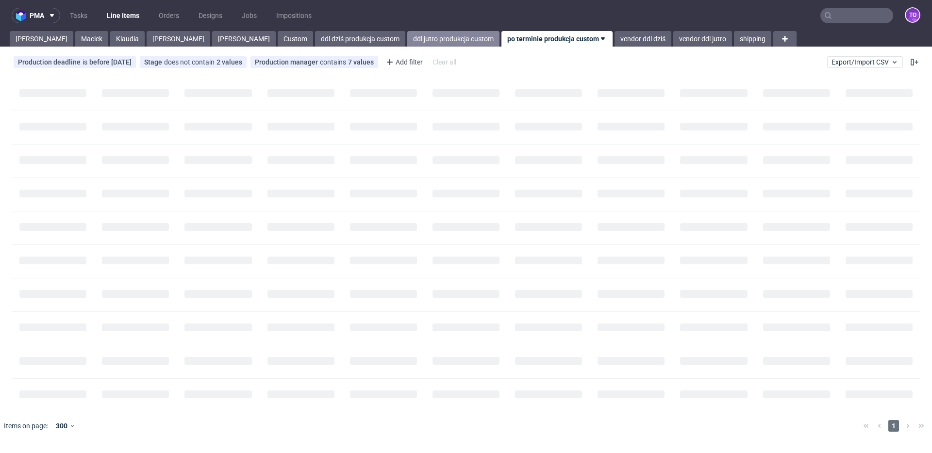
click at [407, 40] on link "ddl jutro produkcja custom" at bounding box center [453, 39] width 92 height 16
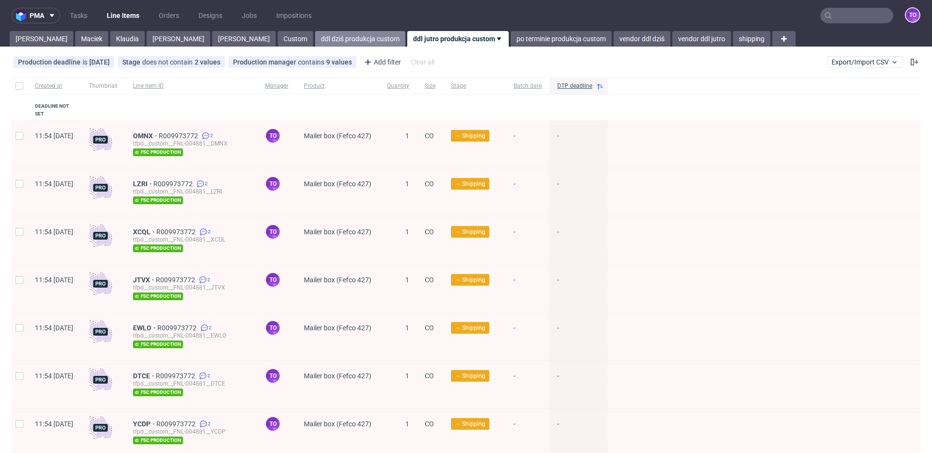
click at [315, 39] on link "ddl dziś produkcja custom" at bounding box center [360, 39] width 90 height 16
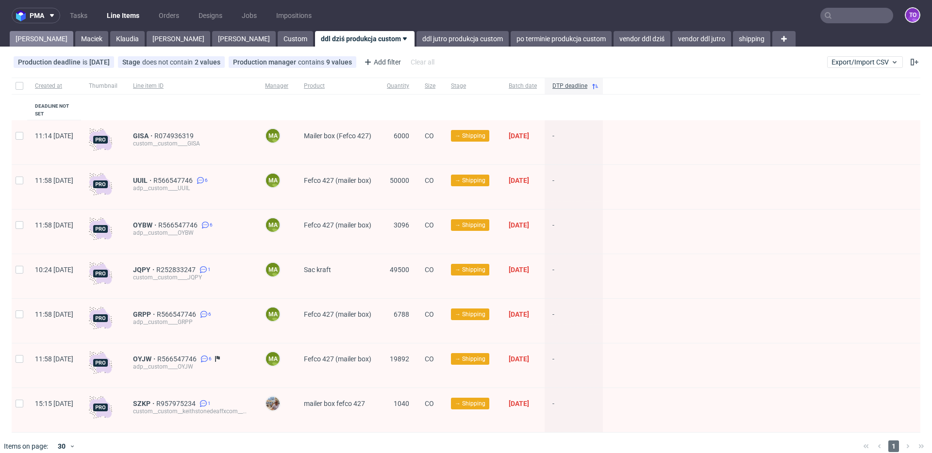
click at [19, 37] on link "Tomasz" at bounding box center [42, 39] width 64 height 16
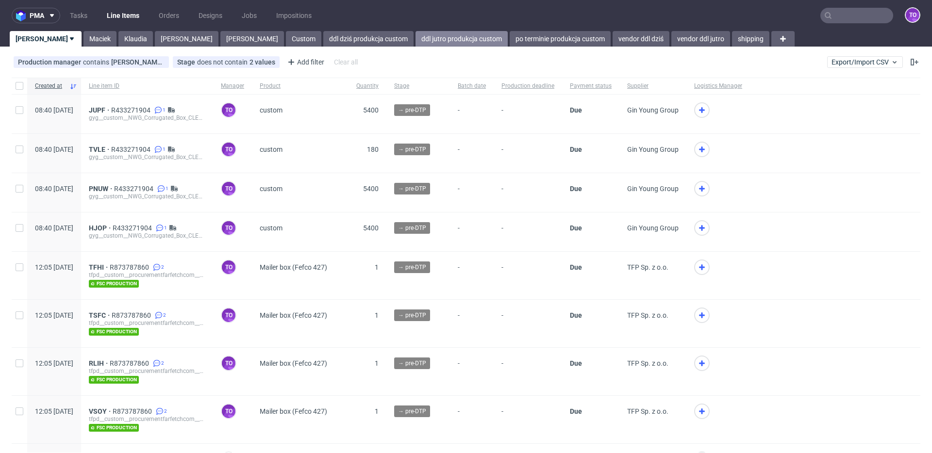
click at [416, 34] on link "ddl jutro produkcja custom" at bounding box center [462, 39] width 92 height 16
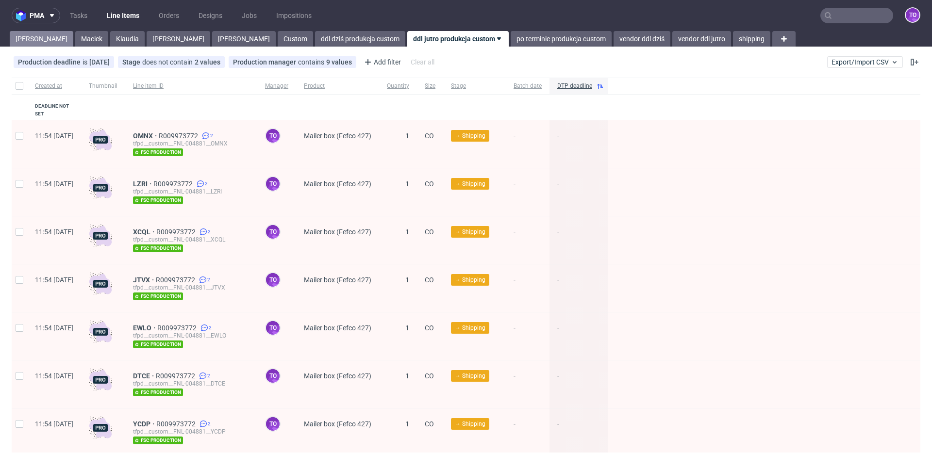
click at [24, 34] on link "Tomasz" at bounding box center [42, 39] width 64 height 16
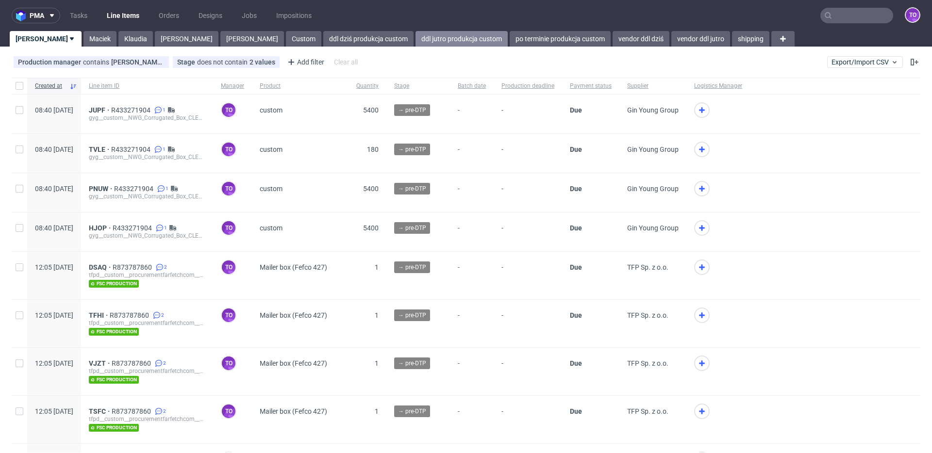
click at [416, 39] on link "ddl jutro produkcja custom" at bounding box center [462, 39] width 92 height 16
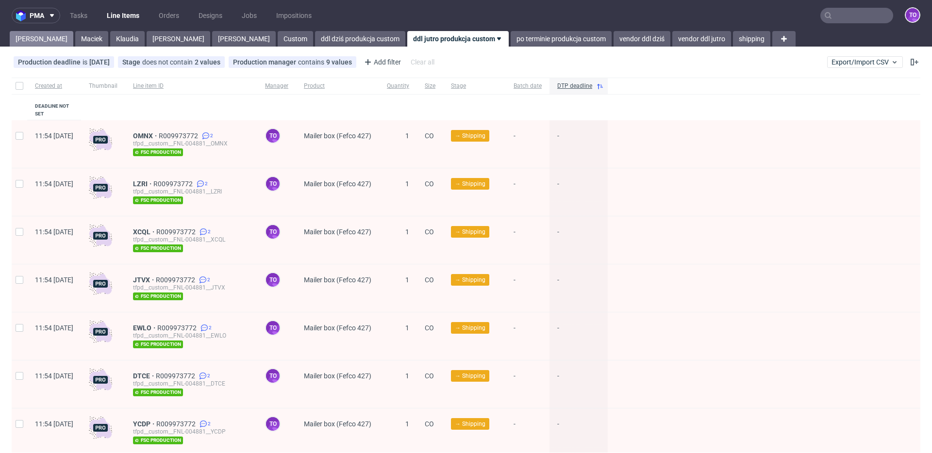
click at [35, 37] on link "Tomasz" at bounding box center [42, 39] width 64 height 16
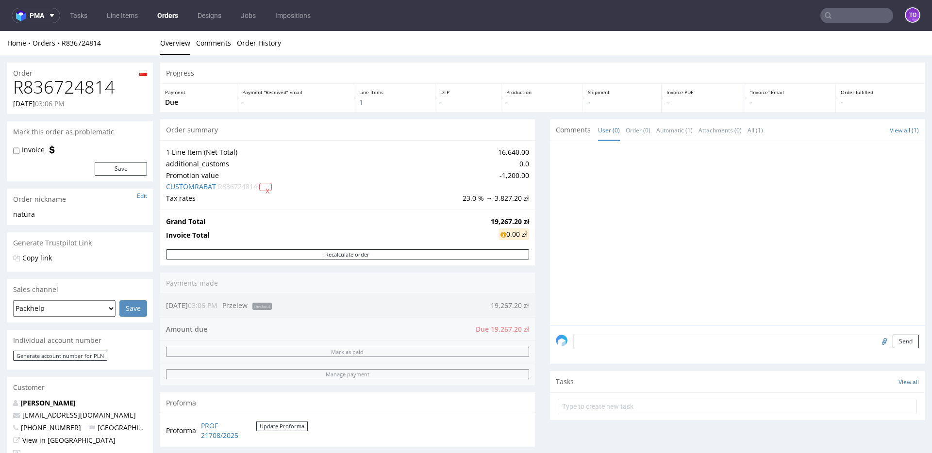
scroll to position [319, 0]
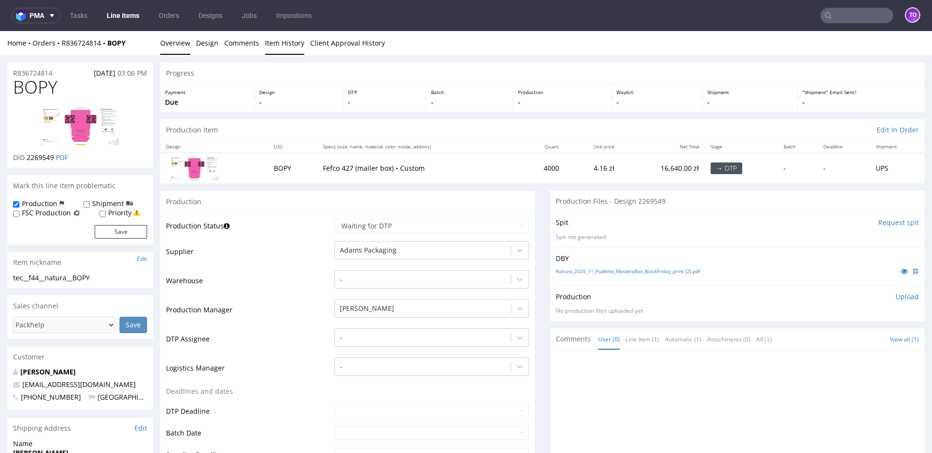
click at [292, 48] on link "Item History" at bounding box center [284, 43] width 39 height 24
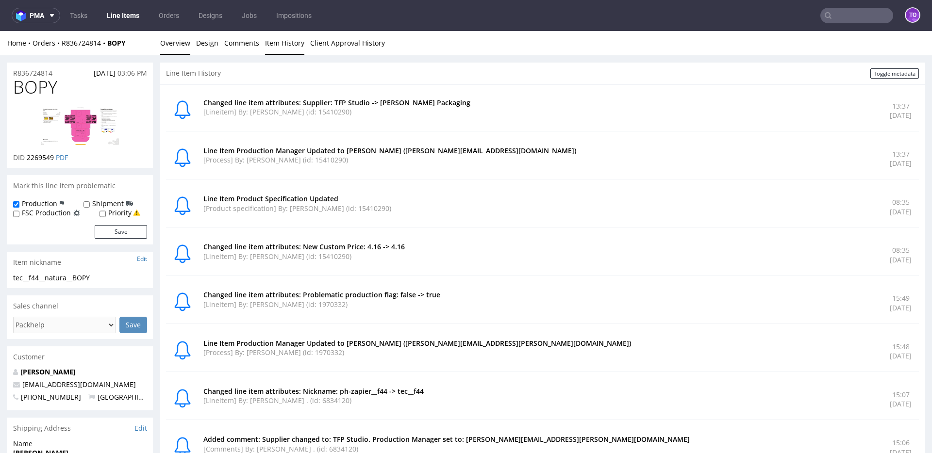
click at [178, 44] on link "Overview" at bounding box center [175, 43] width 30 height 24
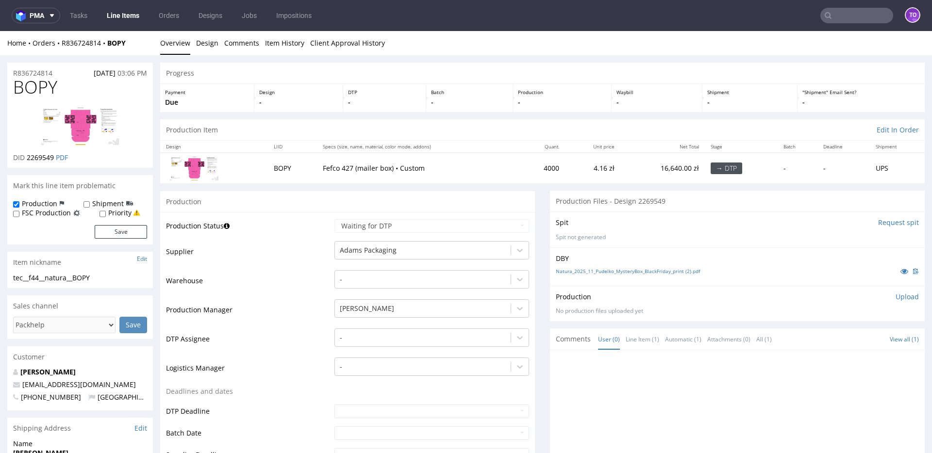
click at [89, 129] on img at bounding box center [80, 126] width 78 height 38
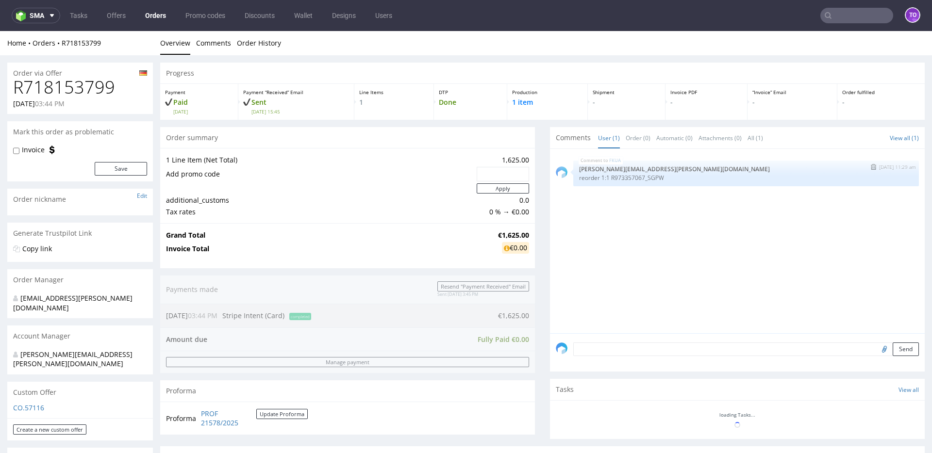
scroll to position [164, 0]
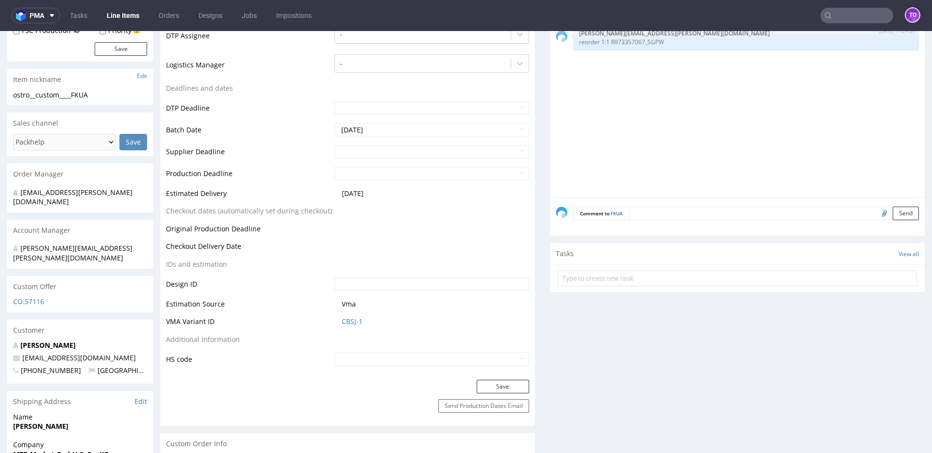
scroll to position [372, 0]
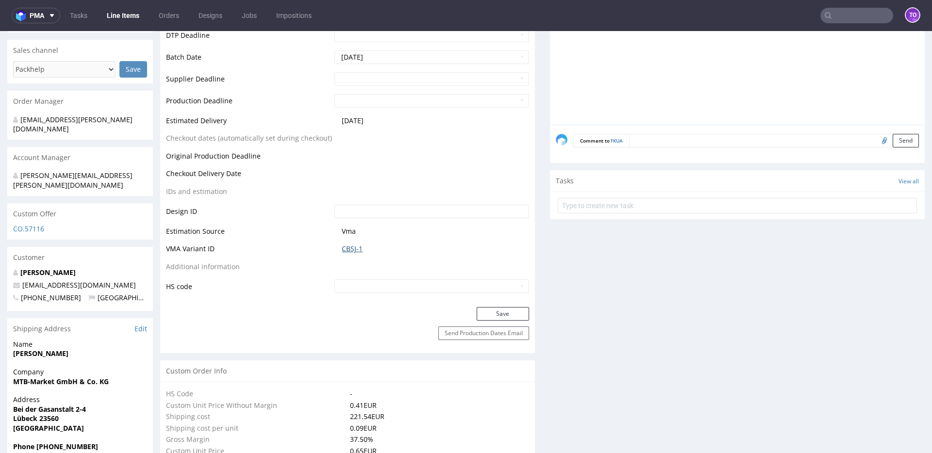
click at [355, 245] on link "CBSJ-1" at bounding box center [352, 249] width 21 height 10
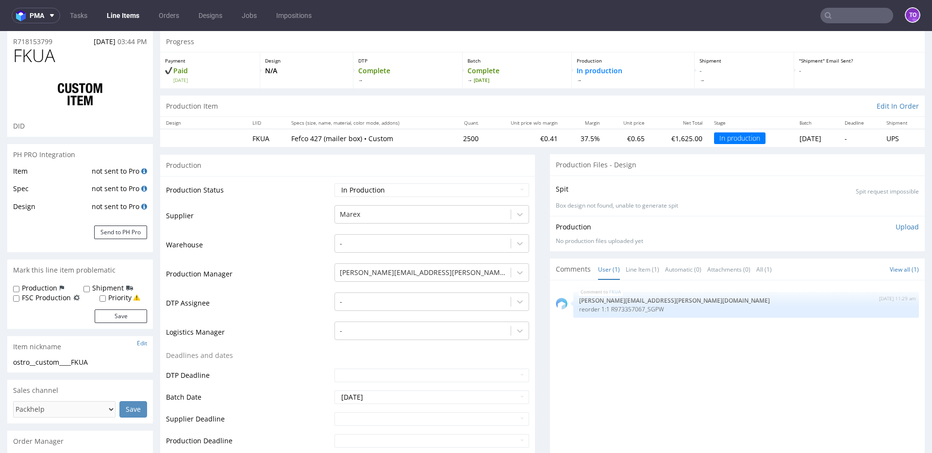
scroll to position [0, 0]
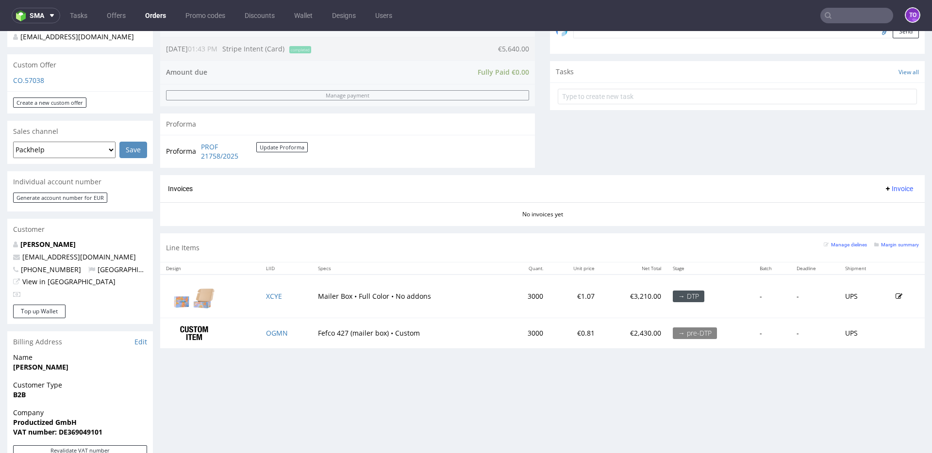
scroll to position [319, 0]
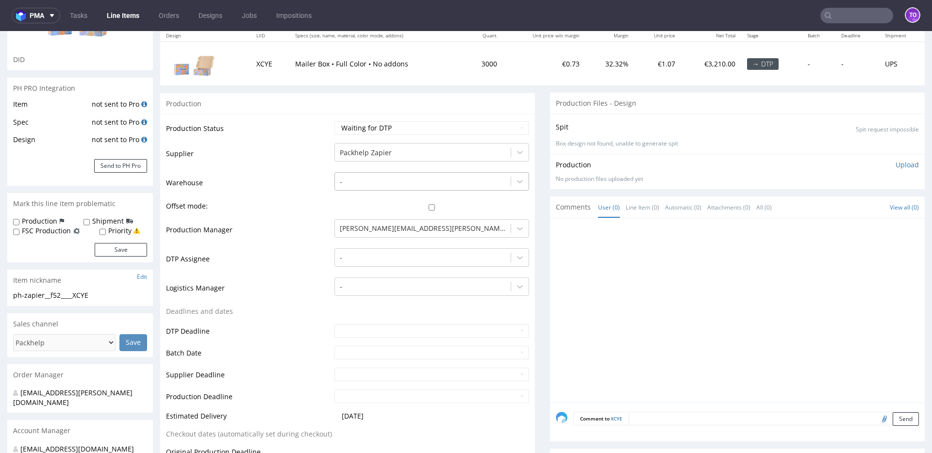
scroll to position [27, 0]
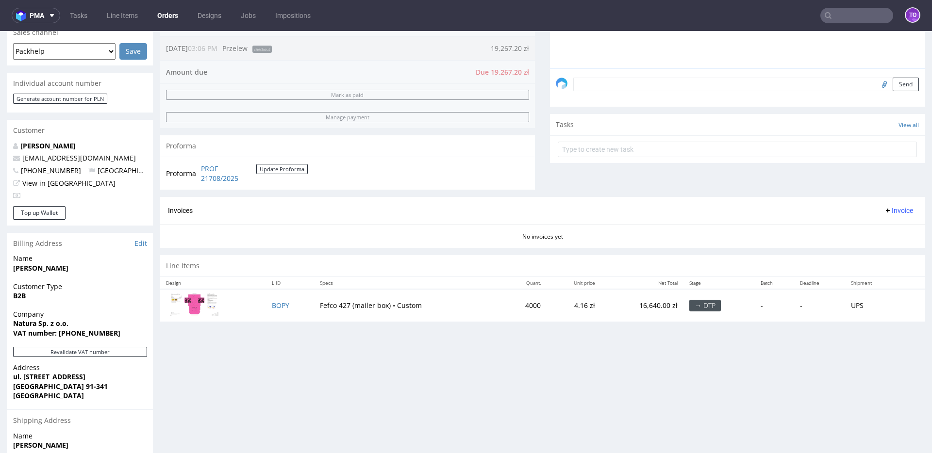
scroll to position [368, 0]
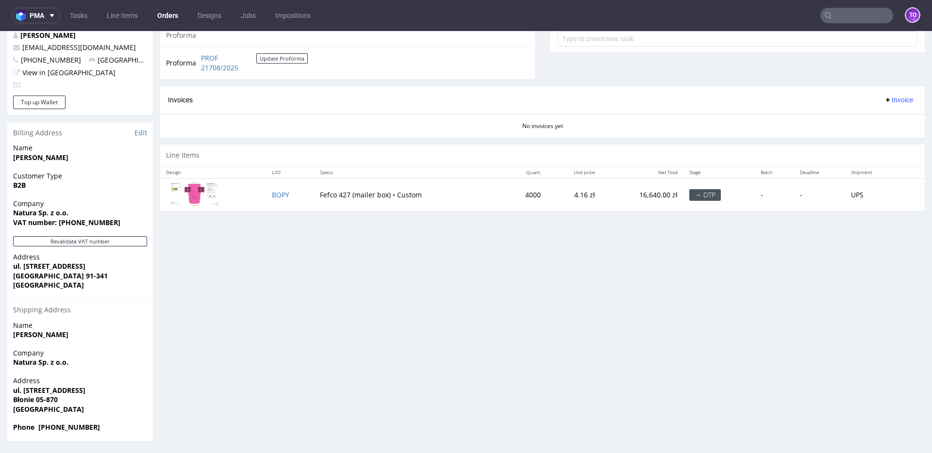
click at [278, 187] on td "BOPY" at bounding box center [290, 195] width 48 height 33
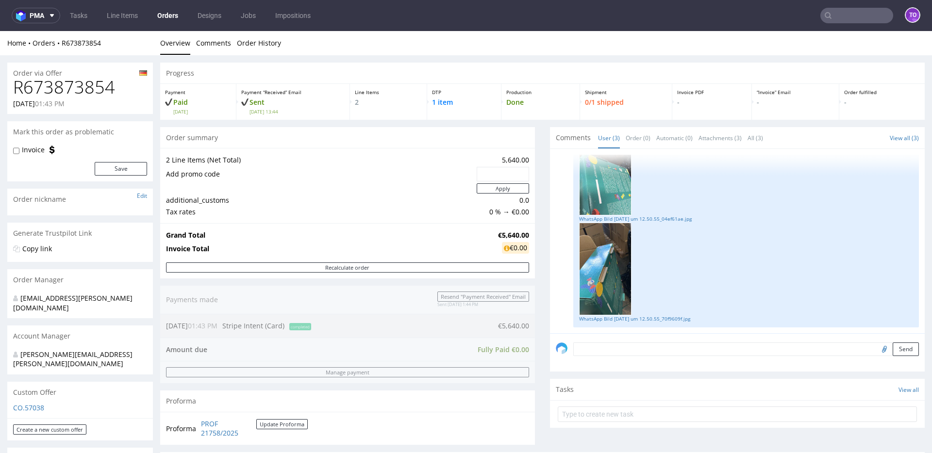
scroll to position [475, 0]
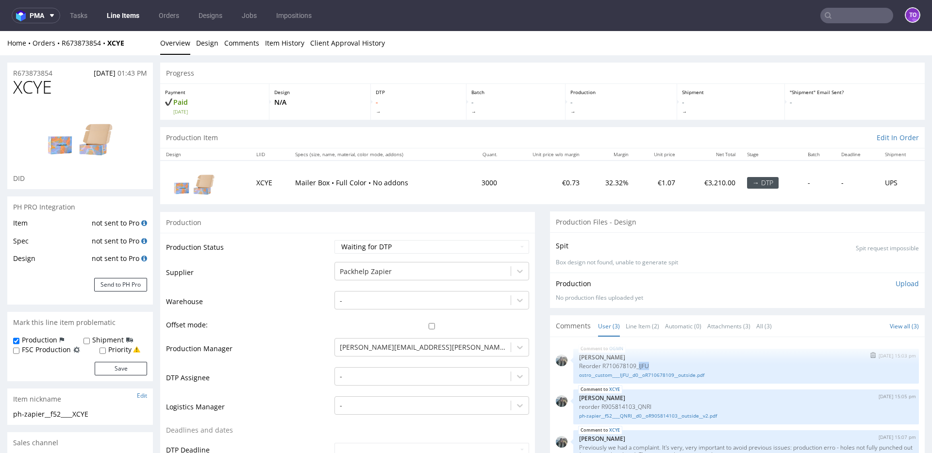
drag, startPoint x: 632, startPoint y: 364, endPoint x: 656, endPoint y: 364, distance: 24.8
click at [656, 364] on p "Reorder R710678109_IJFU" at bounding box center [746, 366] width 334 height 7
copy p "IJFU"
click at [861, 12] on input "text" at bounding box center [857, 16] width 73 height 16
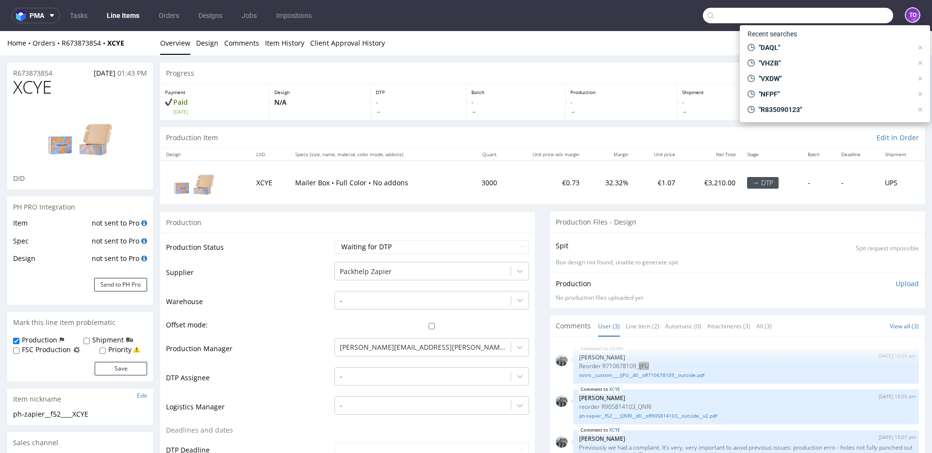
paste input "IJFU"
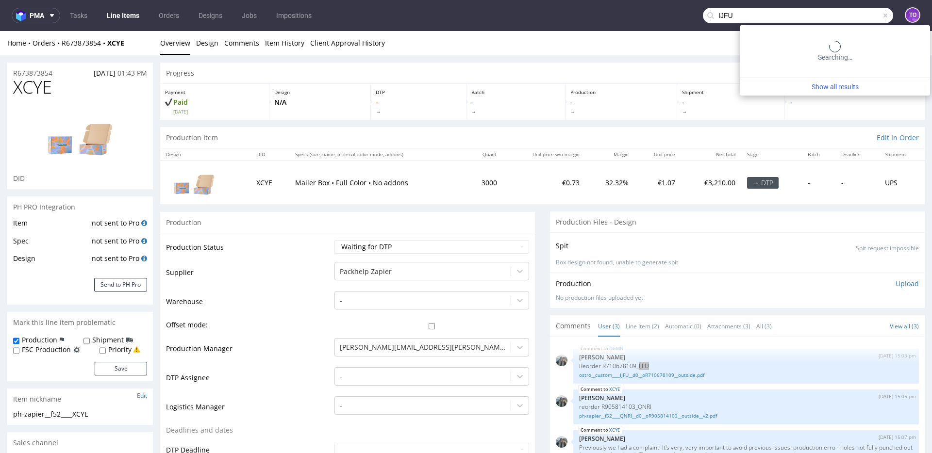
type input "IJFU"
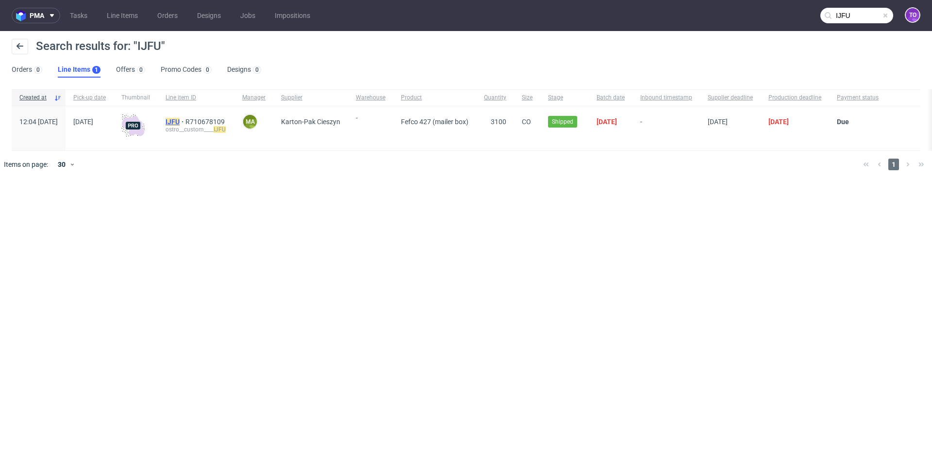
click at [180, 122] on mark "IJFU" at bounding box center [173, 122] width 14 height 8
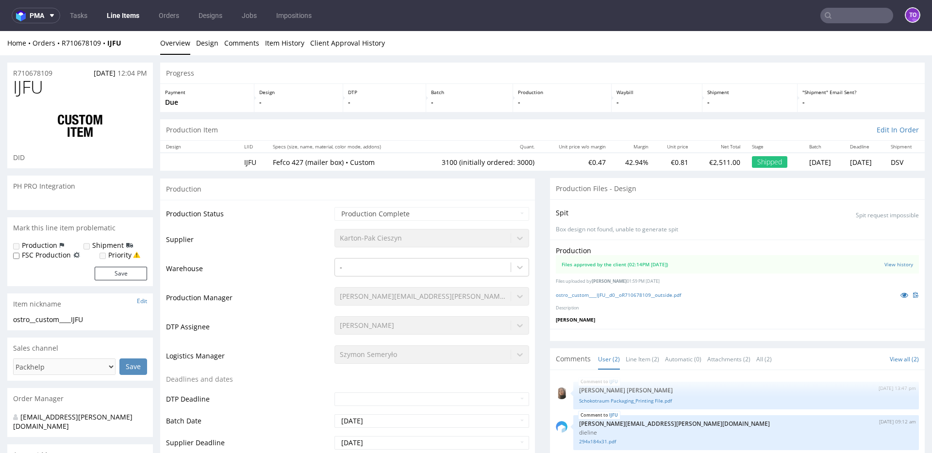
select select "in_progress"
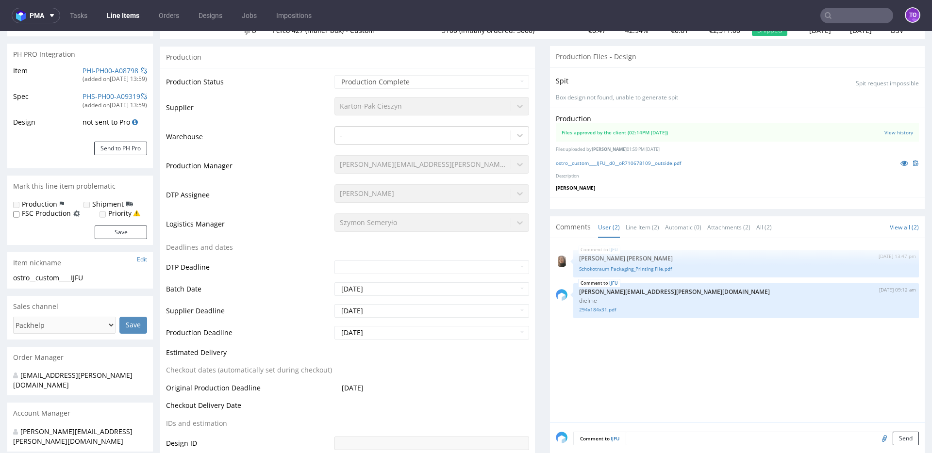
scroll to position [182, 0]
